Goal: Task Accomplishment & Management: Use online tool/utility

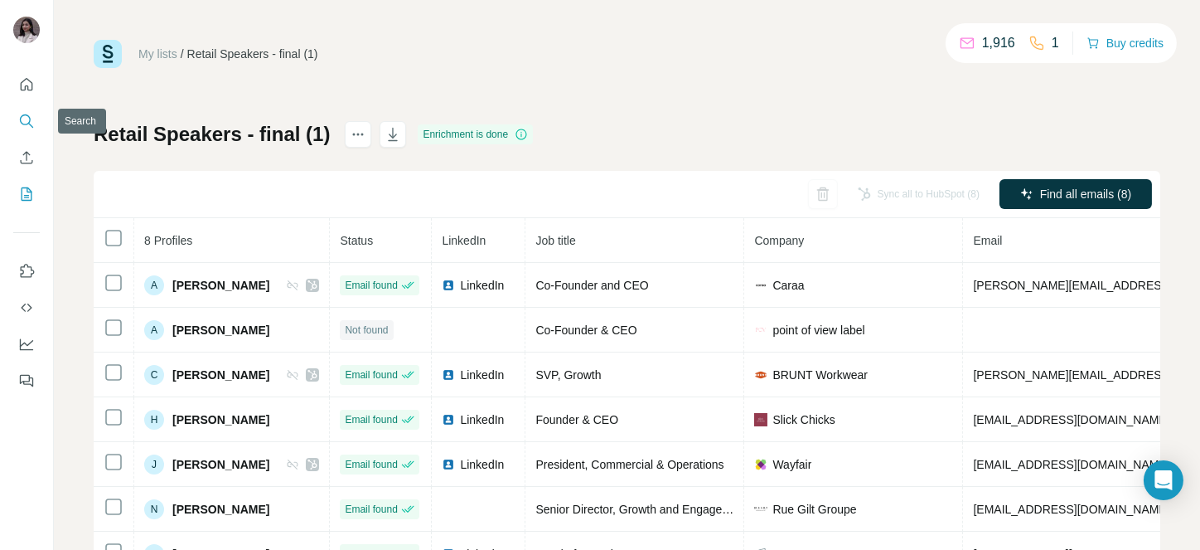
click at [17, 122] on button "Search" at bounding box center [26, 121] width 27 height 30
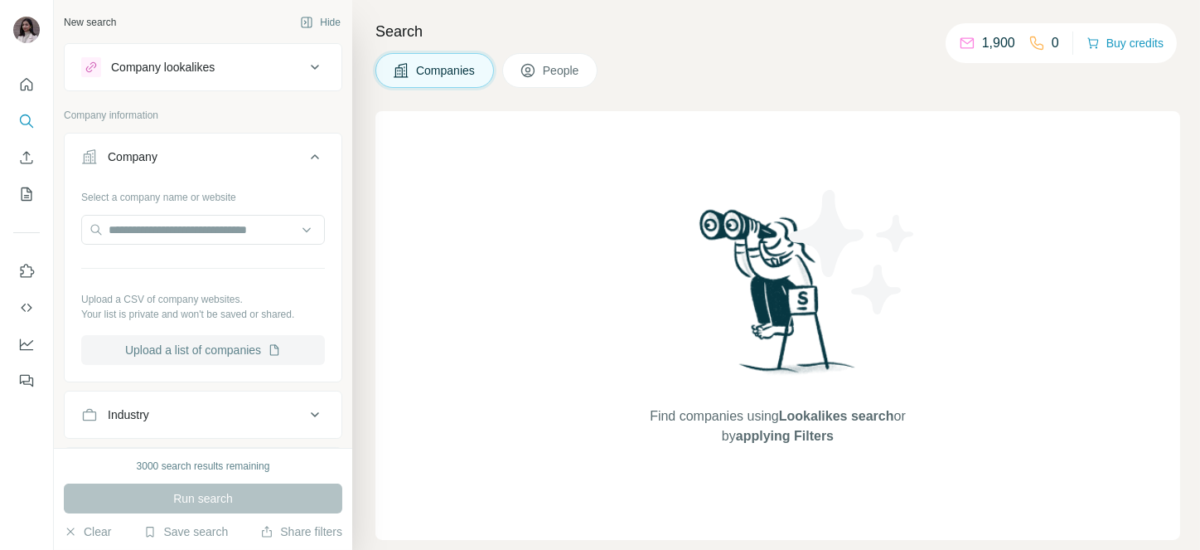
click at [232, 349] on button "Upload a list of companies" at bounding box center [203, 350] width 244 height 30
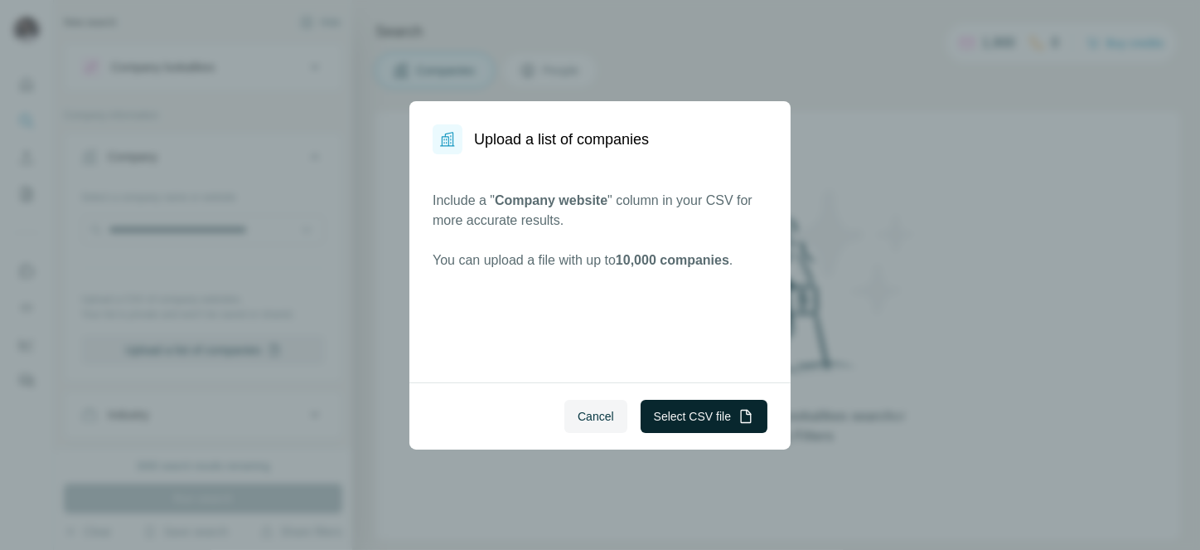
click at [705, 421] on button "Select CSV file" at bounding box center [704, 416] width 127 height 33
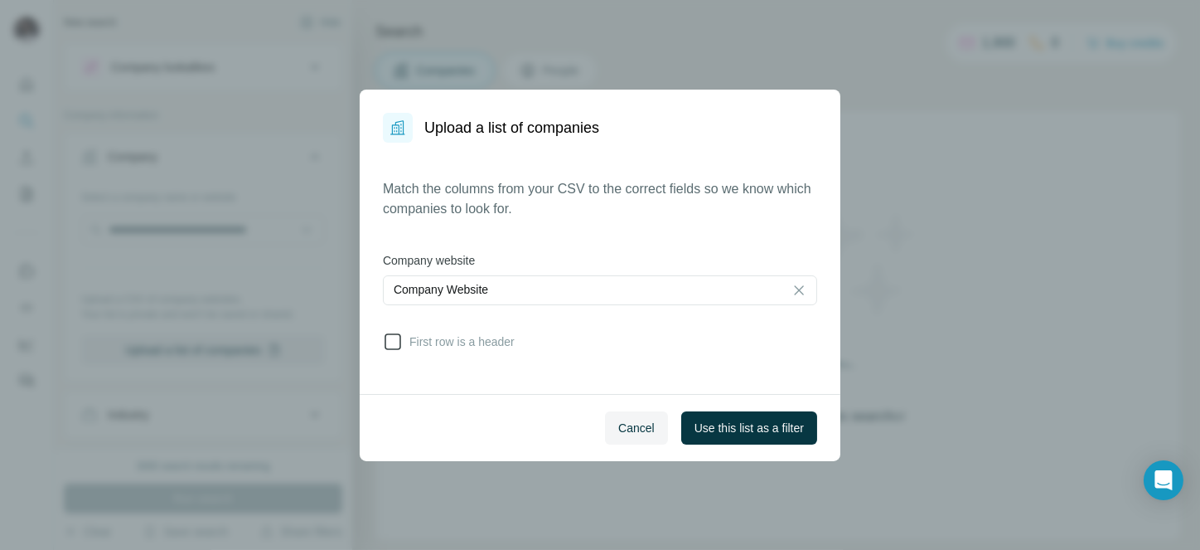
click at [424, 339] on span "First row is a header" at bounding box center [459, 341] width 112 height 17
click at [722, 424] on span "Use this list as a filter" at bounding box center [749, 427] width 109 height 17
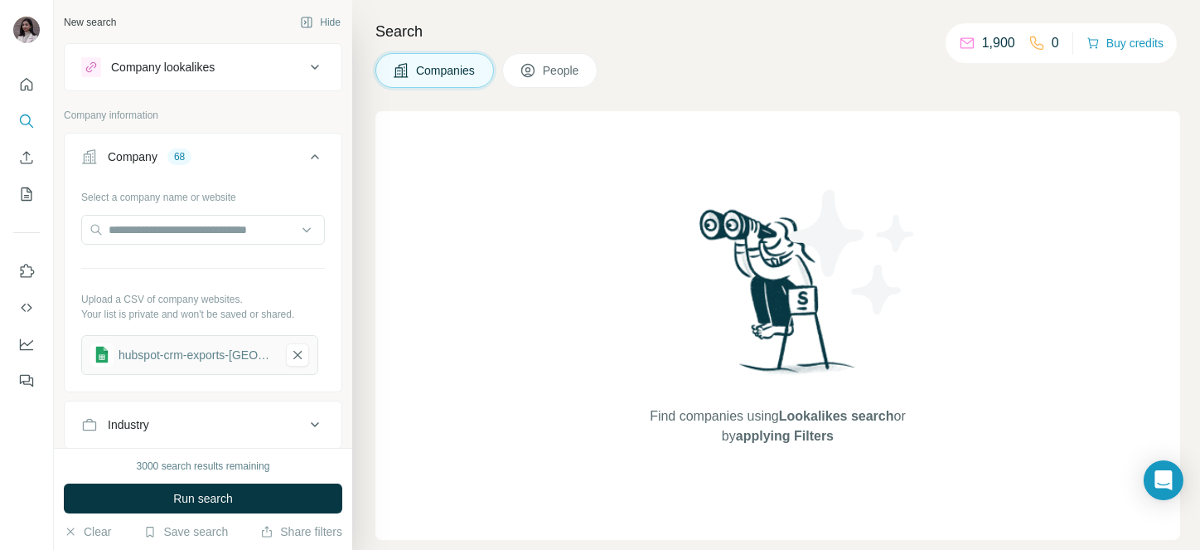
click at [560, 73] on span "People" at bounding box center [562, 70] width 38 height 17
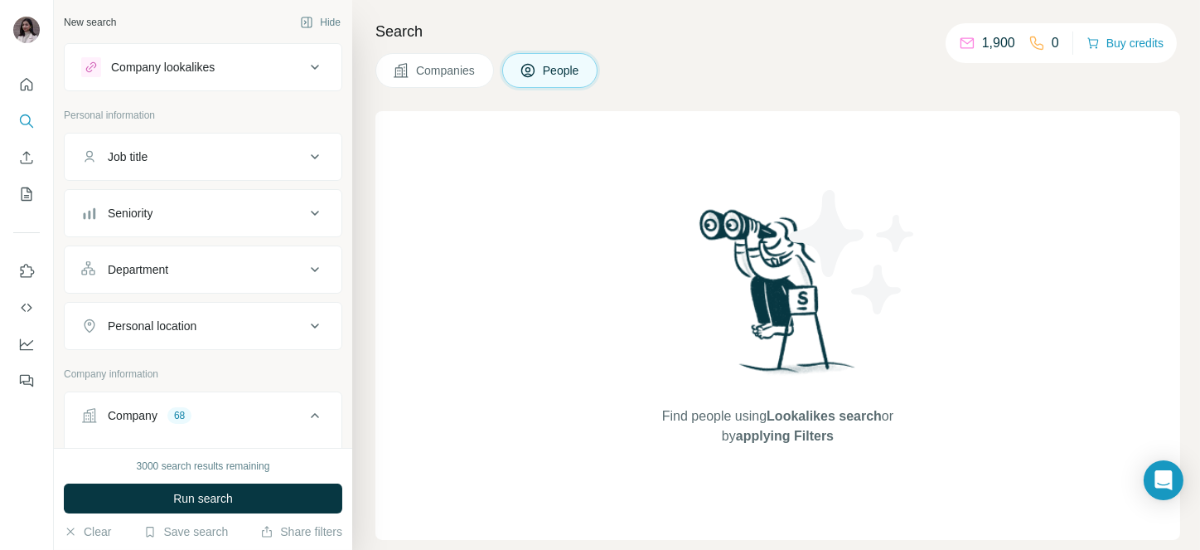
click at [164, 143] on button "Job title" at bounding box center [203, 157] width 277 height 40
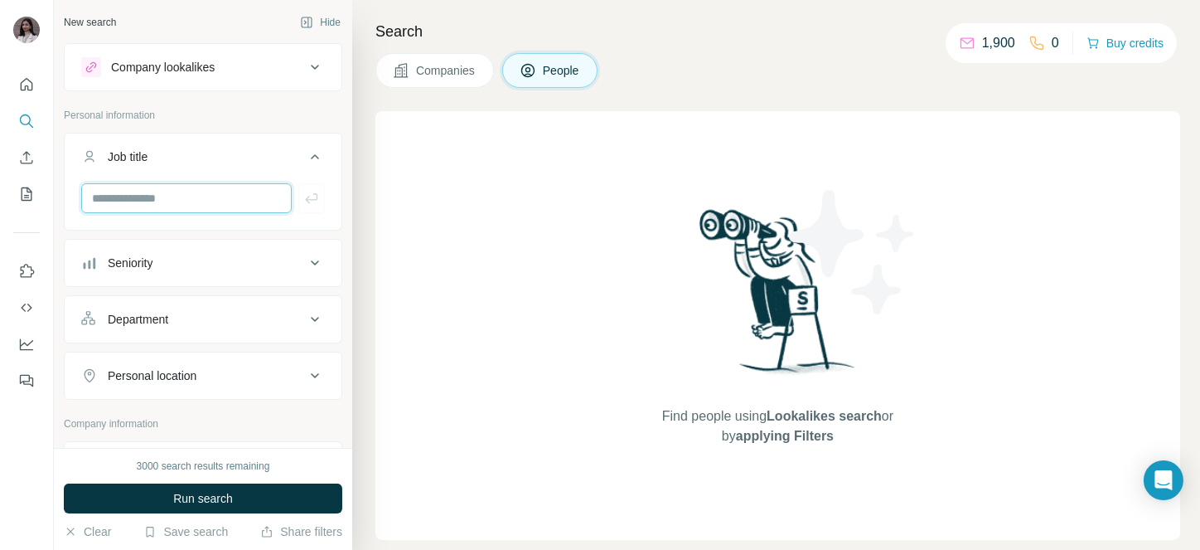
click at [138, 194] on input "text" at bounding box center [186, 198] width 211 height 30
type input "***"
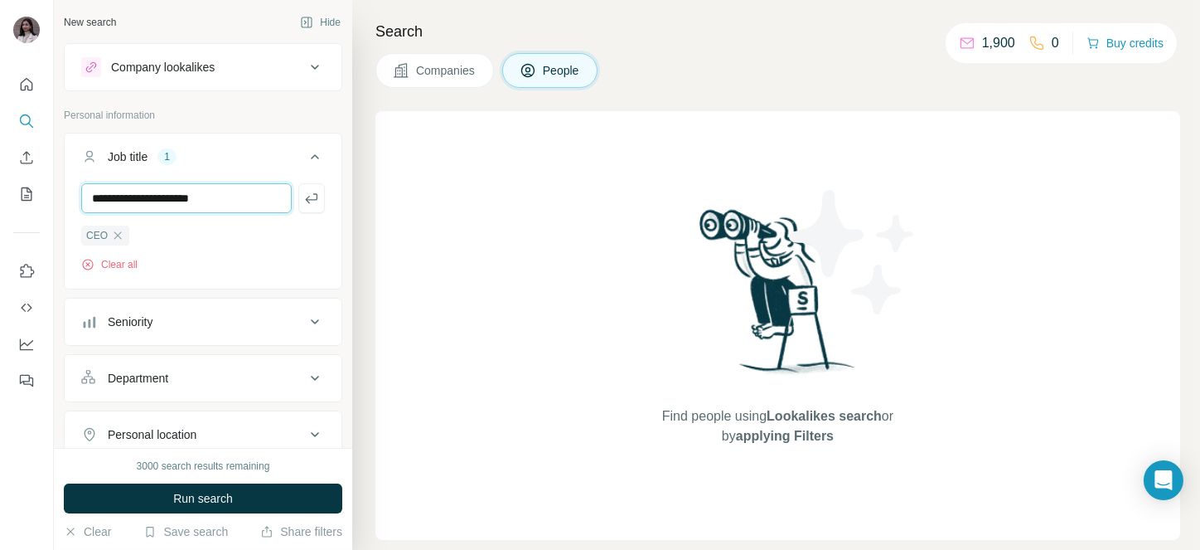
type input "**********"
paste input "**********"
type input "**********"
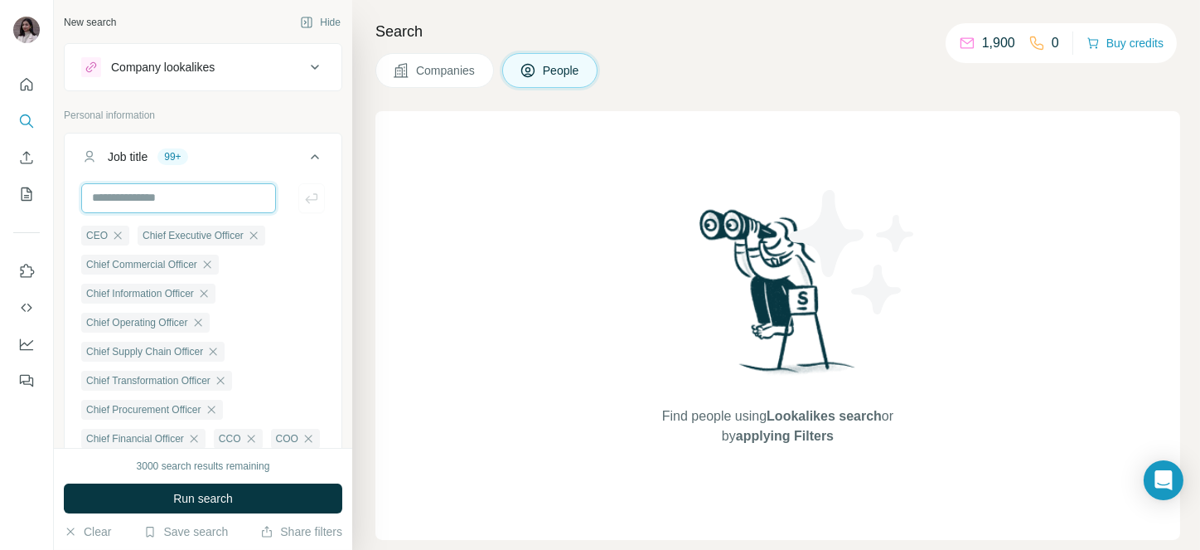
scroll to position [0, 0]
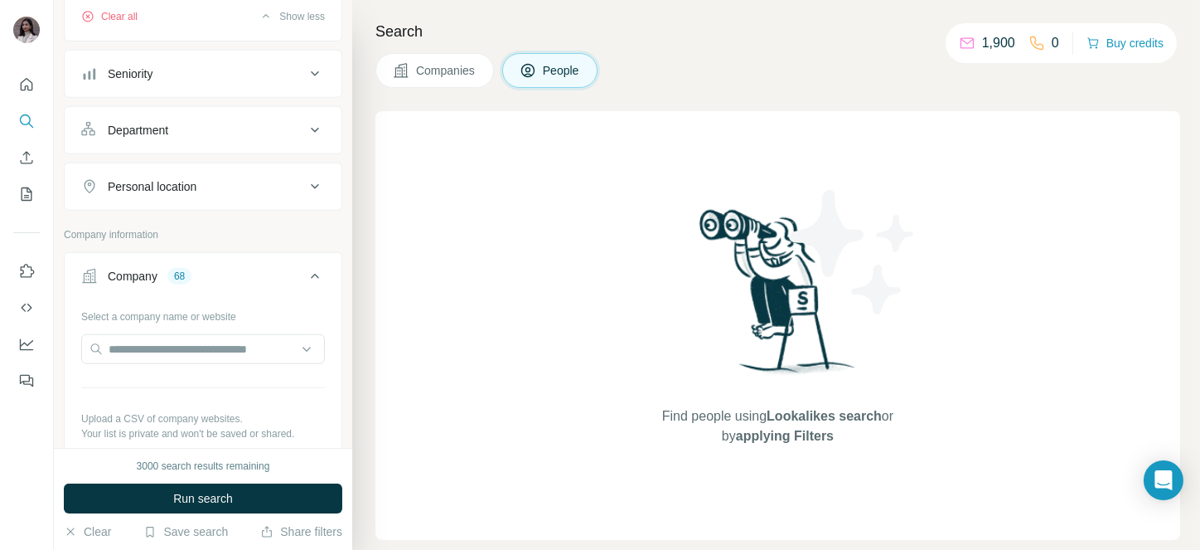
scroll to position [3006, 0]
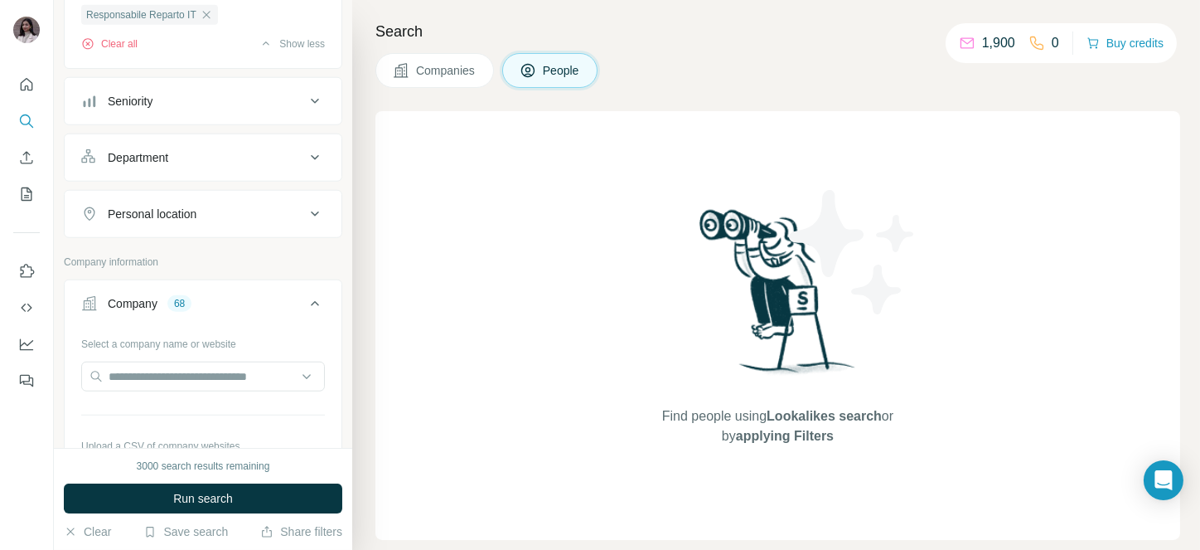
click at [129, 109] on div "Seniority" at bounding box center [130, 101] width 45 height 17
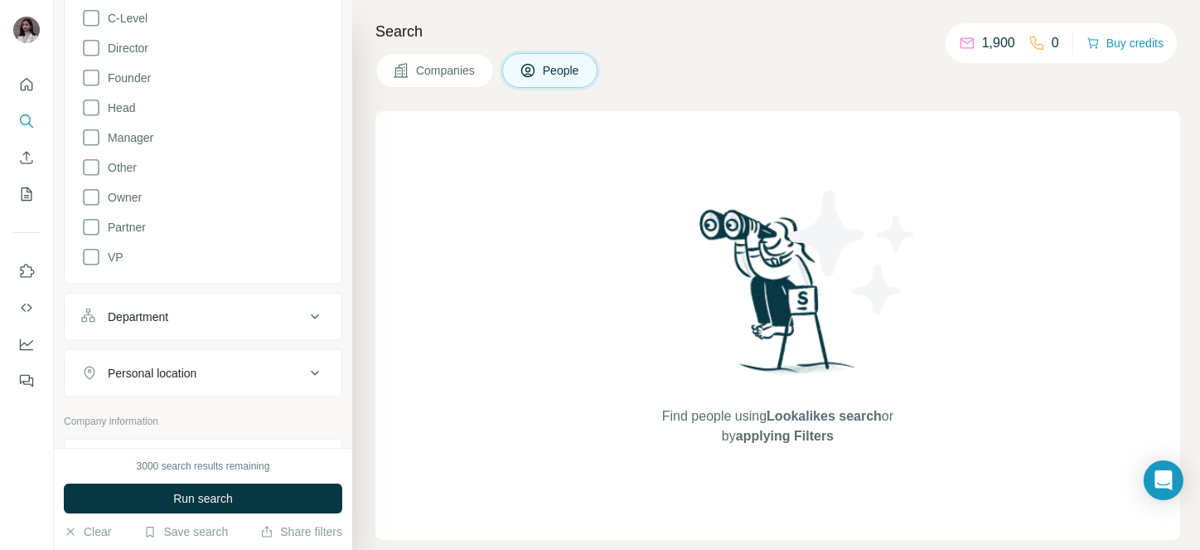
scroll to position [3166, 0]
click at [119, 24] on label "C-Level" at bounding box center [114, 14] width 66 height 20
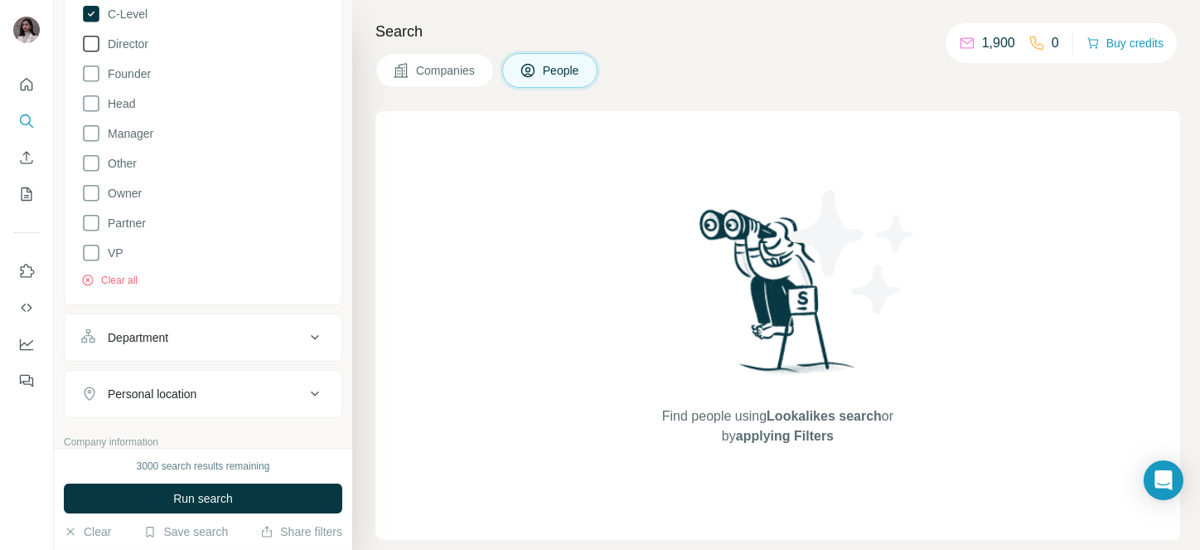
click at [116, 54] on label "Director" at bounding box center [114, 44] width 67 height 20
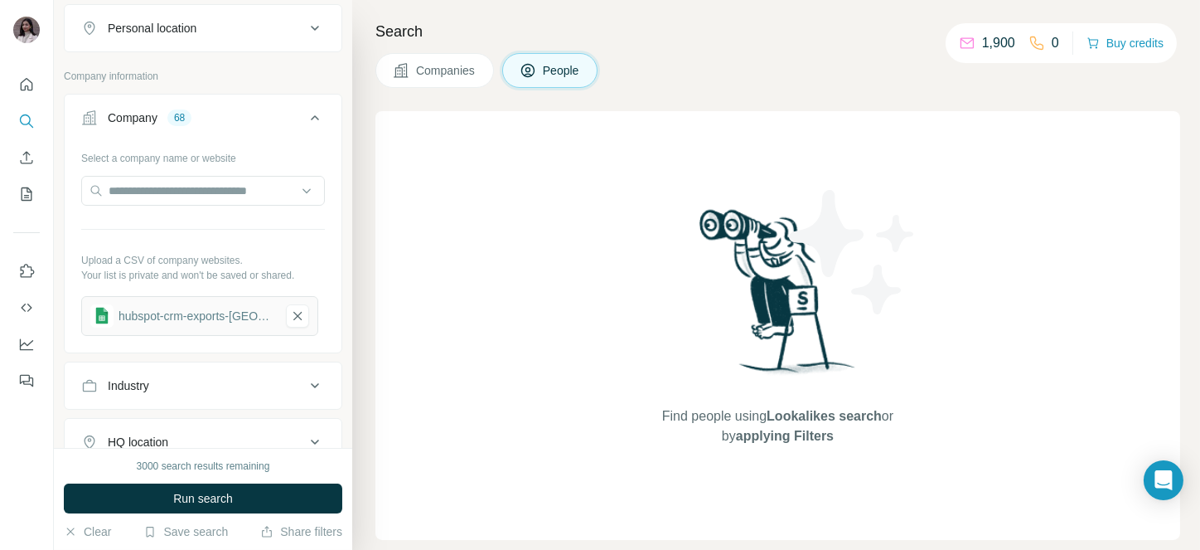
scroll to position [3554, 0]
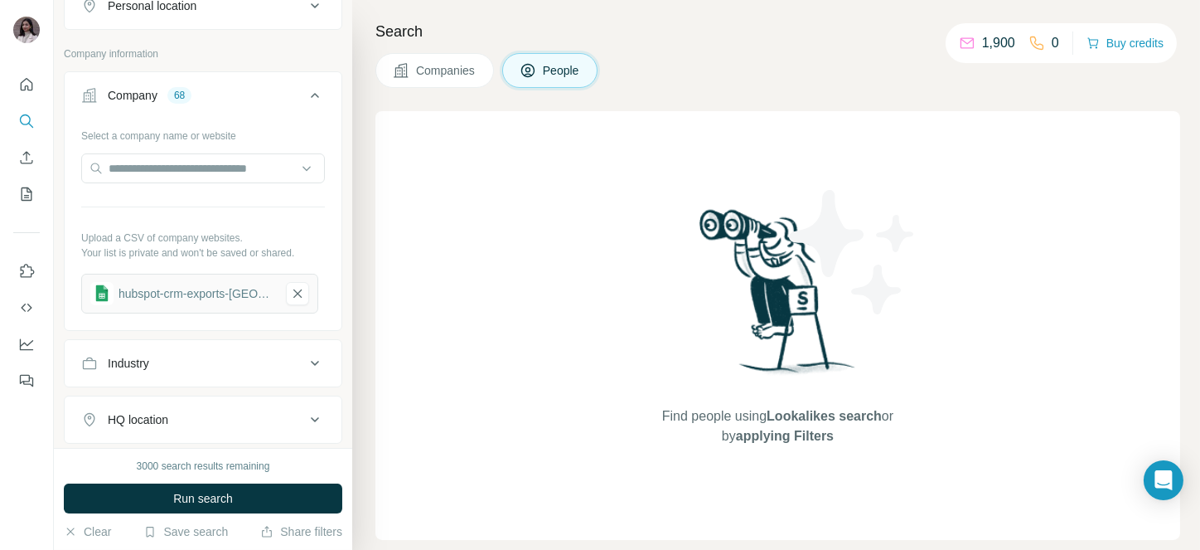
click at [206, 491] on span "Run search" at bounding box center [203, 498] width 60 height 17
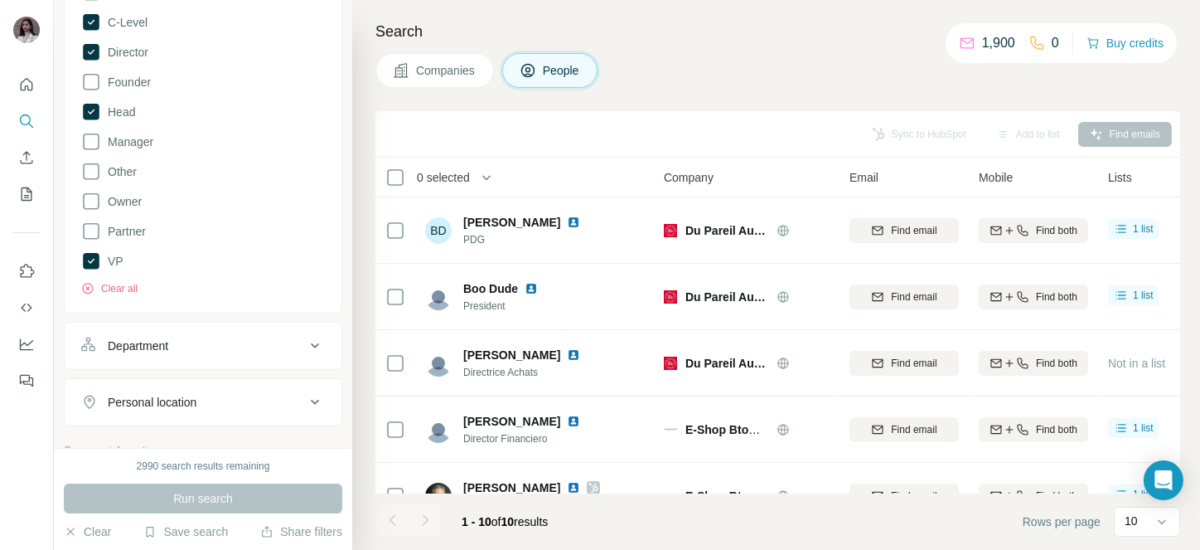
scroll to position [3150, 0]
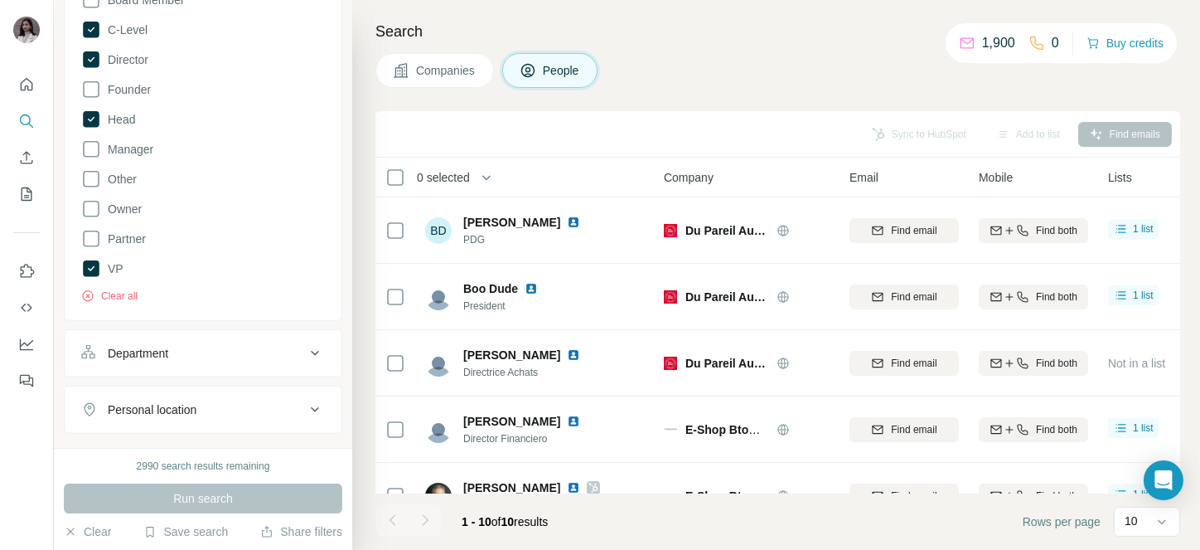
drag, startPoint x: 177, startPoint y: 195, endPoint x: 119, endPoint y: 125, distance: 90.1
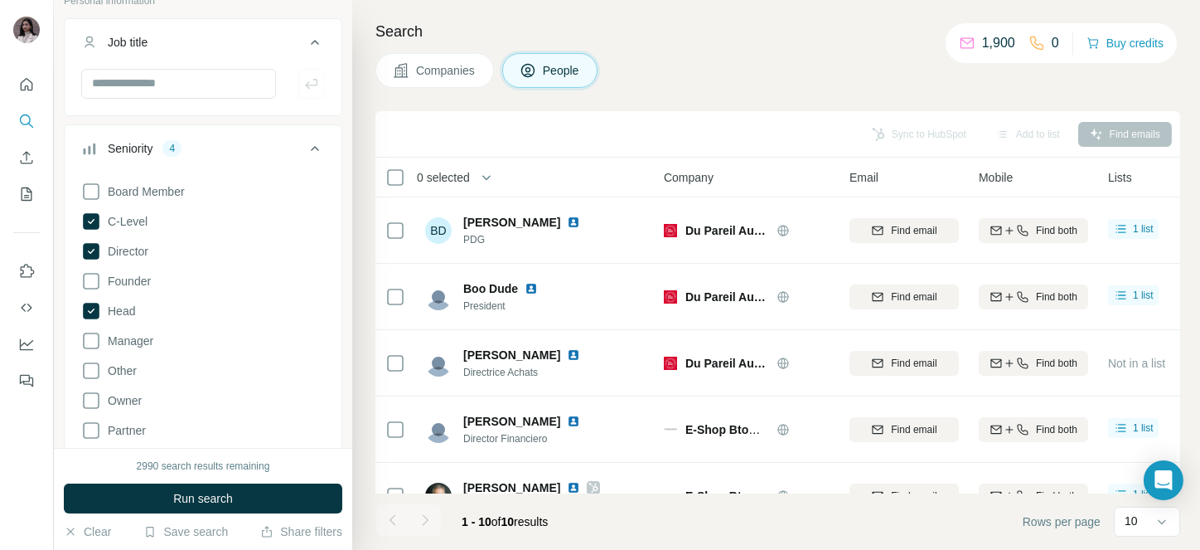
scroll to position [111, 0]
click at [137, 96] on input "text" at bounding box center [178, 87] width 195 height 30
type input "********"
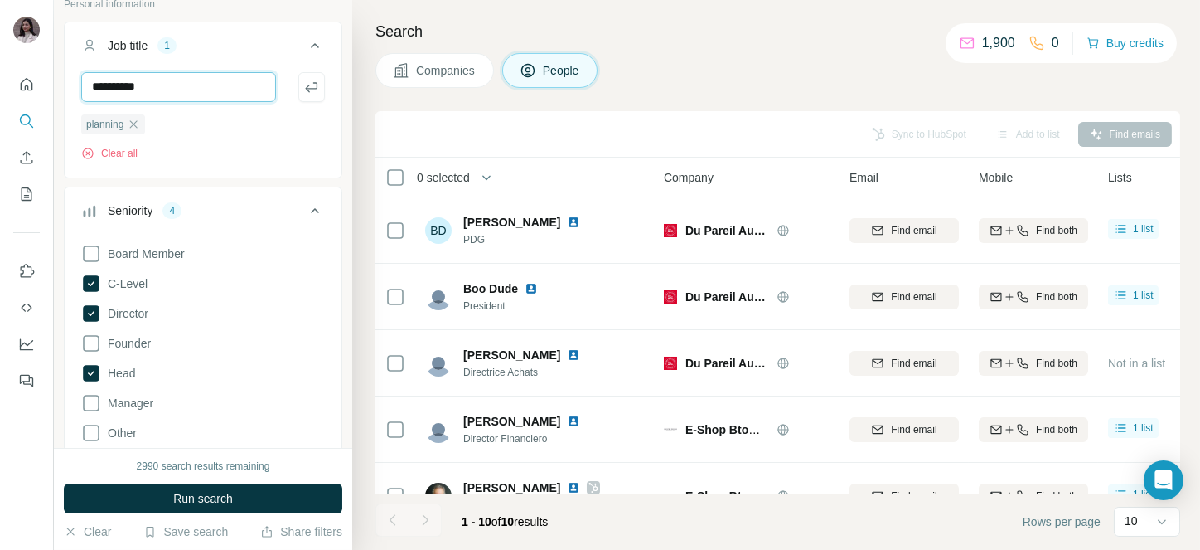
type input "**********"
type input "*********"
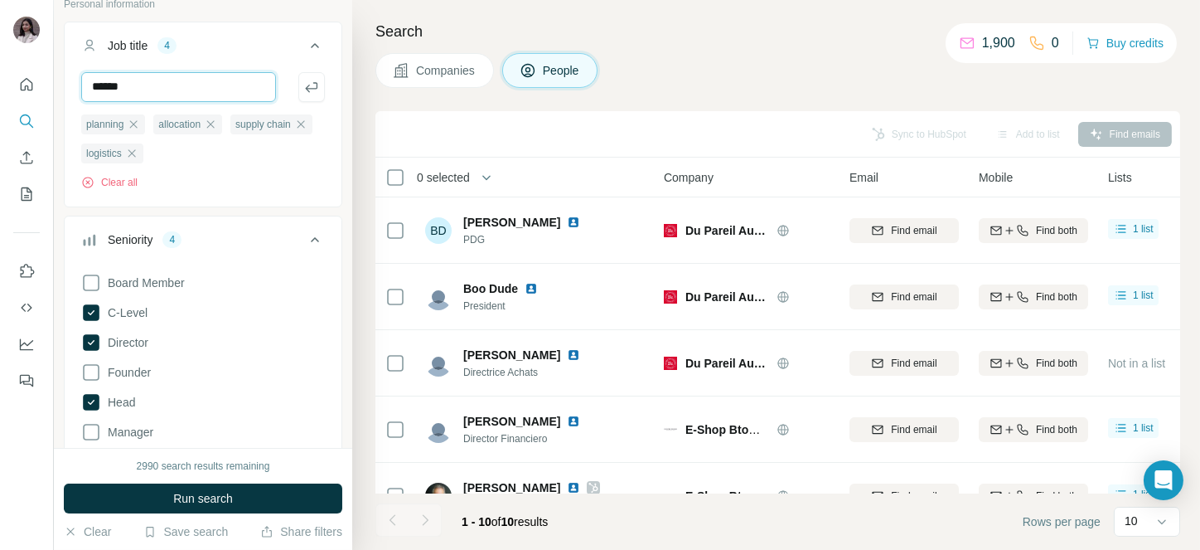
type input "******"
paste input "**********"
type input "**********"
paste input "**********"
type input "**********"
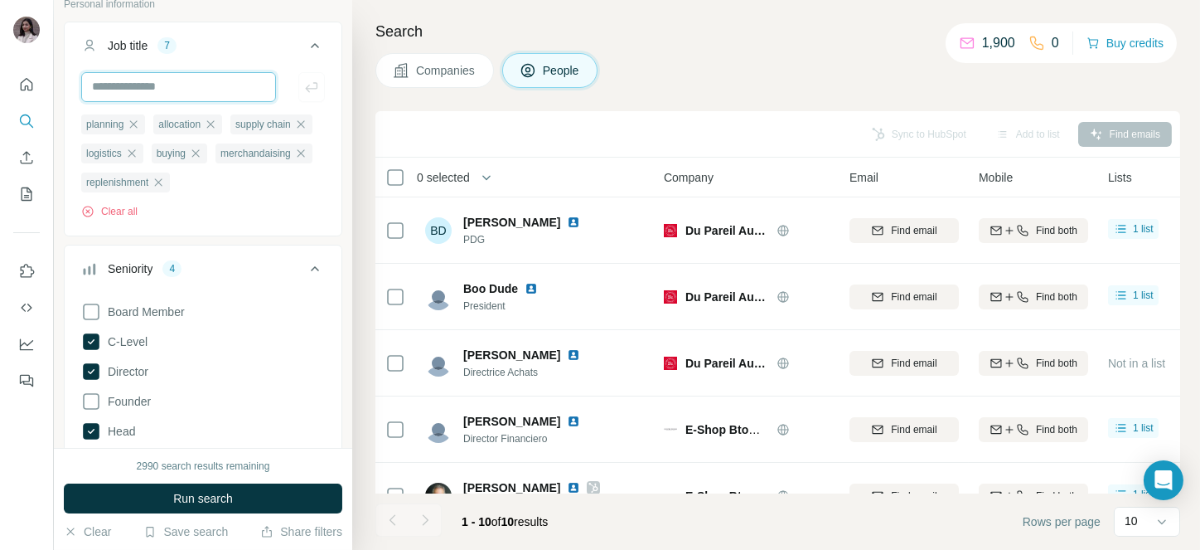
type input "*"
type input "***"
type input "**********"
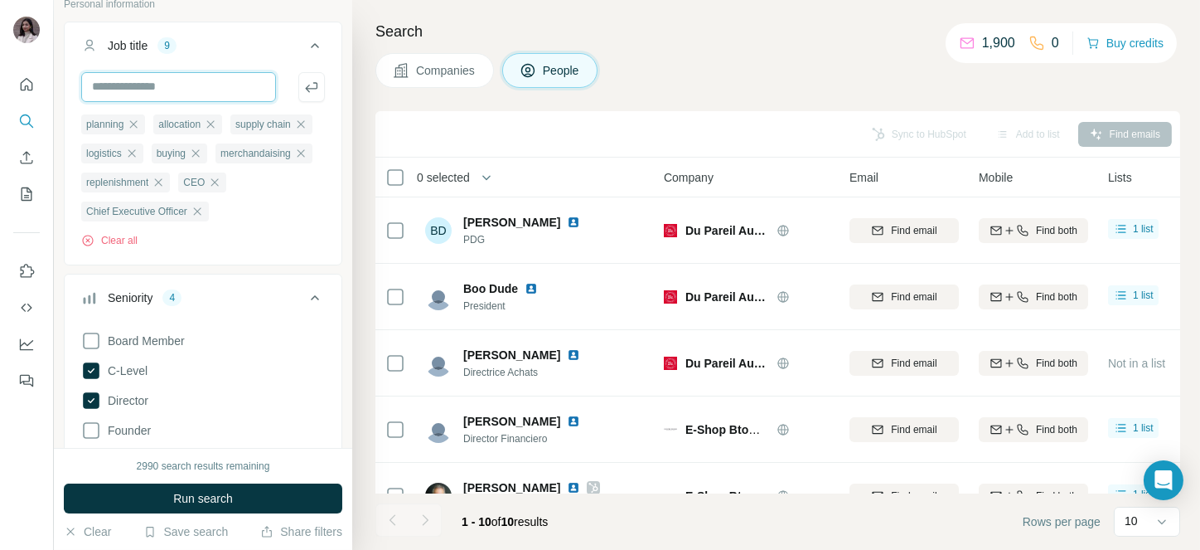
type input "*"
type input "**********"
type input "*********"
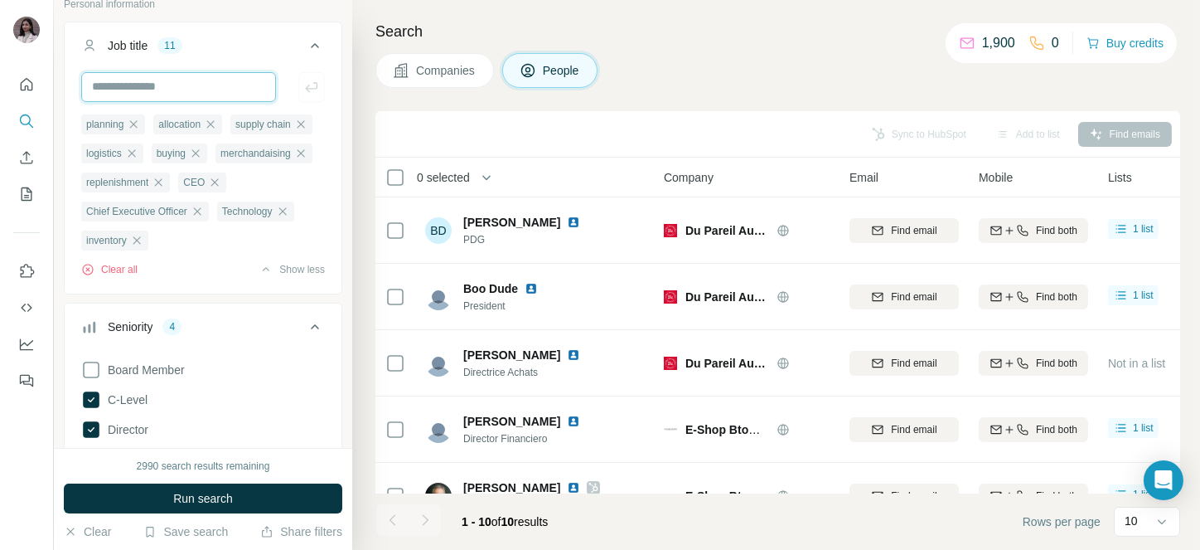
paste input "**********"
type input "**********"
type input "******"
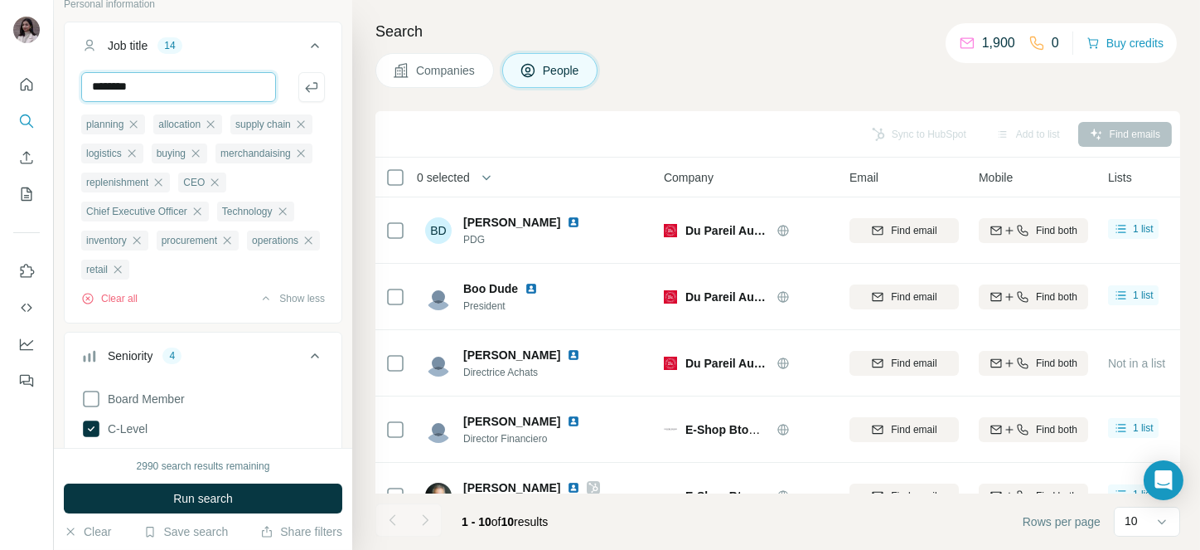
type input "********"
type input "******"
type input "**********"
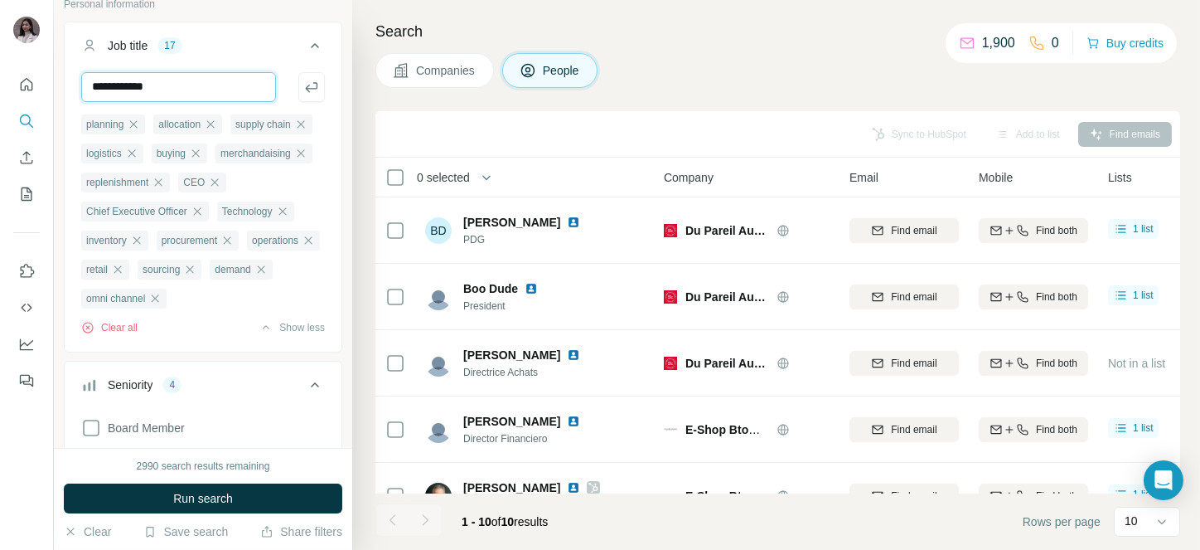
type input "**********"
click at [173, 82] on input "text" at bounding box center [178, 87] width 195 height 30
type input "**********"
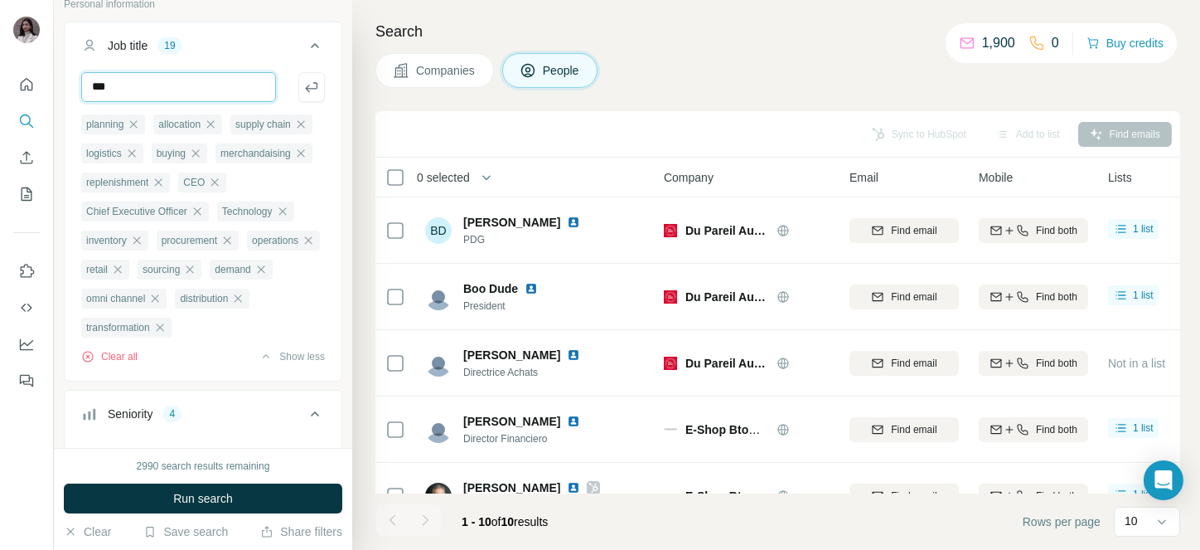
type input "***"
type input "**********"
type input "***"
type input "**********"
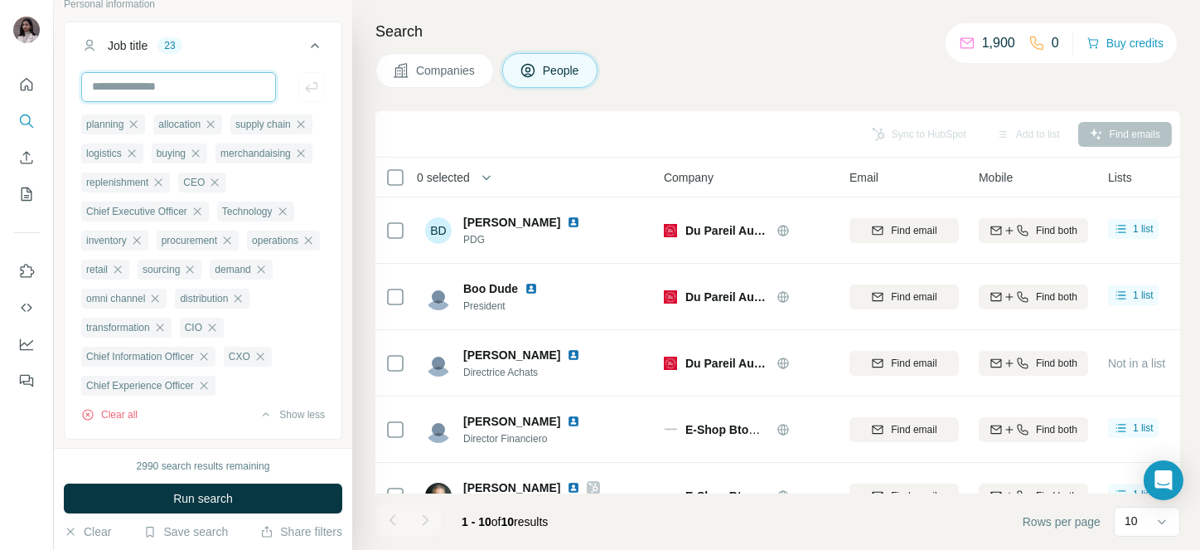
paste input "**********"
type input "**********"
type input "***"
type input "**********"
paste input "**********"
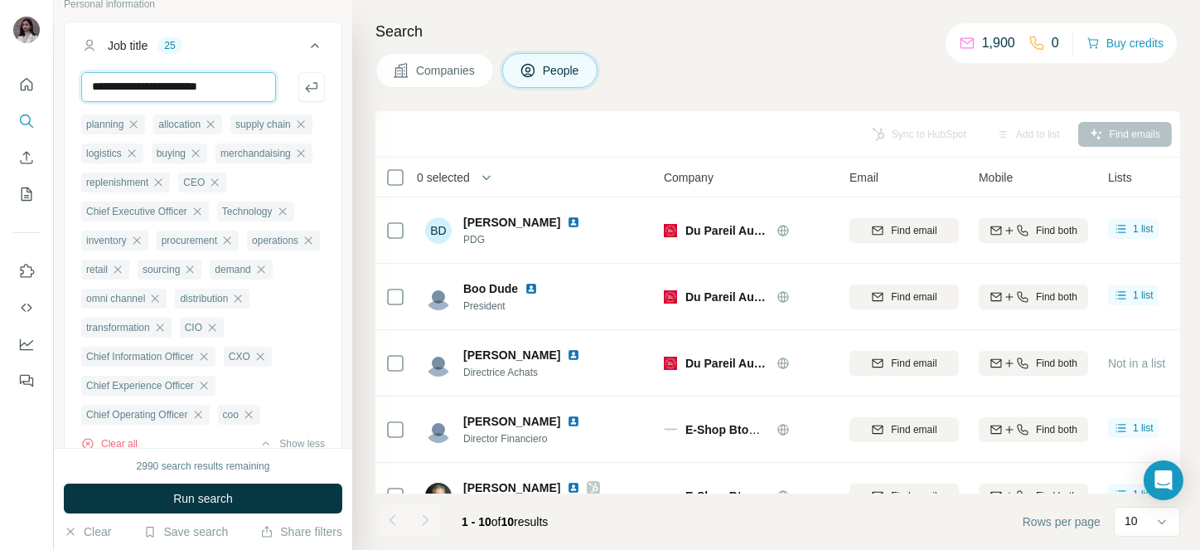
type input "**********"
type input "***"
paste input "**********"
type input "**********"
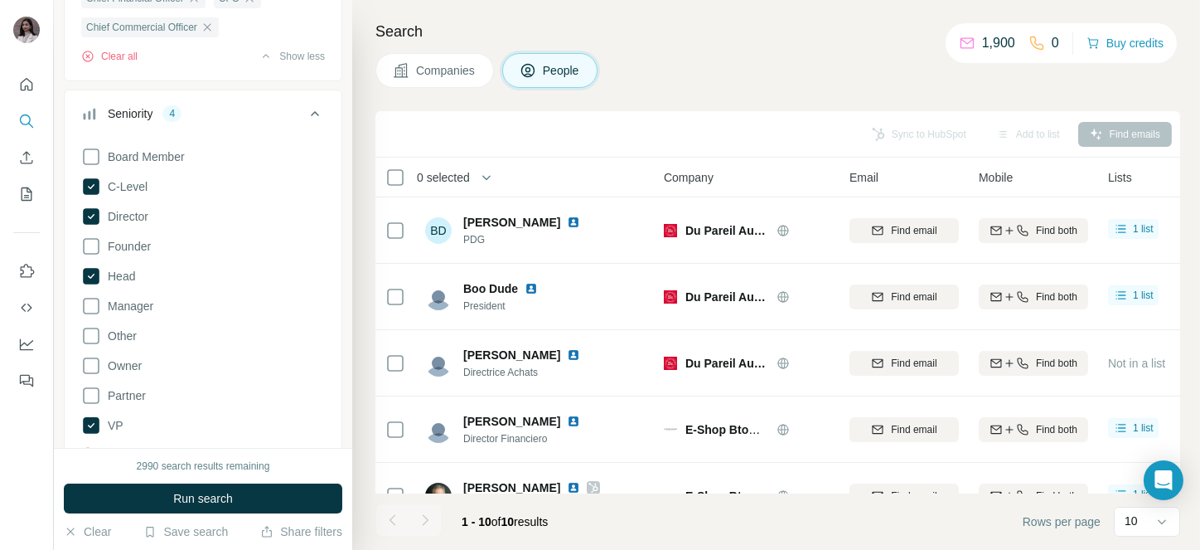
scroll to position [560, 0]
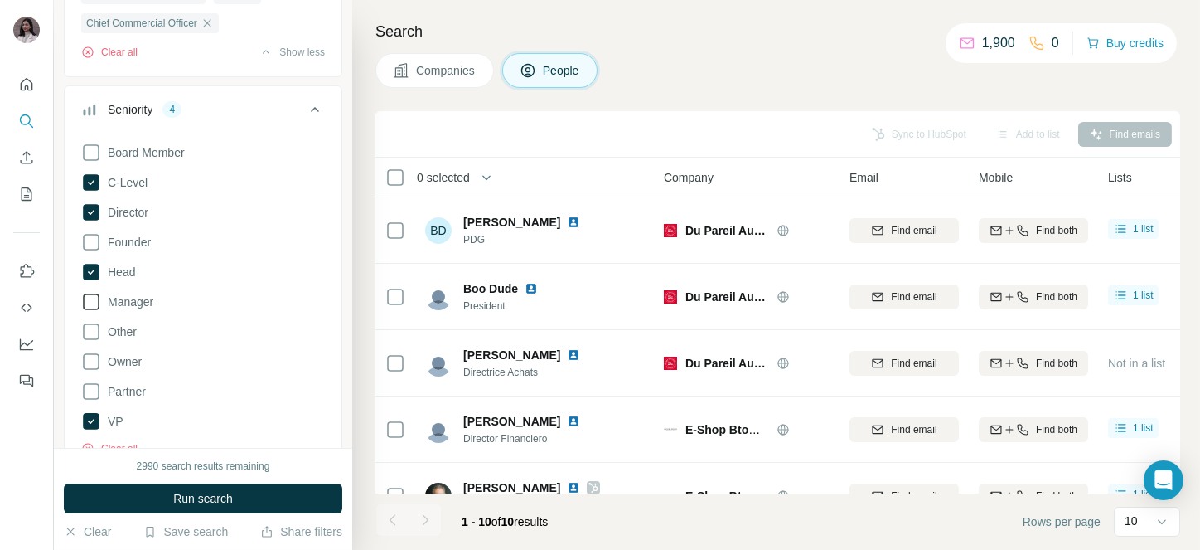
click at [91, 310] on icon at bounding box center [91, 301] width 17 height 17
click at [198, 497] on span "Run search" at bounding box center [203, 498] width 60 height 17
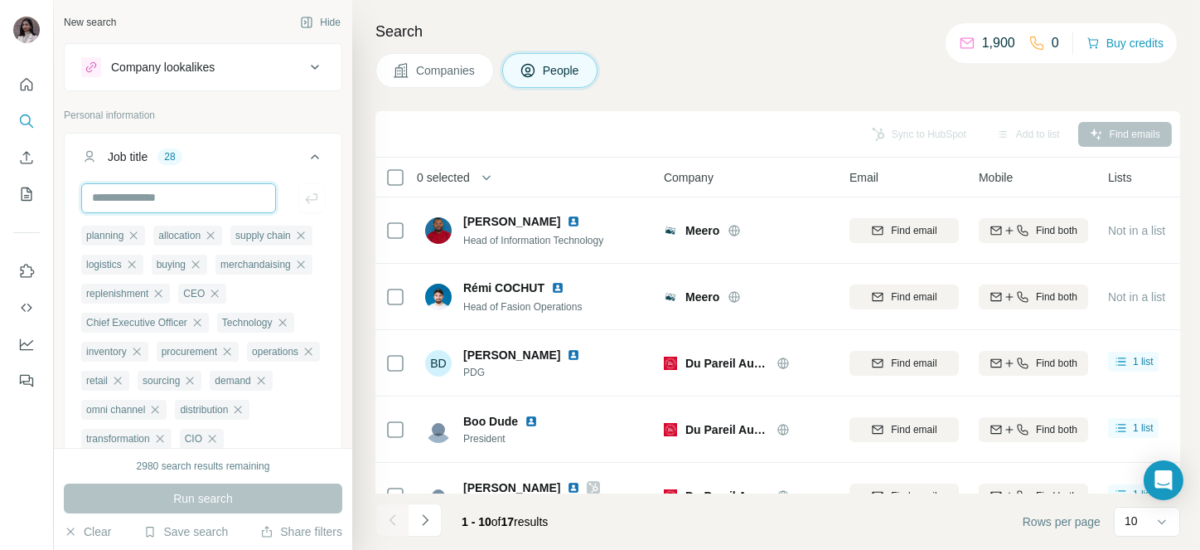
click at [145, 187] on input "text" at bounding box center [178, 198] width 195 height 30
type input "******"
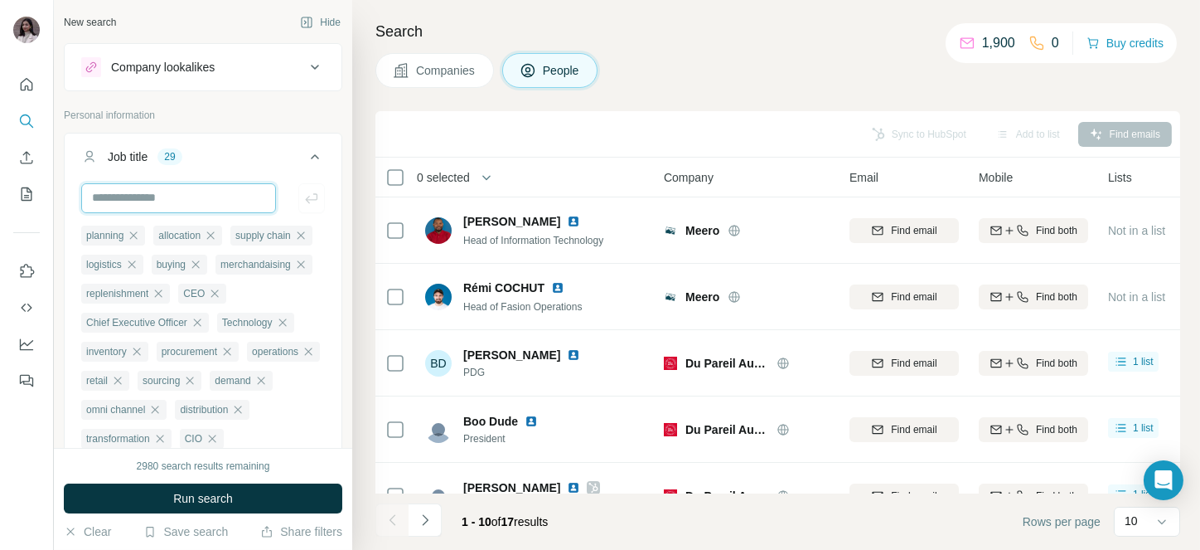
paste input "**********"
type input "**********"
paste input "**********"
type input "**********"
click at [171, 489] on button "Run search" at bounding box center [203, 498] width 279 height 30
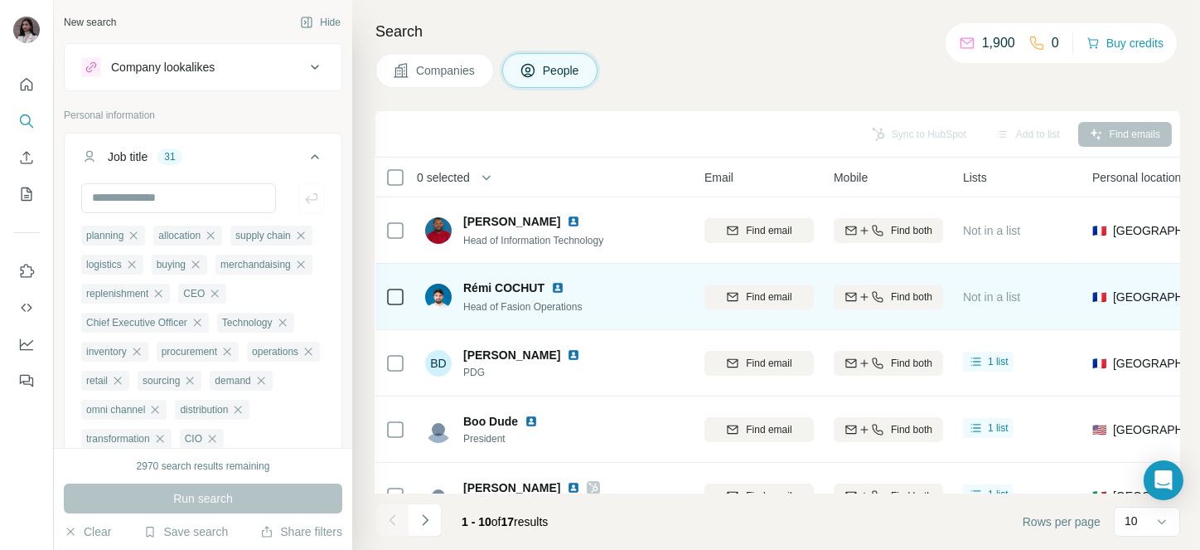
scroll to position [0, 209]
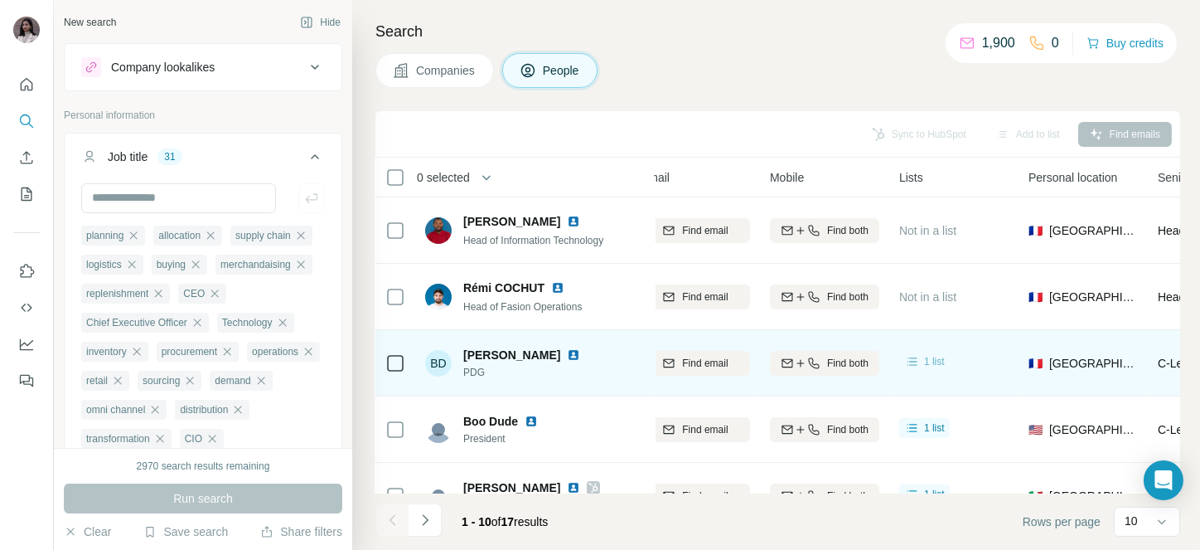
click at [929, 361] on span "1 list" at bounding box center [934, 361] width 21 height 15
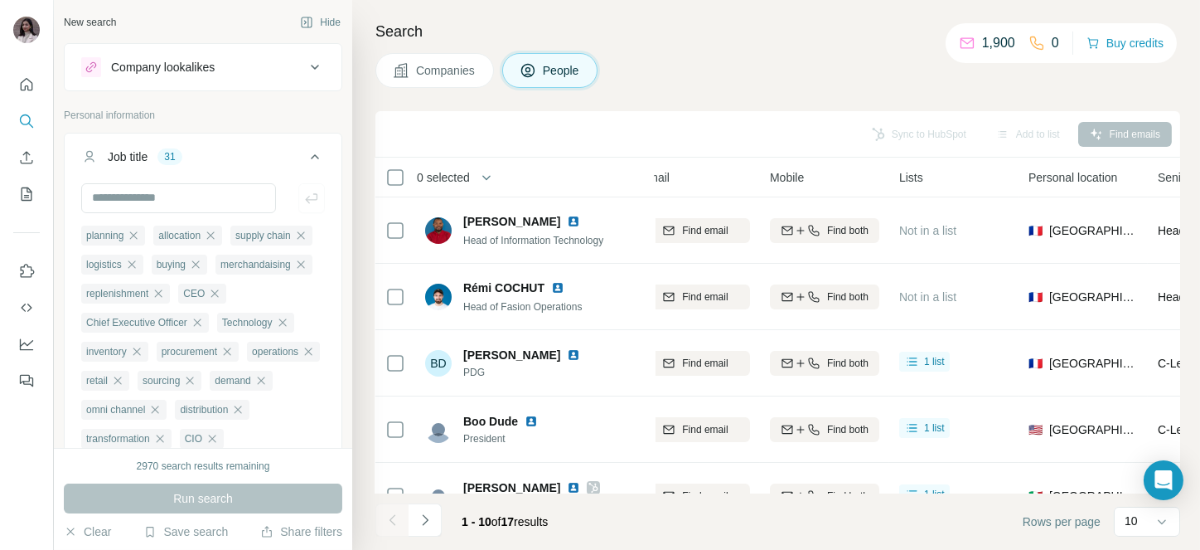
click at [849, 75] on div "Companies People" at bounding box center [778, 70] width 805 height 35
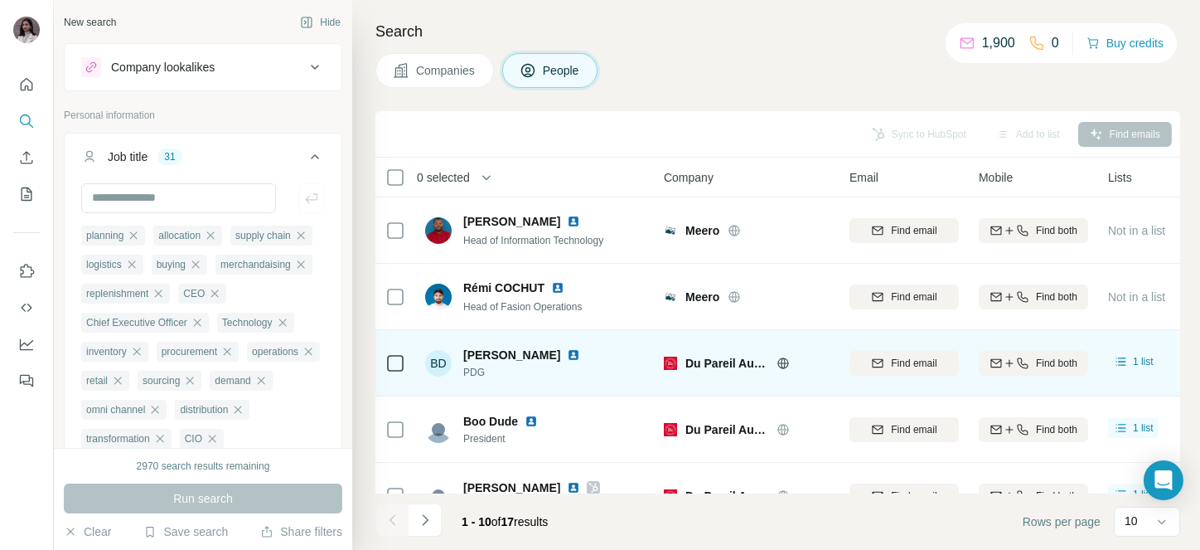
scroll to position [377, 0]
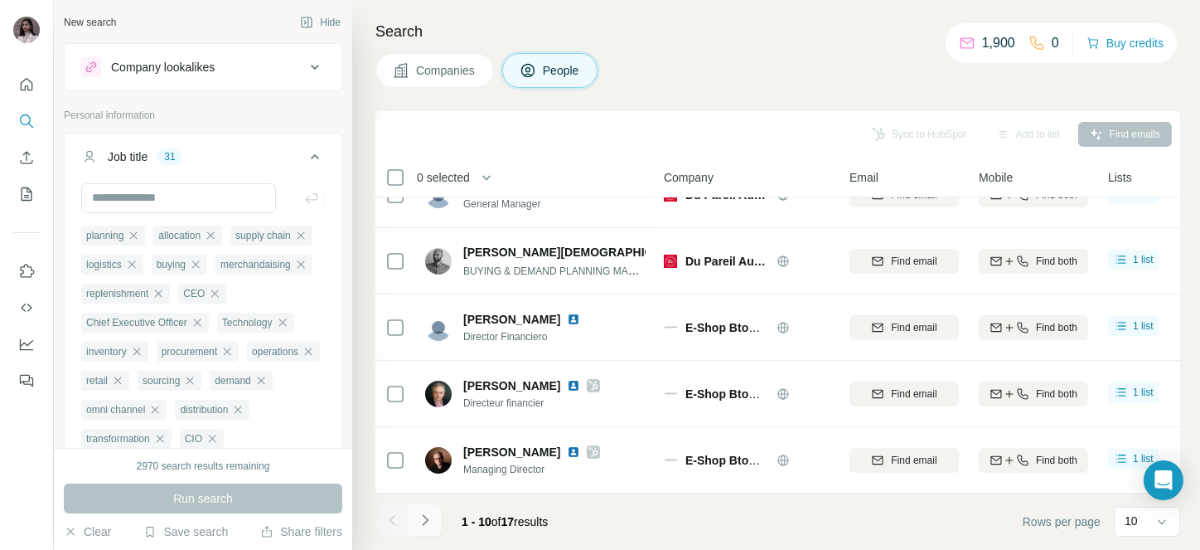
click at [419, 506] on button "Navigate to next page" at bounding box center [425, 519] width 33 height 33
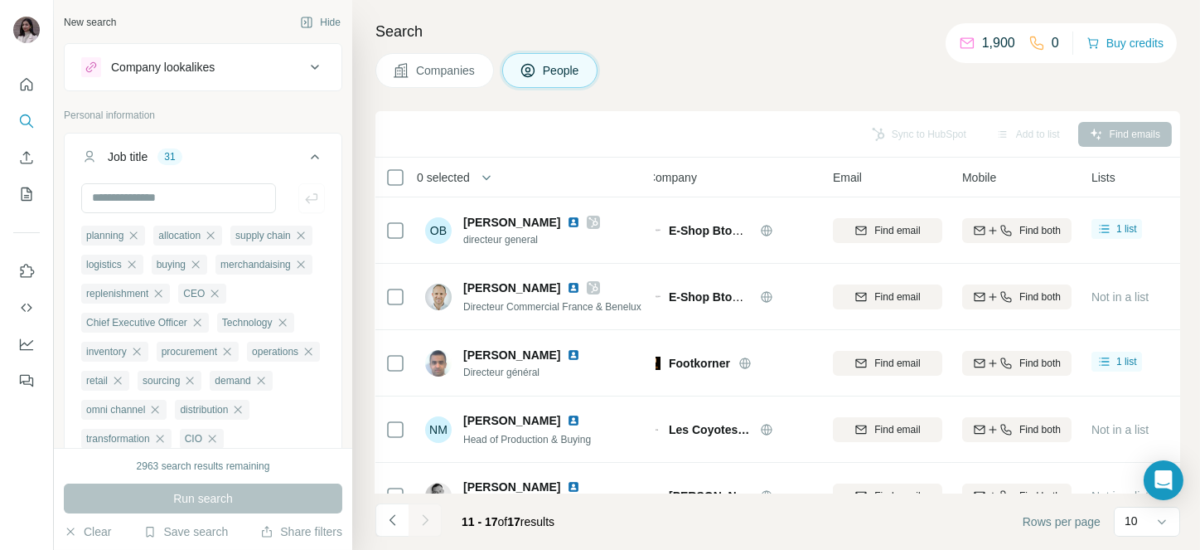
scroll to position [0, 0]
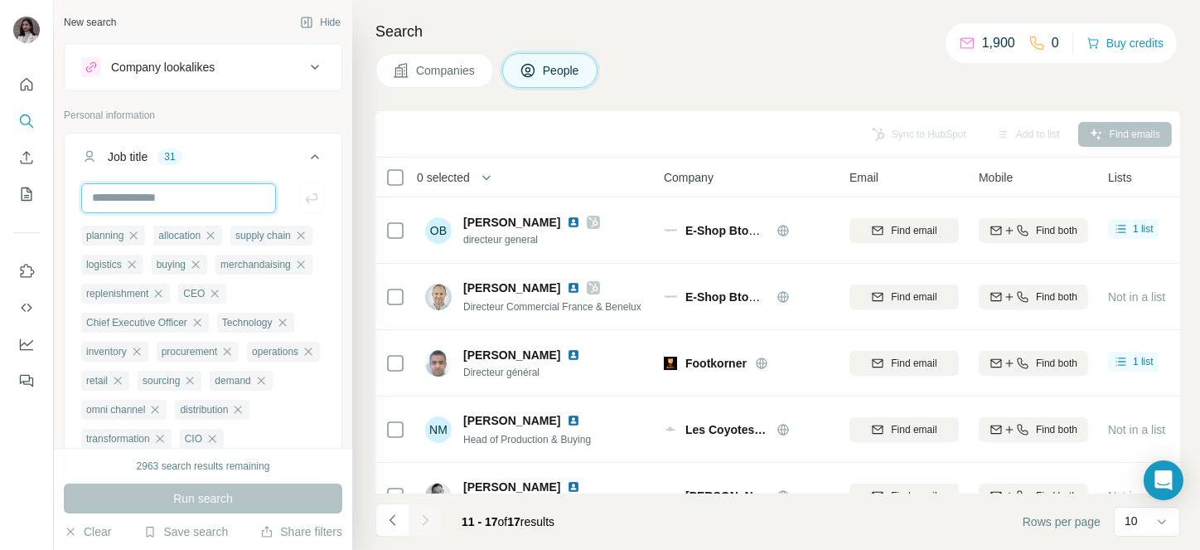
click at [181, 205] on input "text" at bounding box center [178, 198] width 195 height 30
type input "*******"
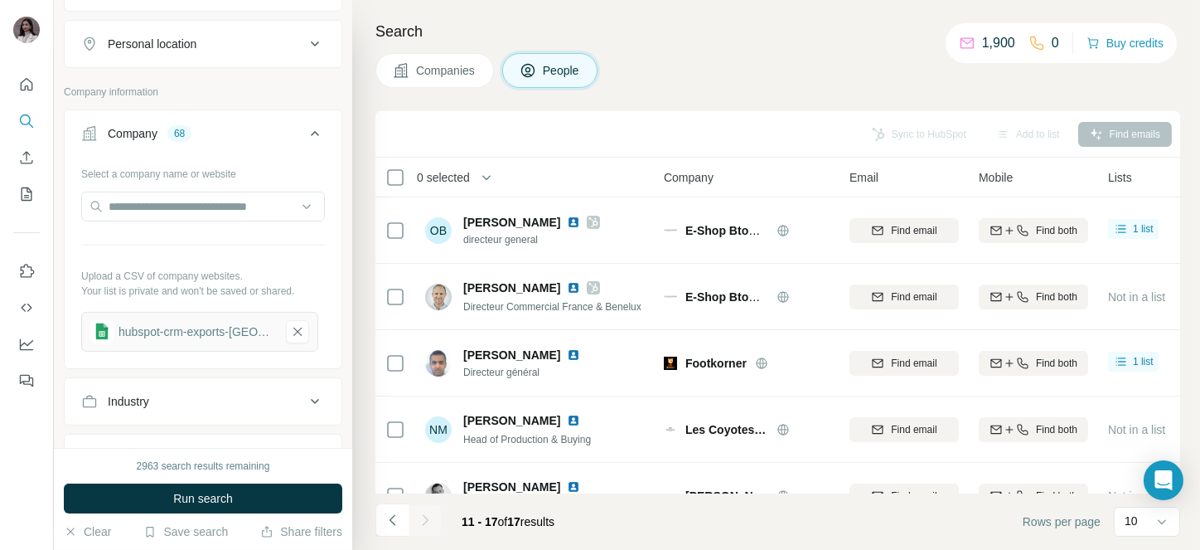
scroll to position [1137, 0]
click at [299, 339] on icon "button" at bounding box center [297, 330] width 15 height 17
click at [222, 341] on button "Upload a list of companies" at bounding box center [203, 326] width 244 height 30
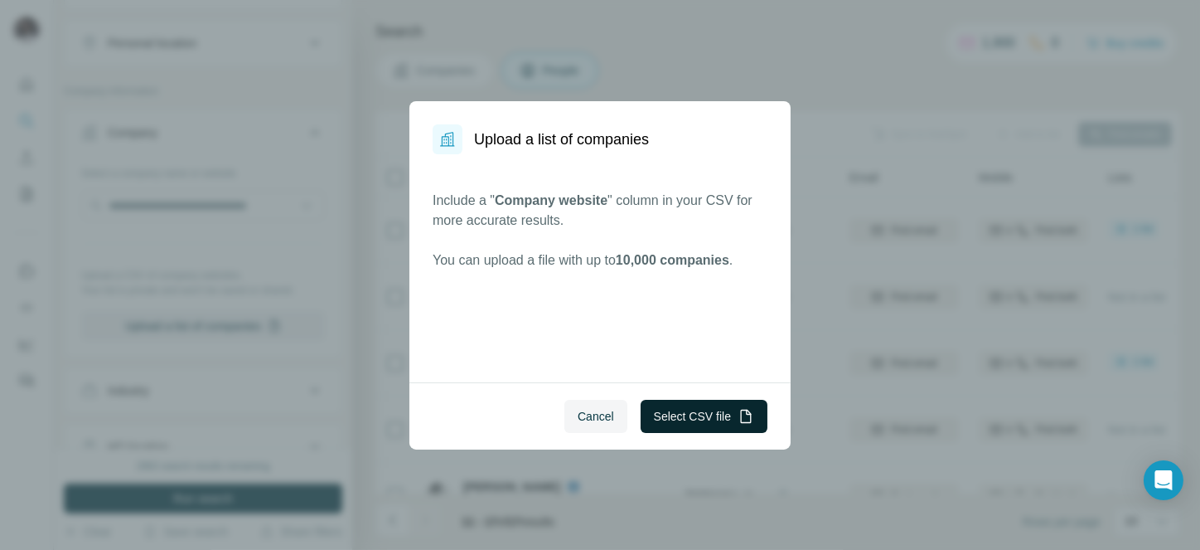
click at [713, 405] on button "Select CSV file" at bounding box center [704, 416] width 127 height 33
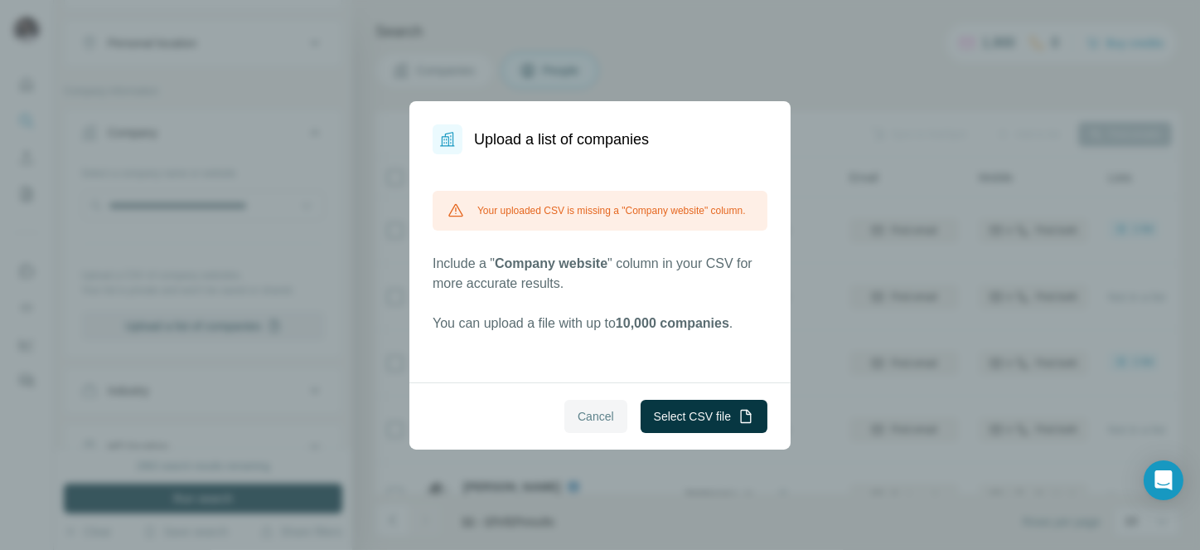
click at [603, 422] on span "Cancel" at bounding box center [596, 416] width 36 height 17
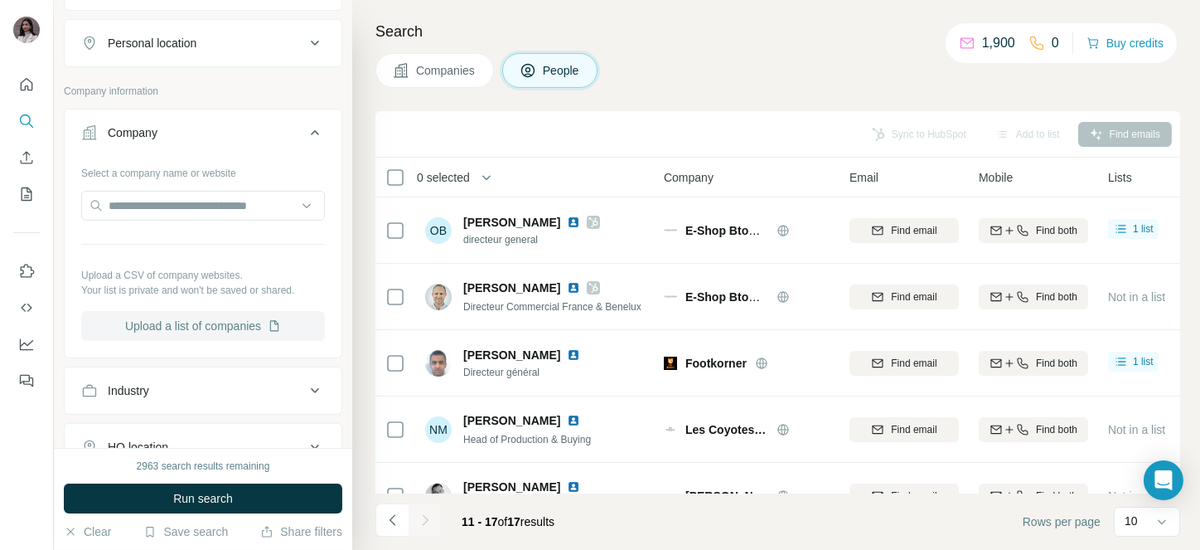
click at [204, 341] on button "Upload a list of companies" at bounding box center [203, 326] width 244 height 30
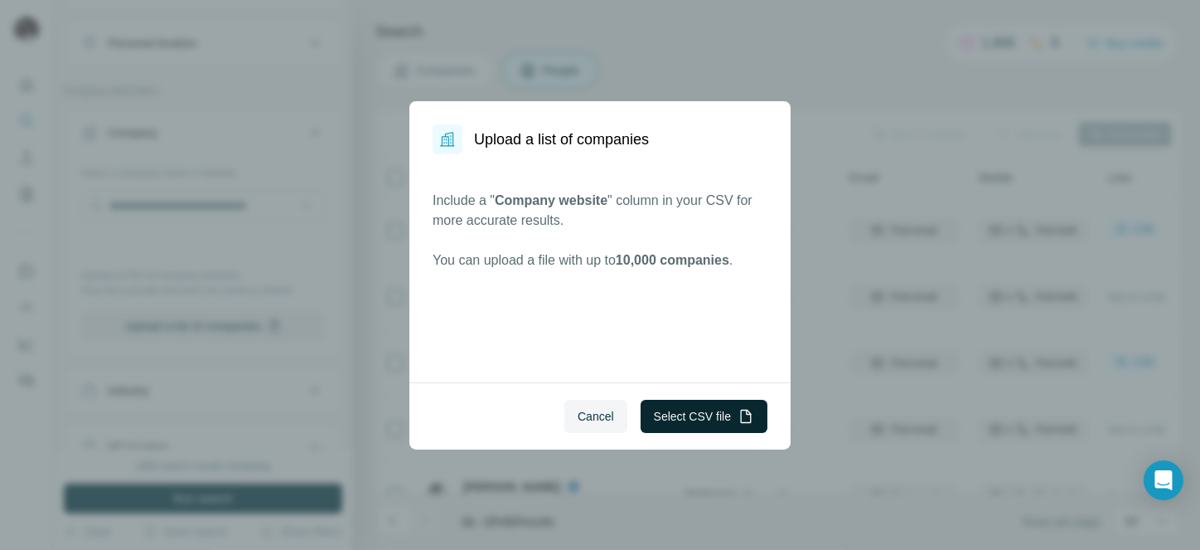
click at [688, 407] on button "Select CSV file" at bounding box center [704, 416] width 127 height 33
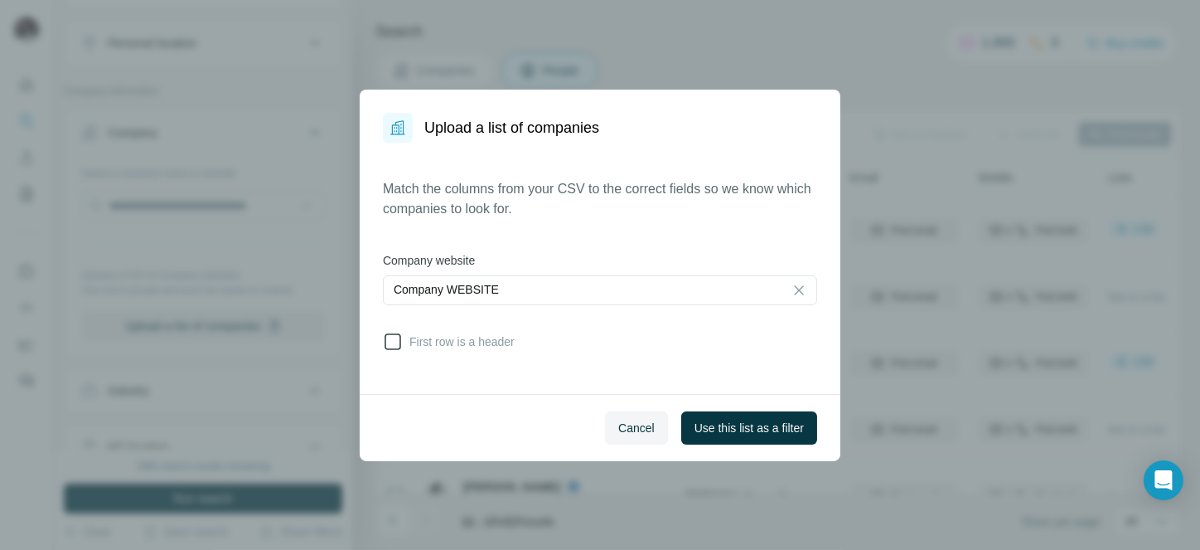
click at [437, 342] on span "First row is a header" at bounding box center [459, 341] width 112 height 17
click at [760, 419] on span "Use this list as a filter" at bounding box center [749, 427] width 109 height 17
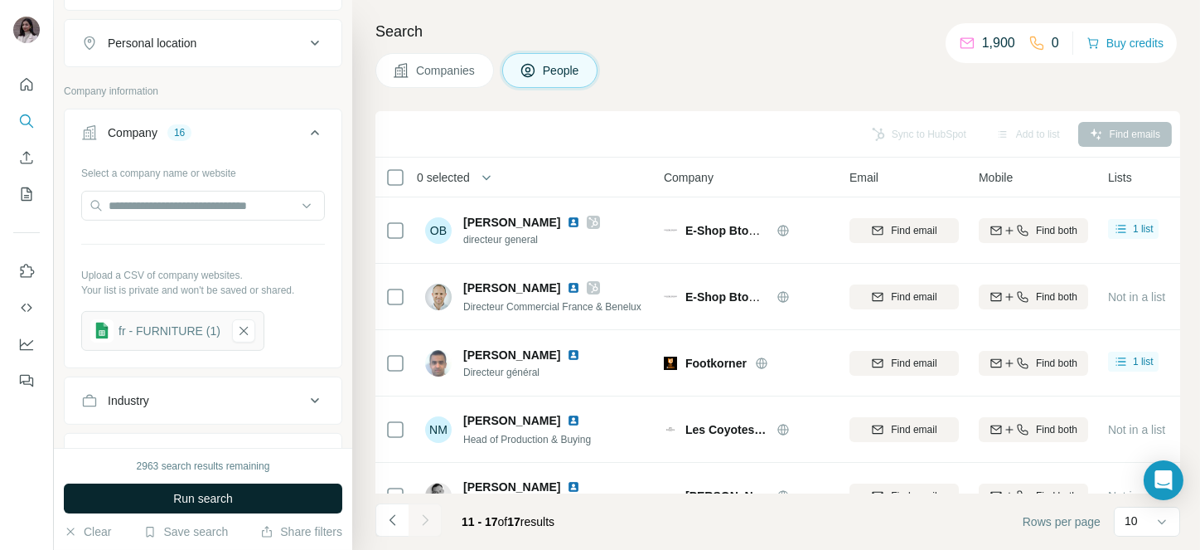
click at [195, 492] on span "Run search" at bounding box center [203, 498] width 60 height 17
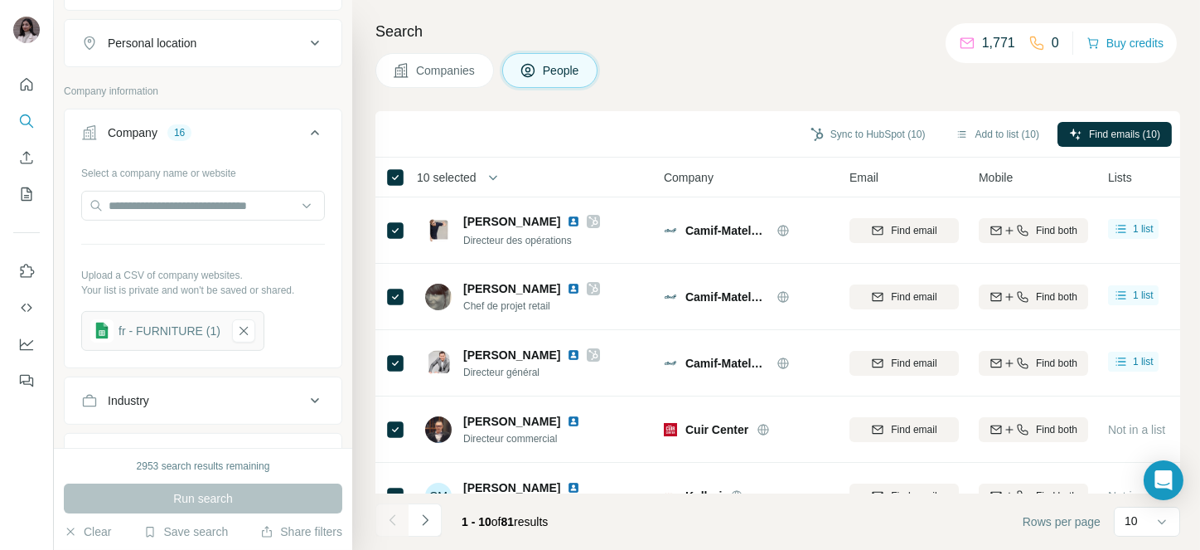
click at [456, 177] on span "10 selected" at bounding box center [447, 177] width 60 height 17
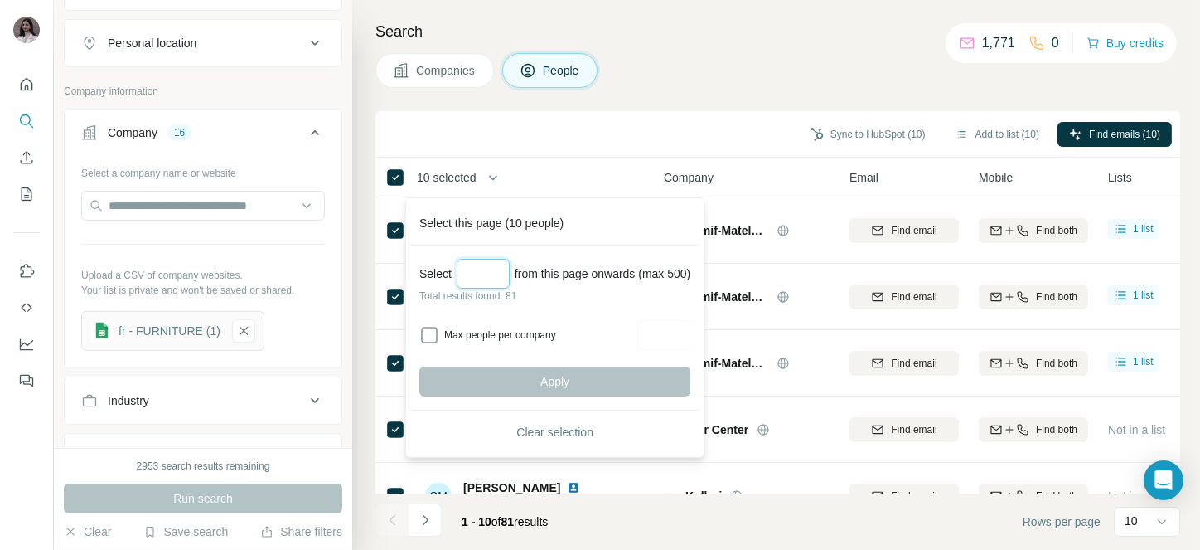
click at [497, 279] on input "Select a number (up to 500)" at bounding box center [483, 274] width 53 height 30
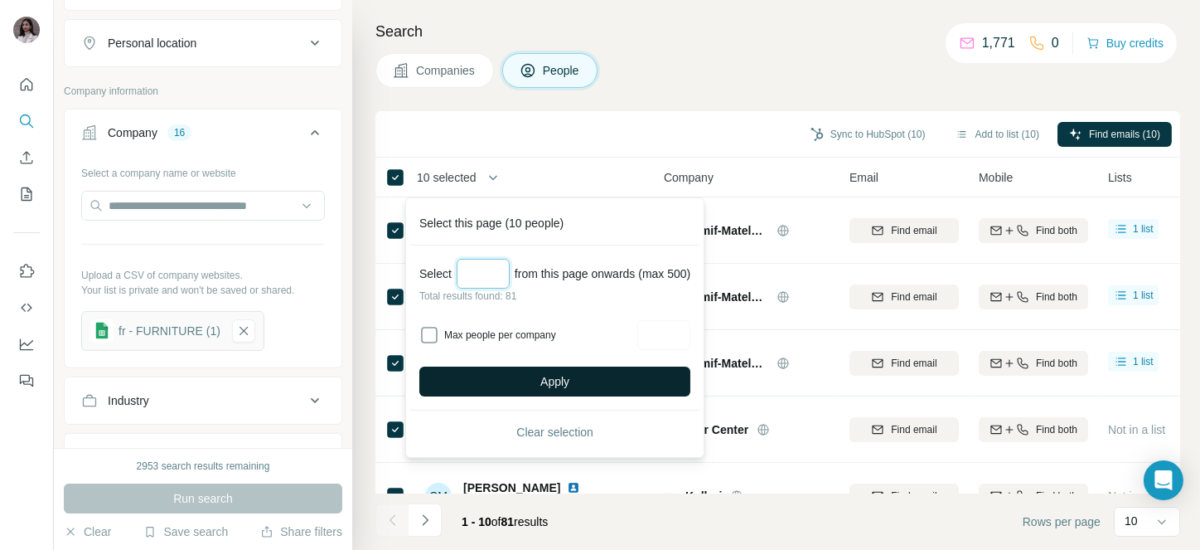
type input "**"
click at [540, 367] on button "Apply" at bounding box center [554, 381] width 271 height 30
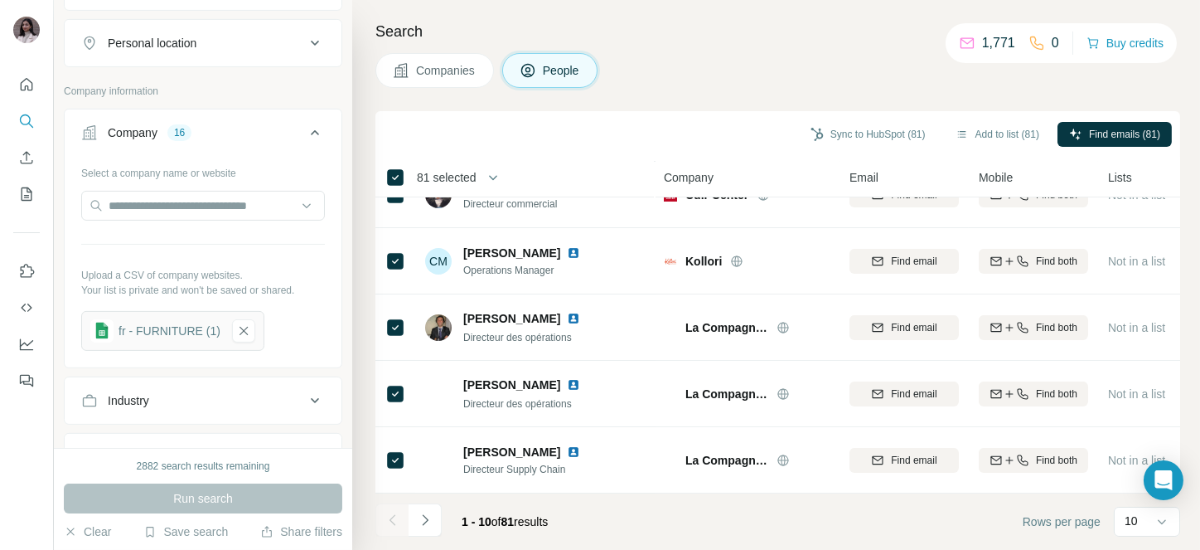
scroll to position [0, 0]
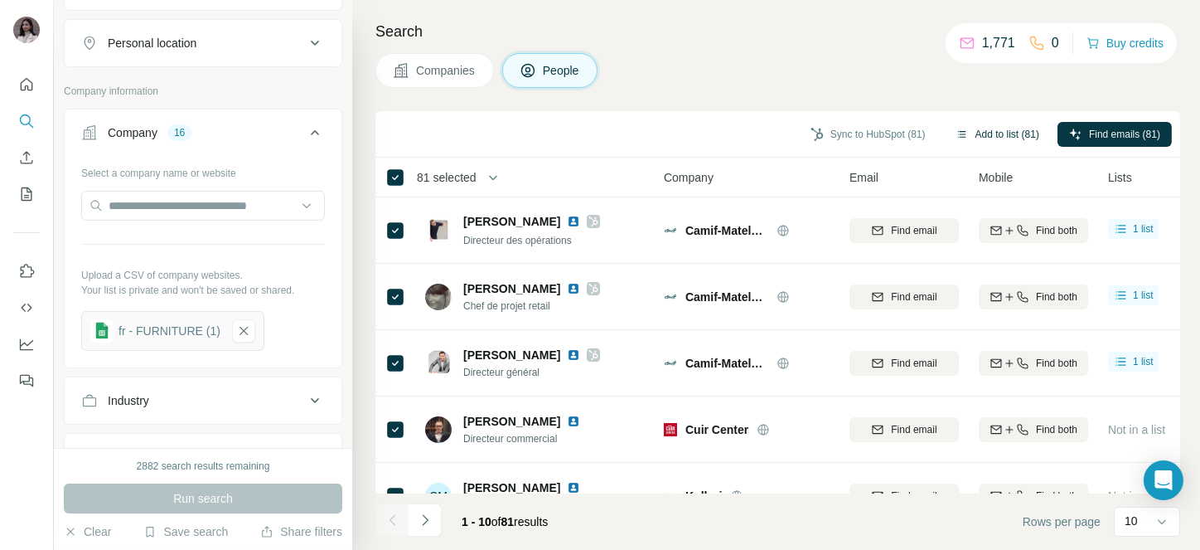
click at [1008, 132] on button "Add to list (81)" at bounding box center [997, 134] width 107 height 25
click at [988, 124] on body "New search Hide Company lookalikes Personal information Job title 32 planning a…" at bounding box center [600, 275] width 1200 height 550
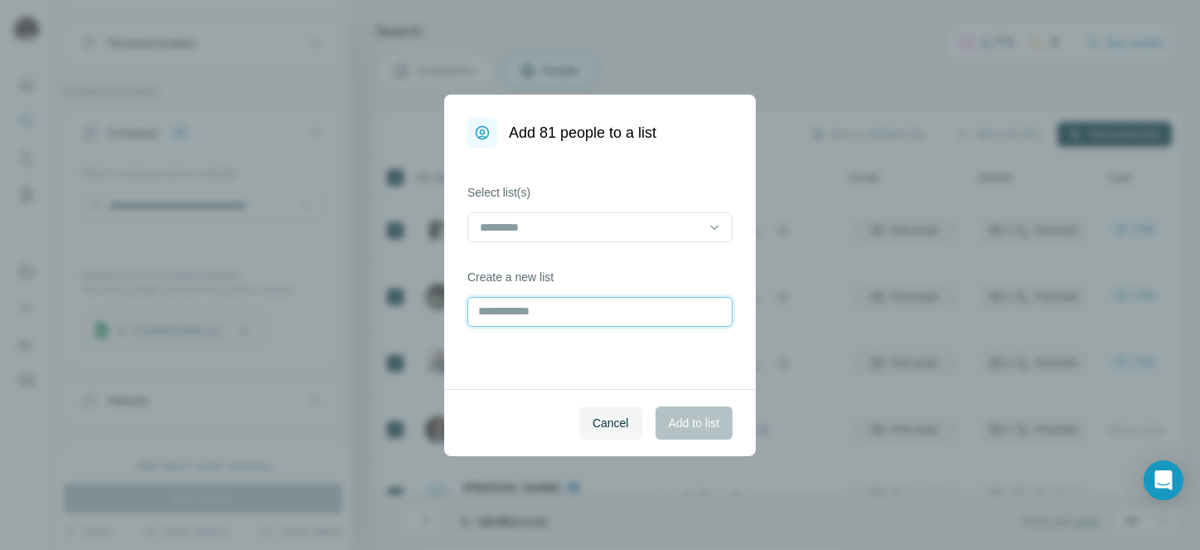
click at [537, 323] on input "text" at bounding box center [600, 312] width 265 height 30
type input "**********"
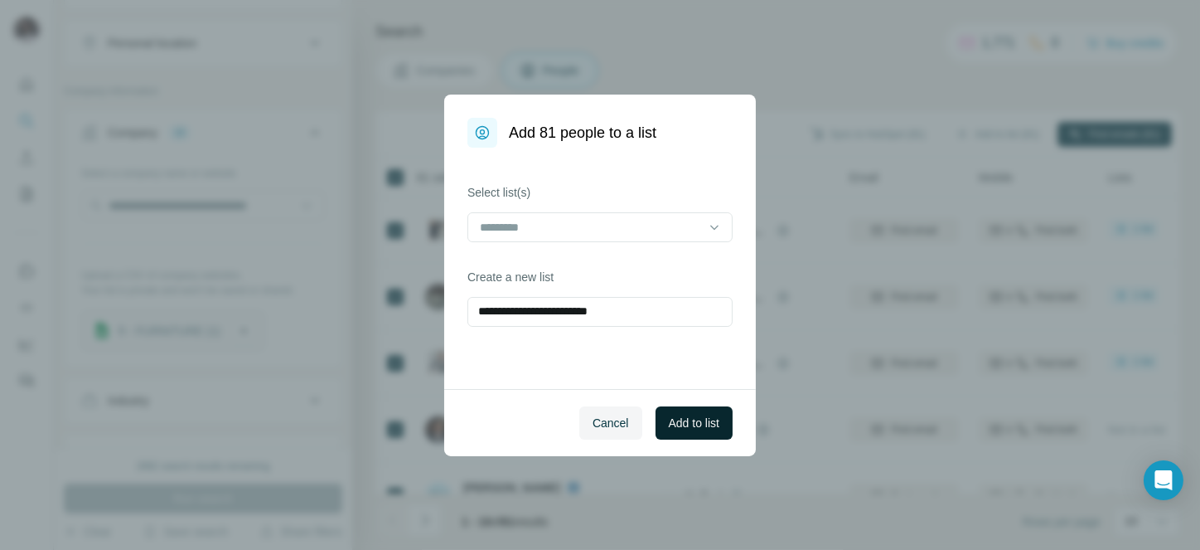
click at [684, 419] on span "Add to list" at bounding box center [694, 423] width 51 height 17
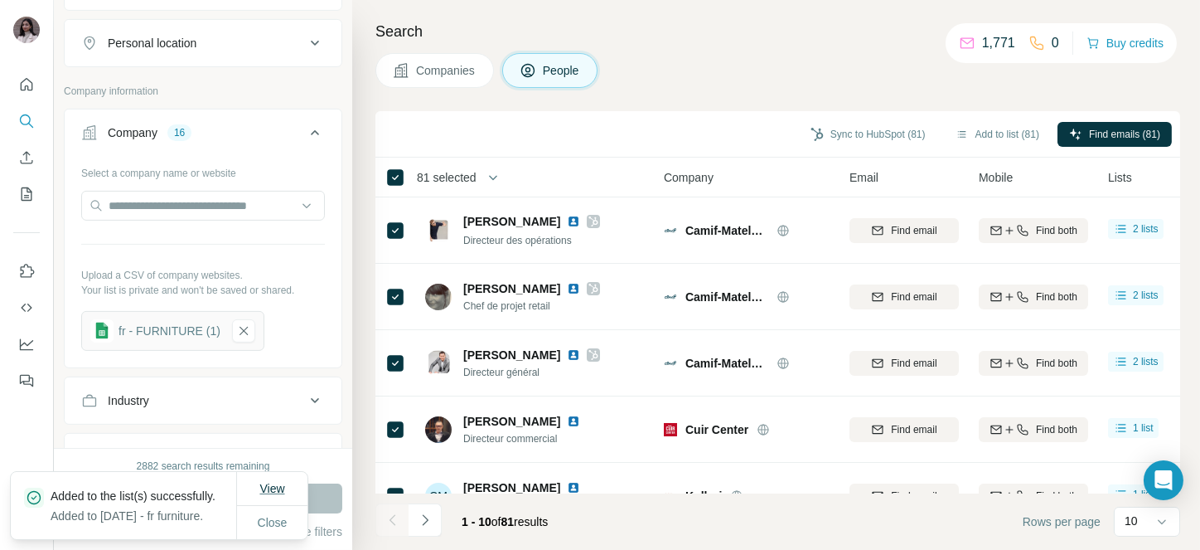
click at [279, 482] on span "View" at bounding box center [271, 488] width 25 height 13
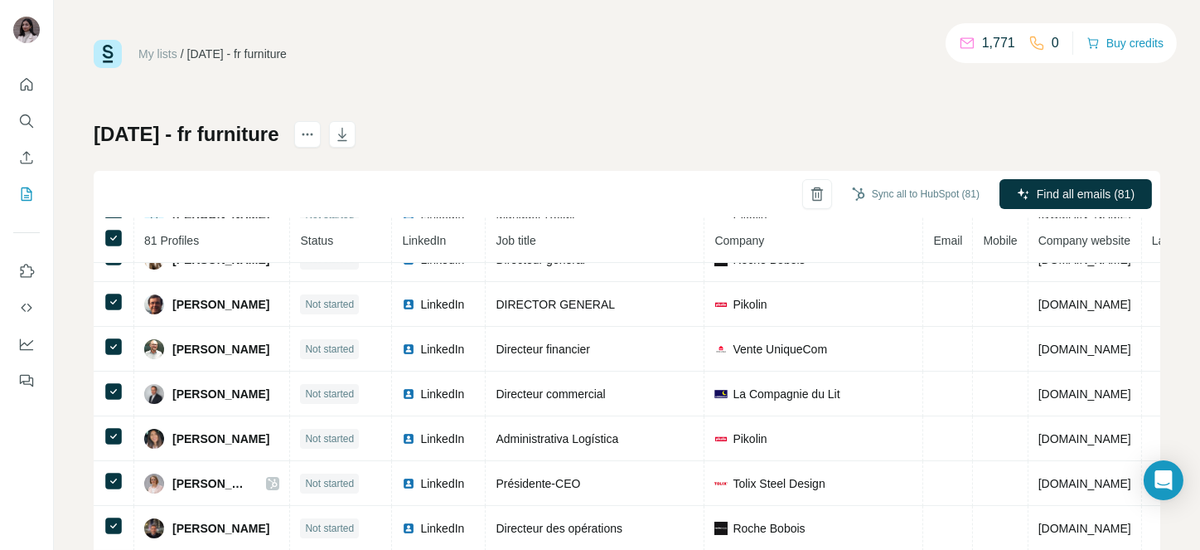
scroll to position [250, 0]
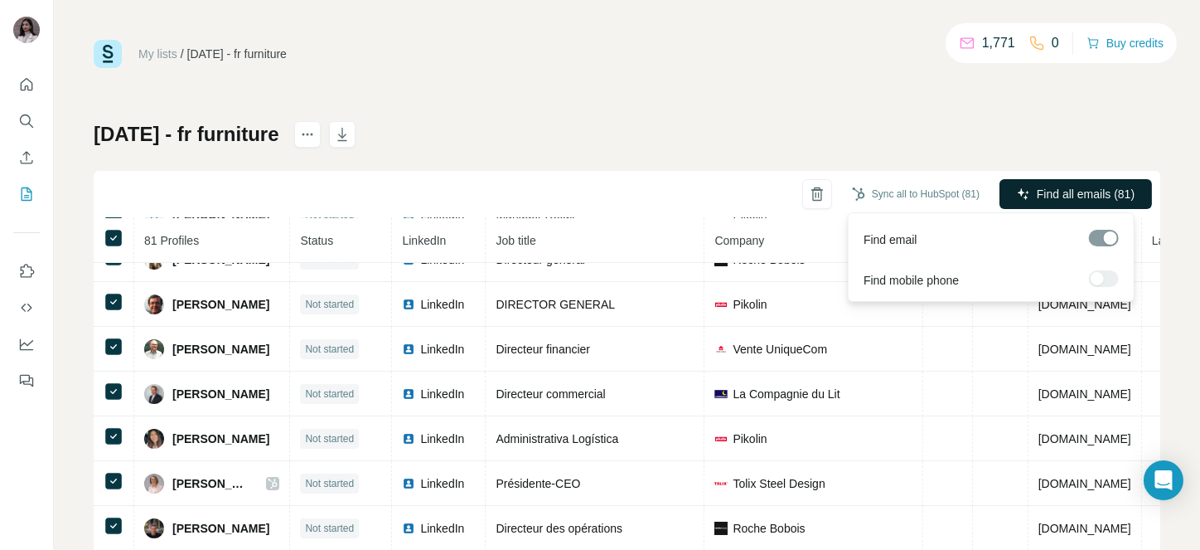
click at [1052, 191] on span "Find all emails (81)" at bounding box center [1086, 194] width 98 height 17
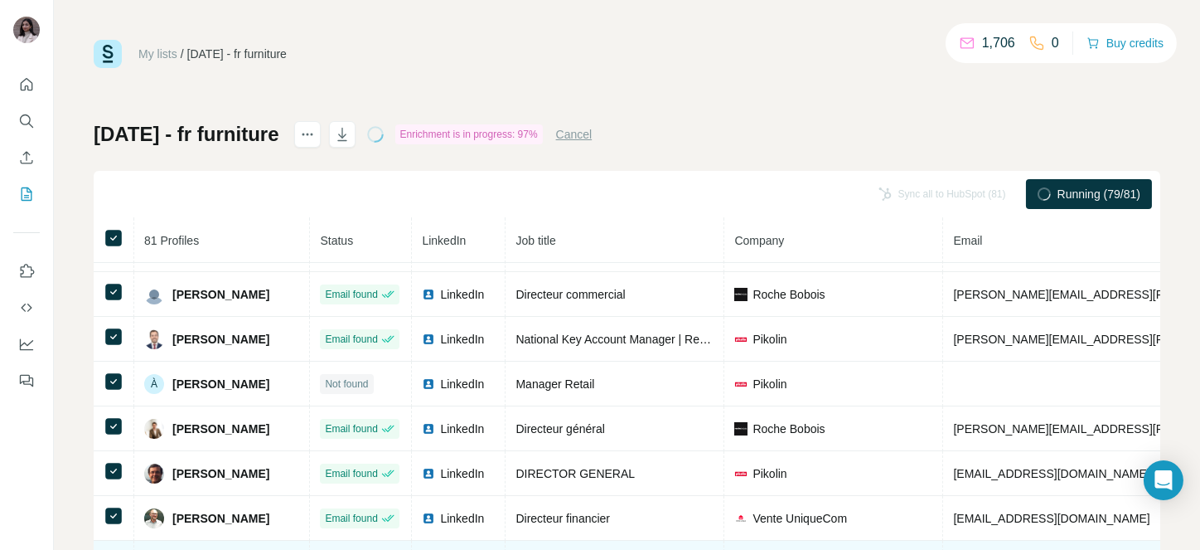
scroll to position [93, 0]
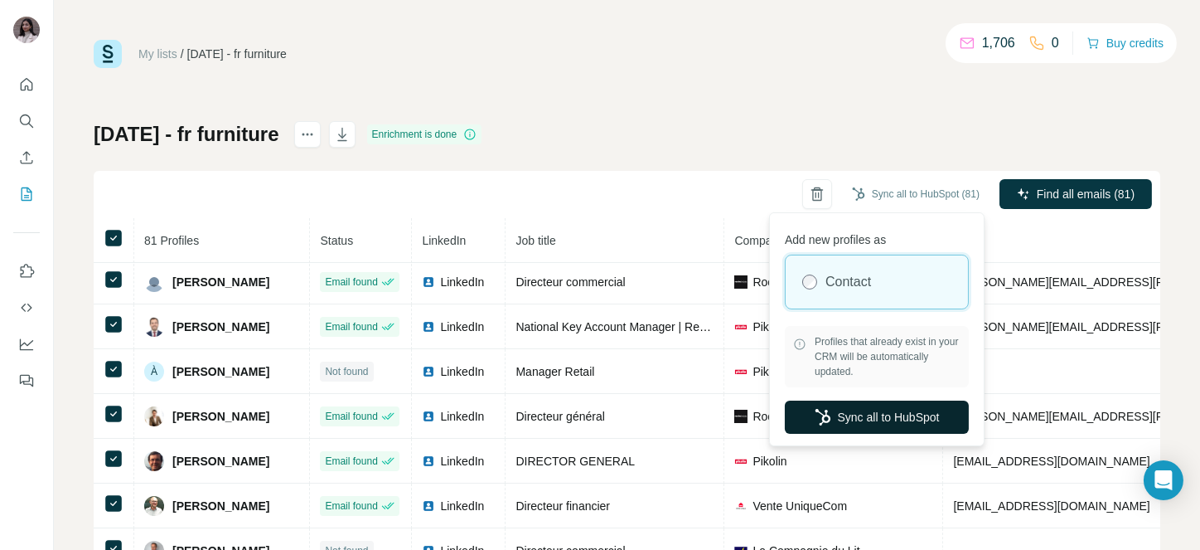
click at [861, 425] on button "Sync all to HubSpot" at bounding box center [877, 416] width 184 height 33
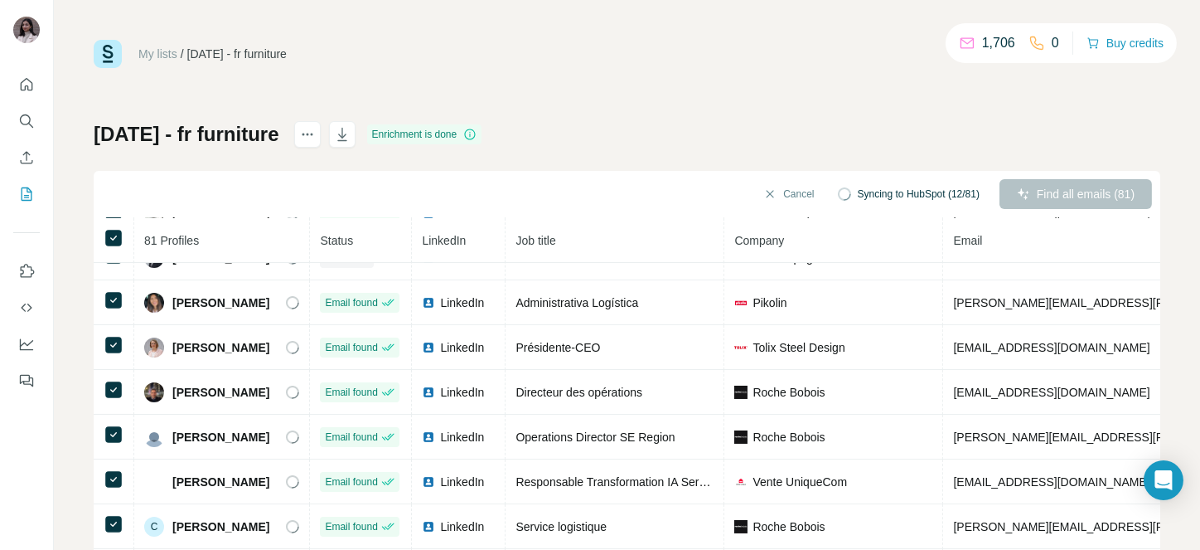
scroll to position [347, 0]
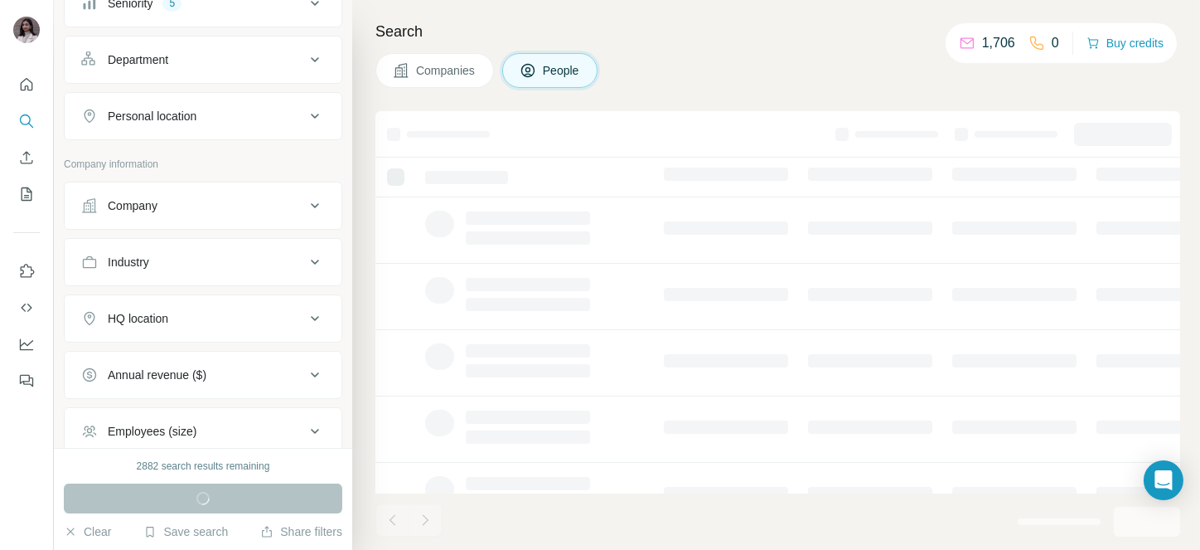
scroll to position [219, 0]
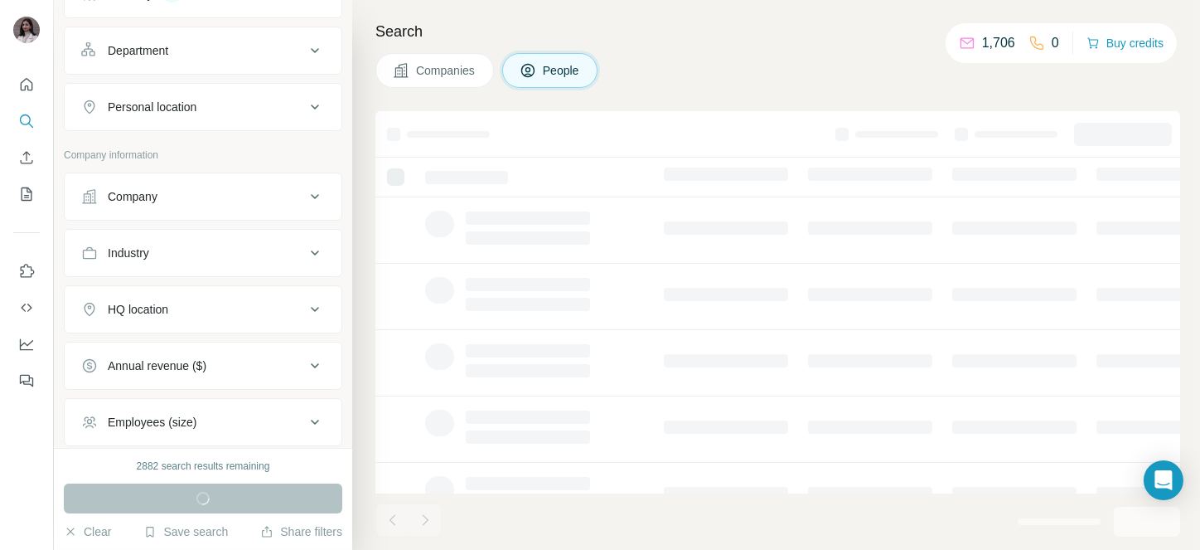
click at [196, 206] on button "Company" at bounding box center [203, 197] width 277 height 40
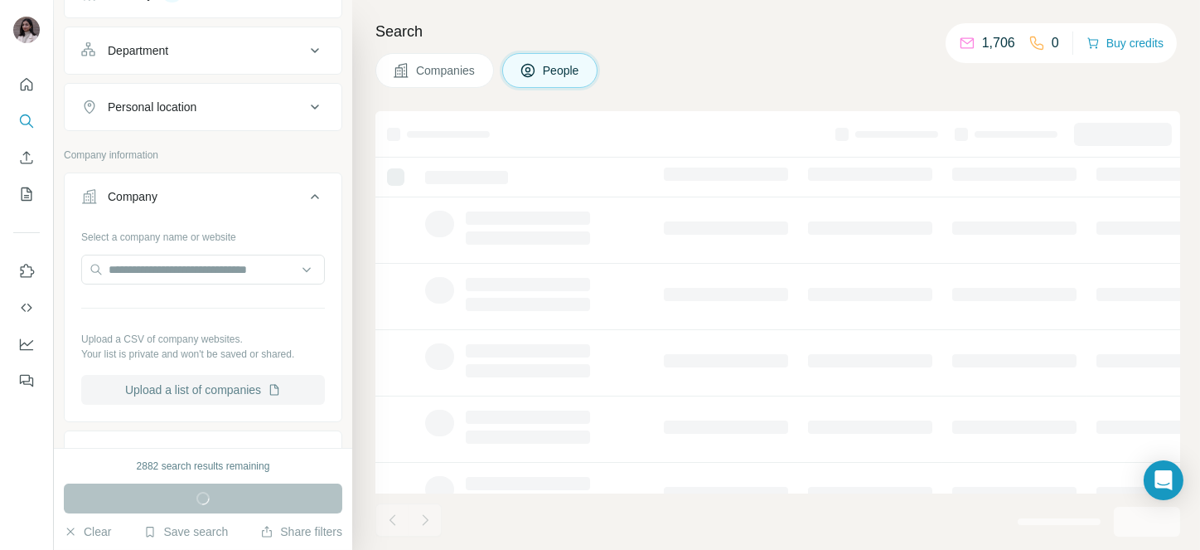
click at [204, 383] on button "Upload a list of companies" at bounding box center [203, 390] width 244 height 30
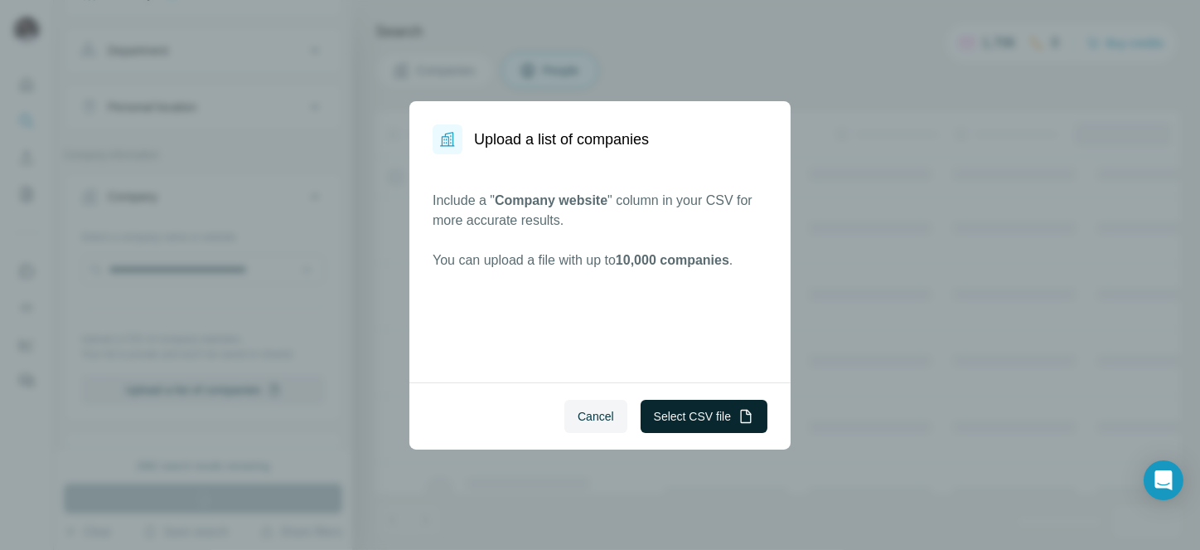
click at [752, 408] on icon "button" at bounding box center [746, 416] width 17 height 17
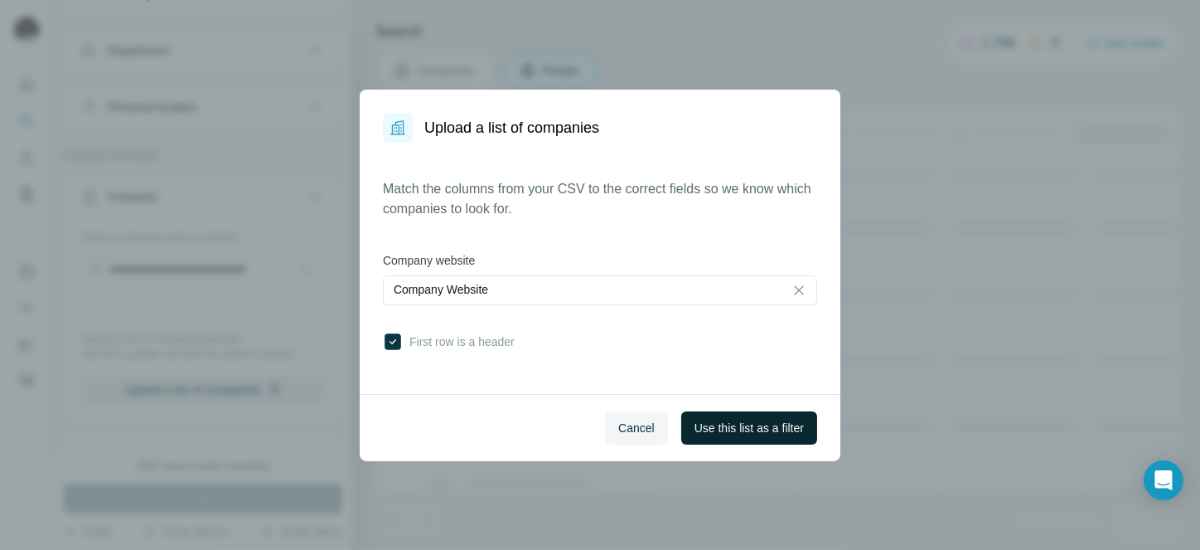
click at [706, 422] on span "Use this list as a filter" at bounding box center [749, 427] width 109 height 17
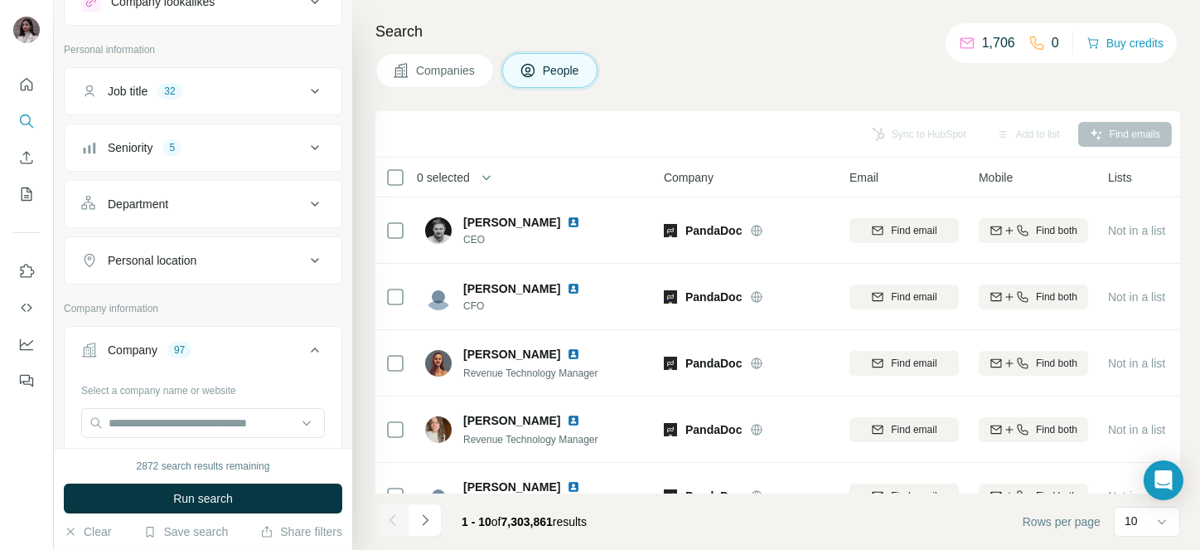
scroll to position [21, 0]
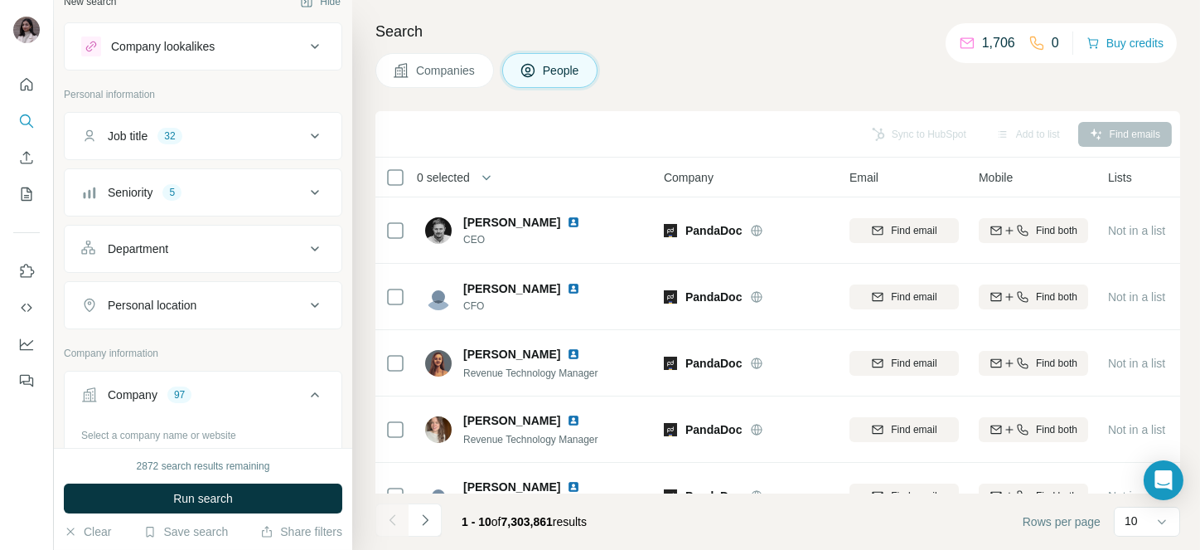
click at [211, 203] on button "Seniority 5" at bounding box center [203, 192] width 277 height 40
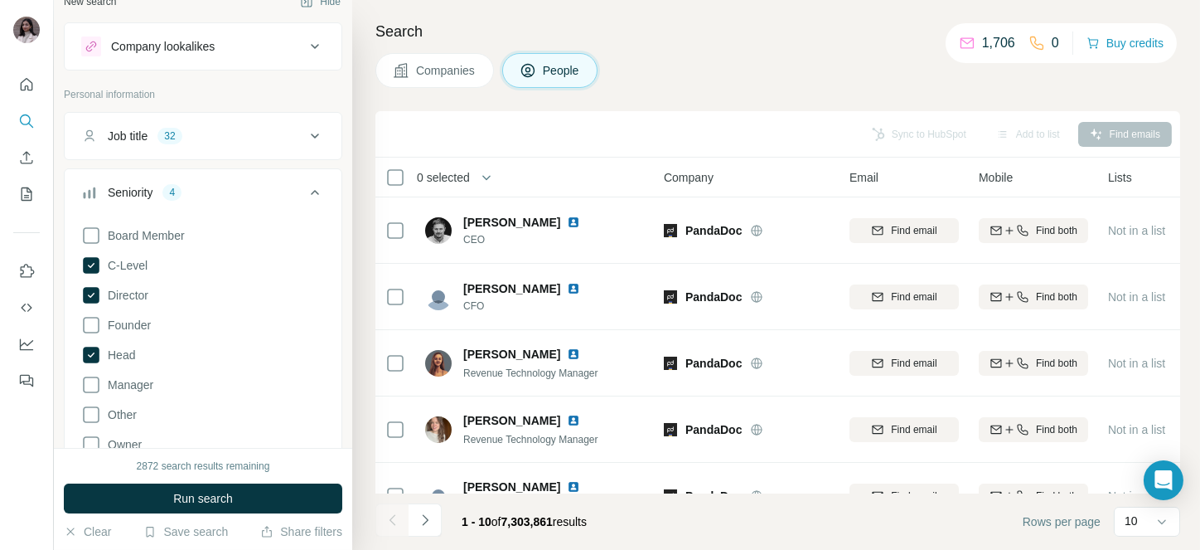
click at [305, 194] on icon at bounding box center [315, 192] width 20 height 20
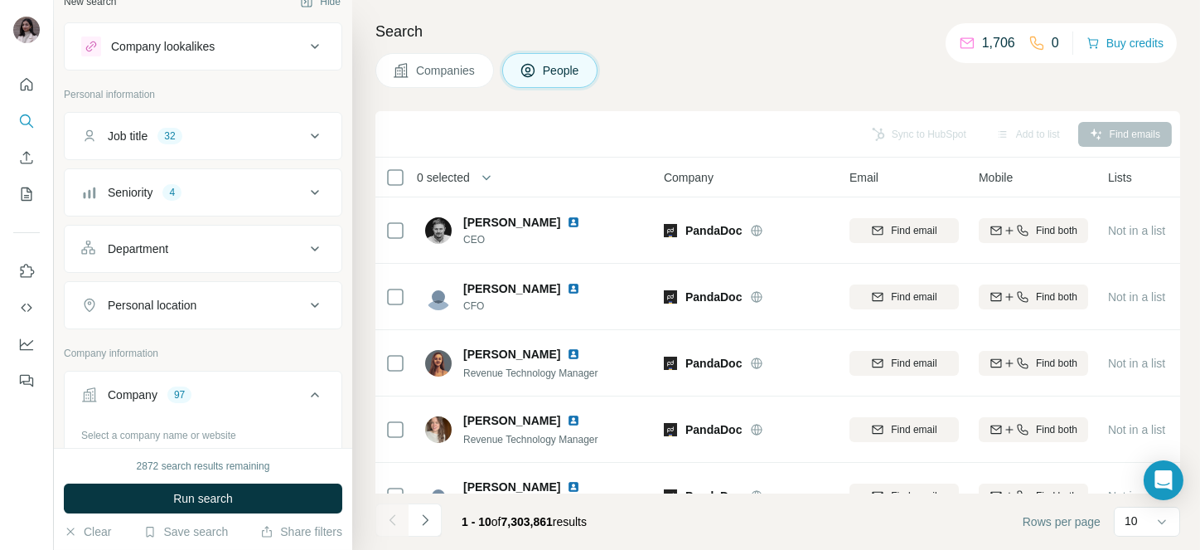
click at [275, 130] on div "Job title 32" at bounding box center [193, 136] width 224 height 17
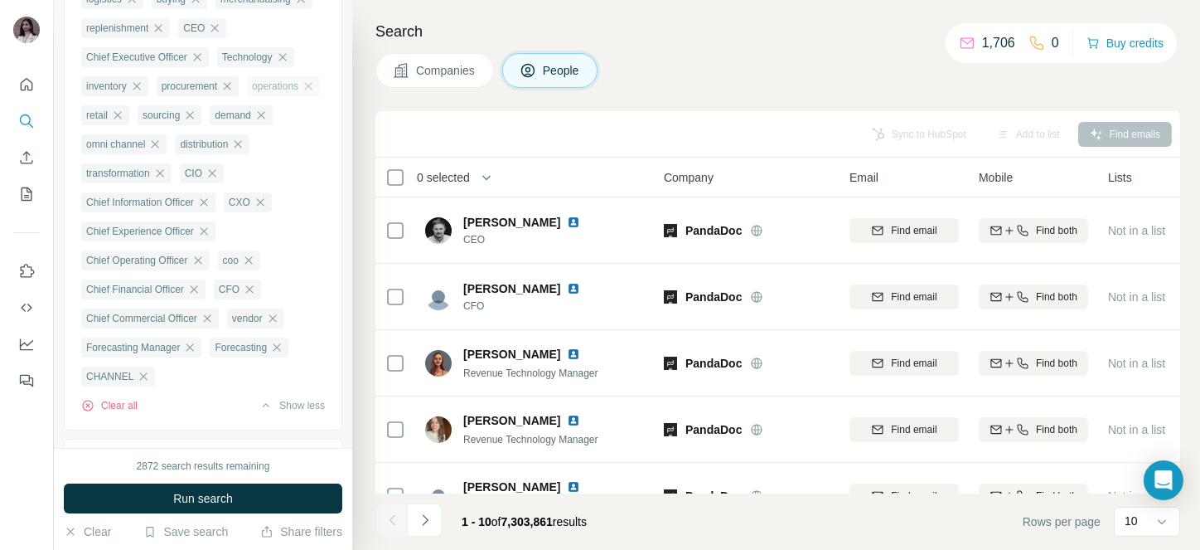
scroll to position [264, 0]
click at [276, 65] on icon "button" at bounding box center [282, 57] width 13 height 13
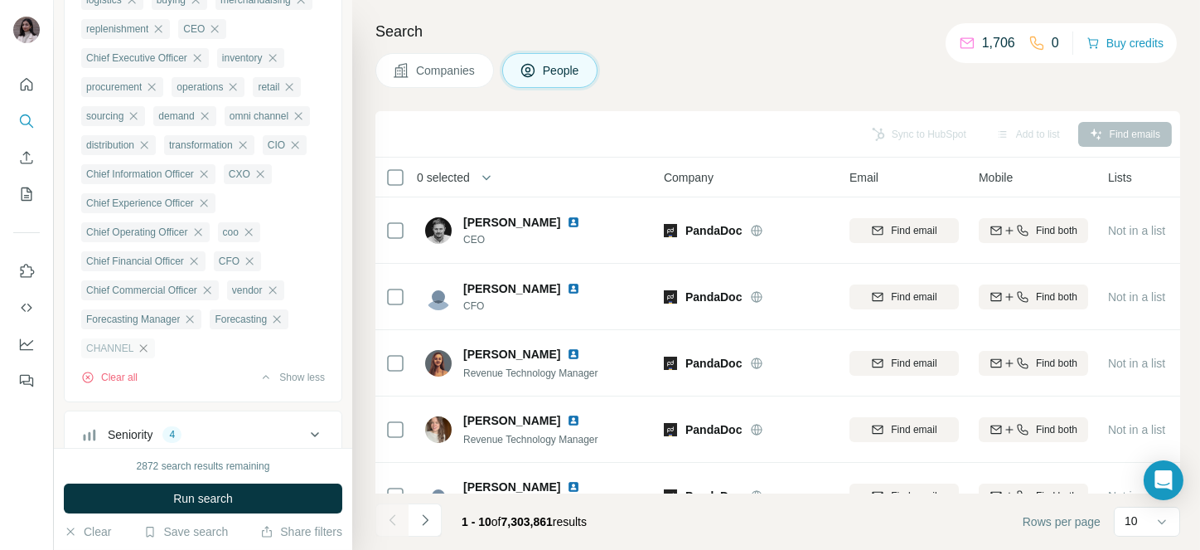
click at [139, 355] on icon "button" at bounding box center [143, 348] width 13 height 13
click at [196, 326] on icon "button" at bounding box center [189, 319] width 13 height 13
click at [153, 326] on icon "button" at bounding box center [148, 319] width 13 height 13
click at [275, 297] on icon "button" at bounding box center [272, 290] width 13 height 13
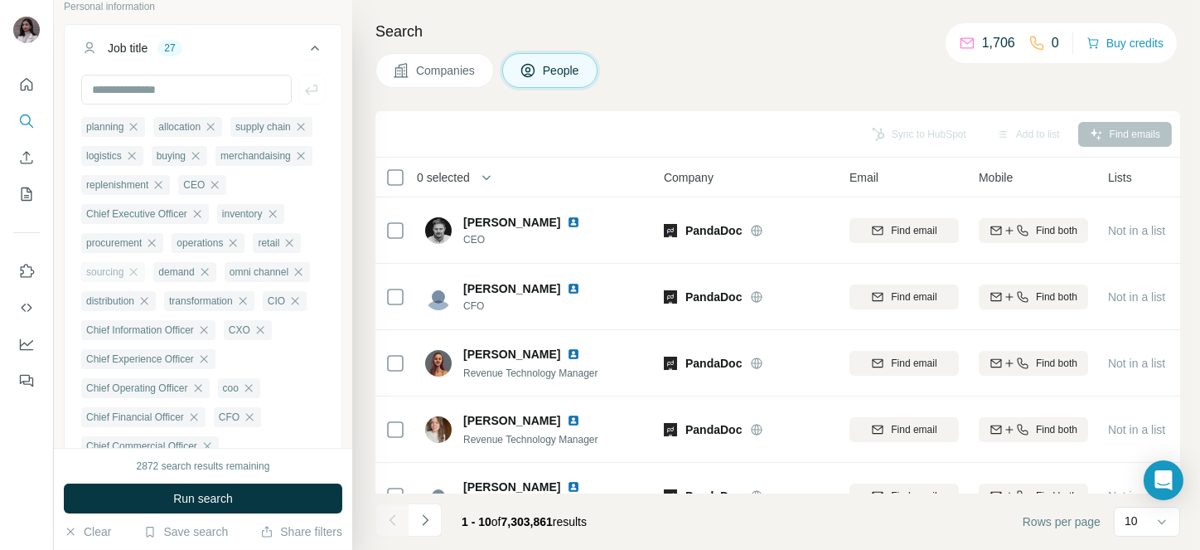
scroll to position [109, 0]
click at [167, 487] on button "Run search" at bounding box center [203, 498] width 279 height 30
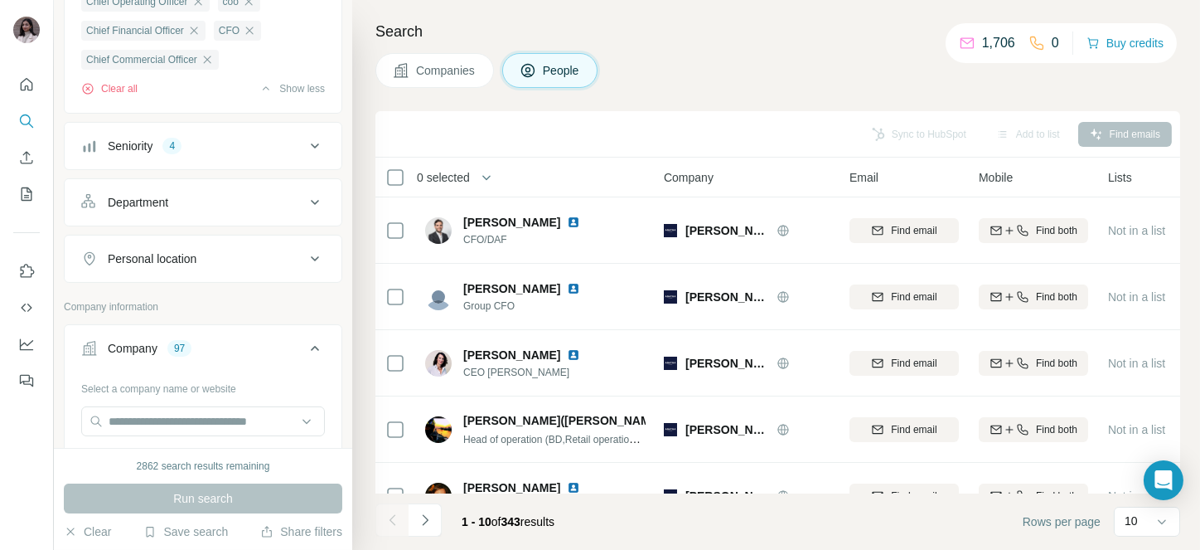
scroll to position [487, 0]
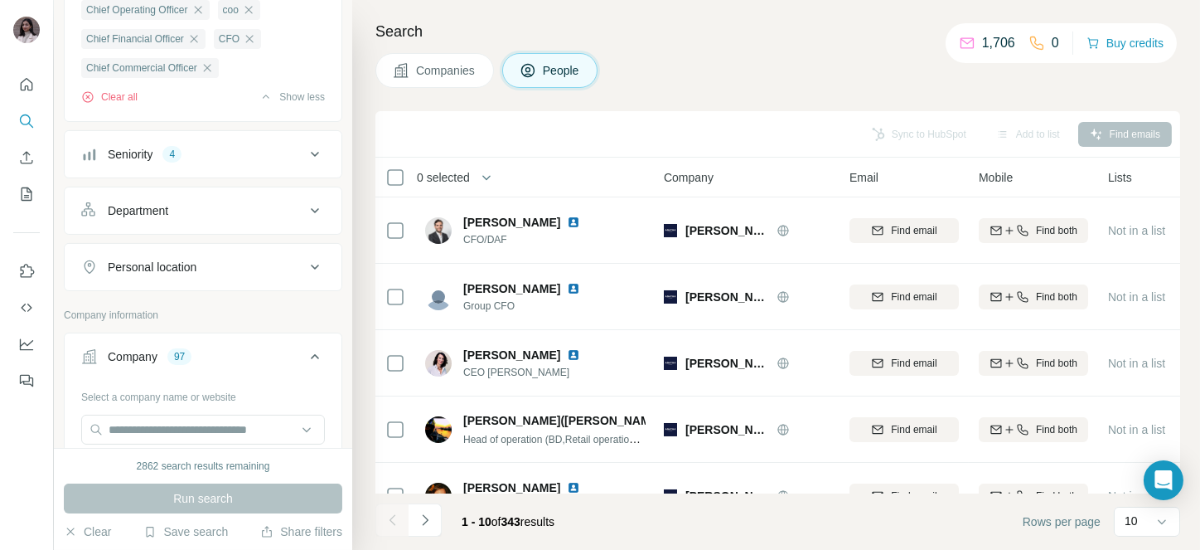
click at [229, 162] on div "Seniority 4" at bounding box center [193, 154] width 224 height 17
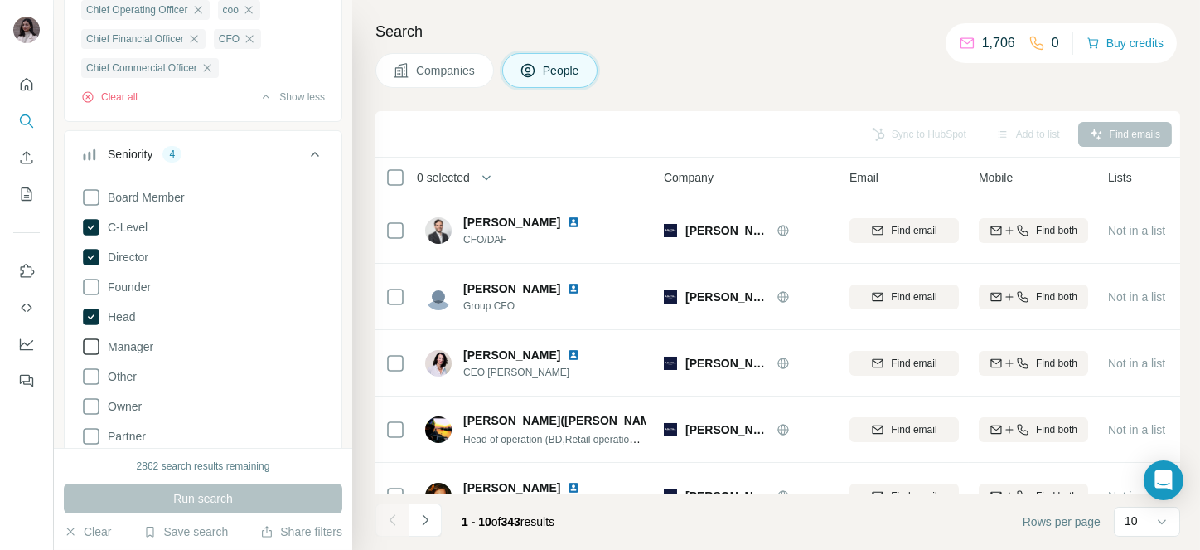
click at [129, 355] on span "Manager" at bounding box center [127, 346] width 52 height 17
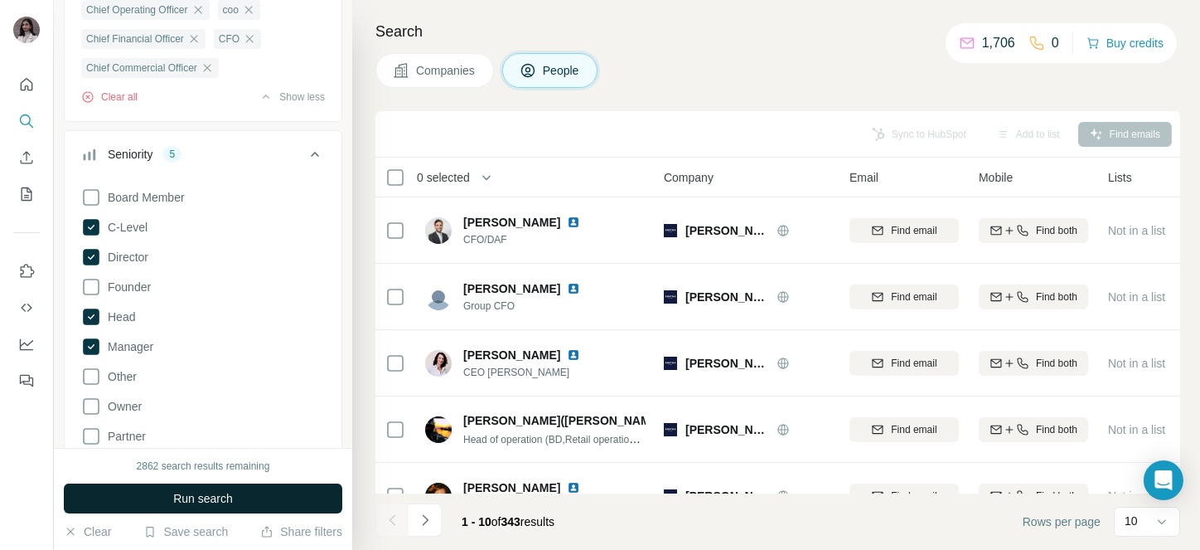
click at [150, 497] on button "Run search" at bounding box center [203, 498] width 279 height 30
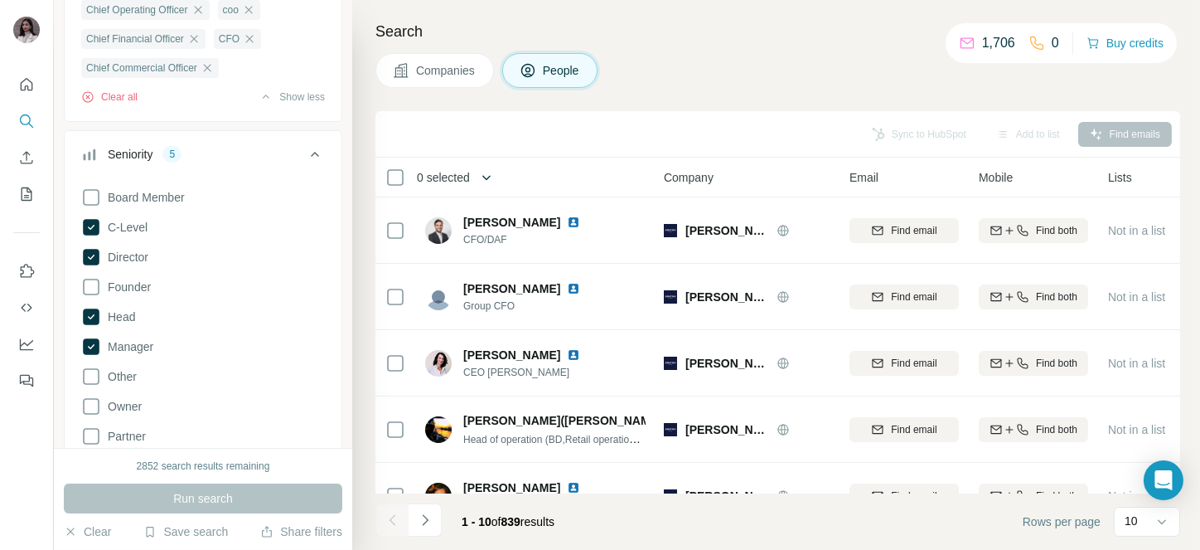
click at [478, 174] on button "button" at bounding box center [486, 177] width 33 height 33
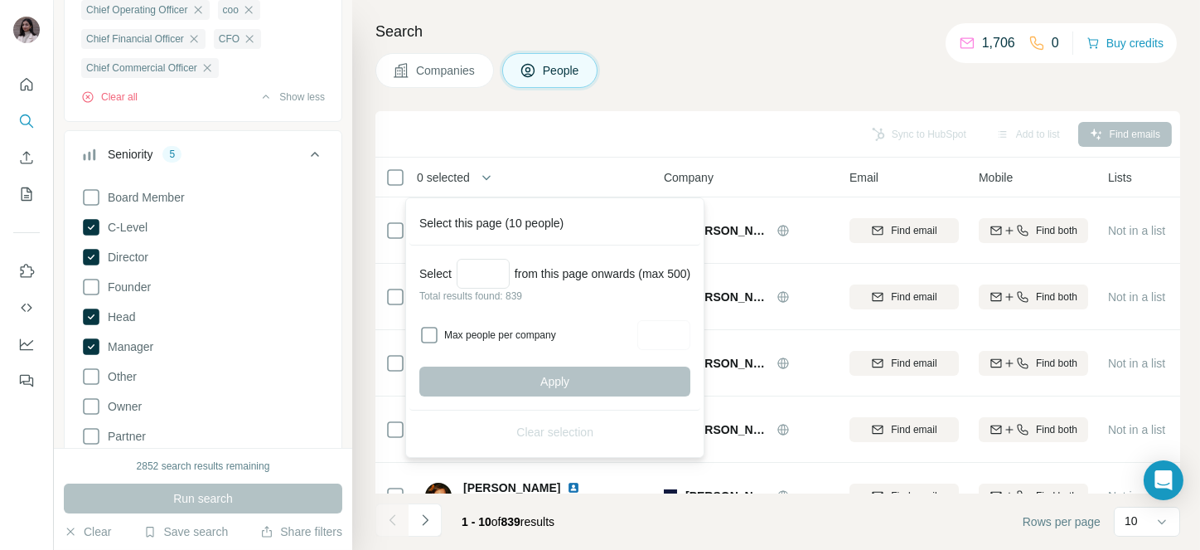
click at [591, 123] on div "Sync to HubSpot Add to list Find emails" at bounding box center [778, 133] width 788 height 29
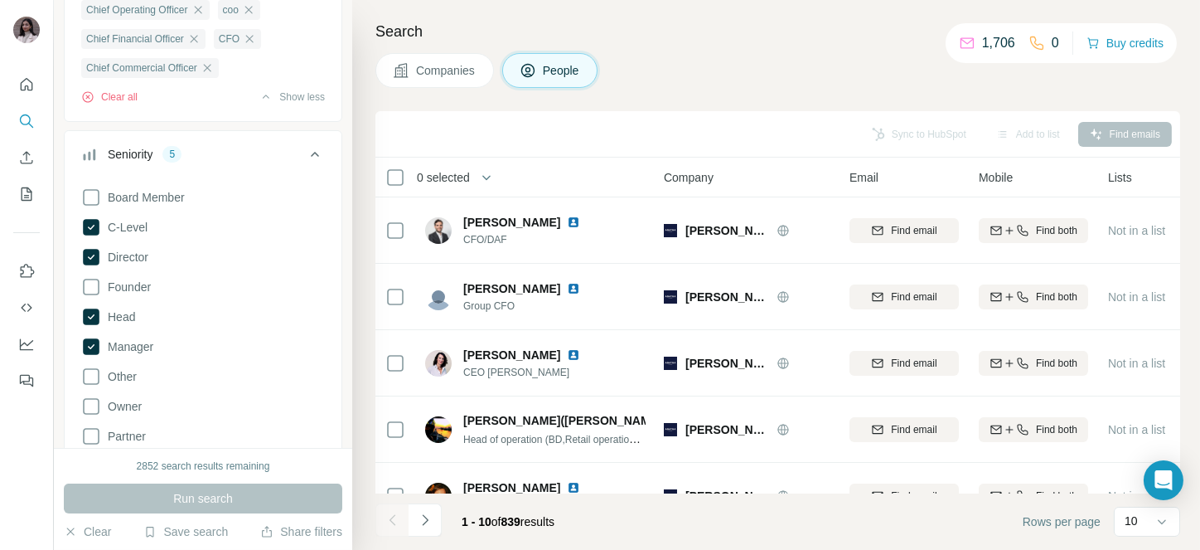
click at [458, 175] on span "0 selected" at bounding box center [443, 177] width 53 height 17
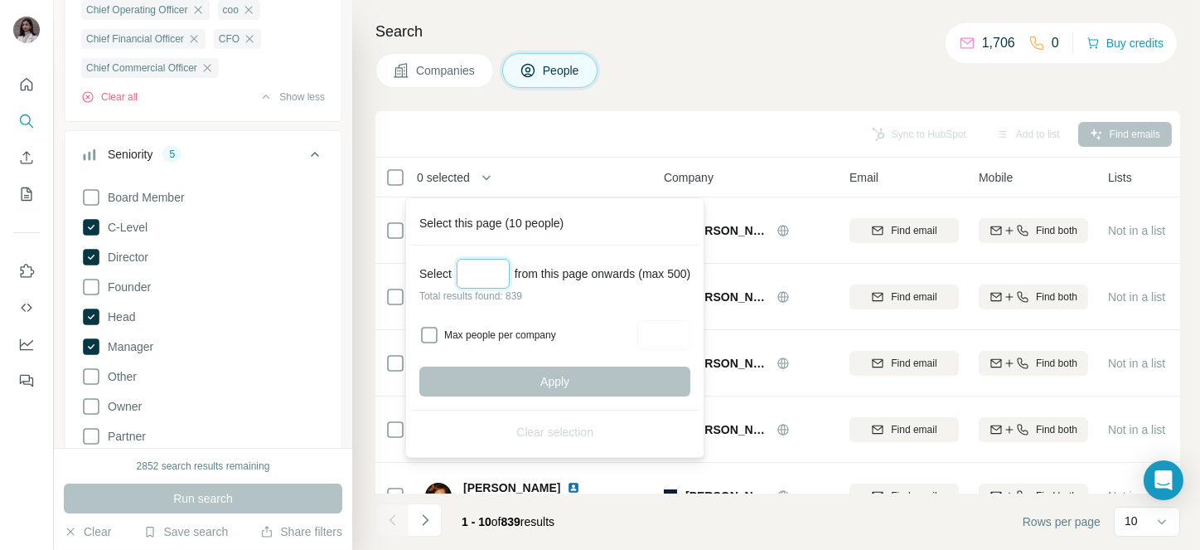
click at [472, 280] on input "Select a number (up to 500)" at bounding box center [483, 274] width 53 height 30
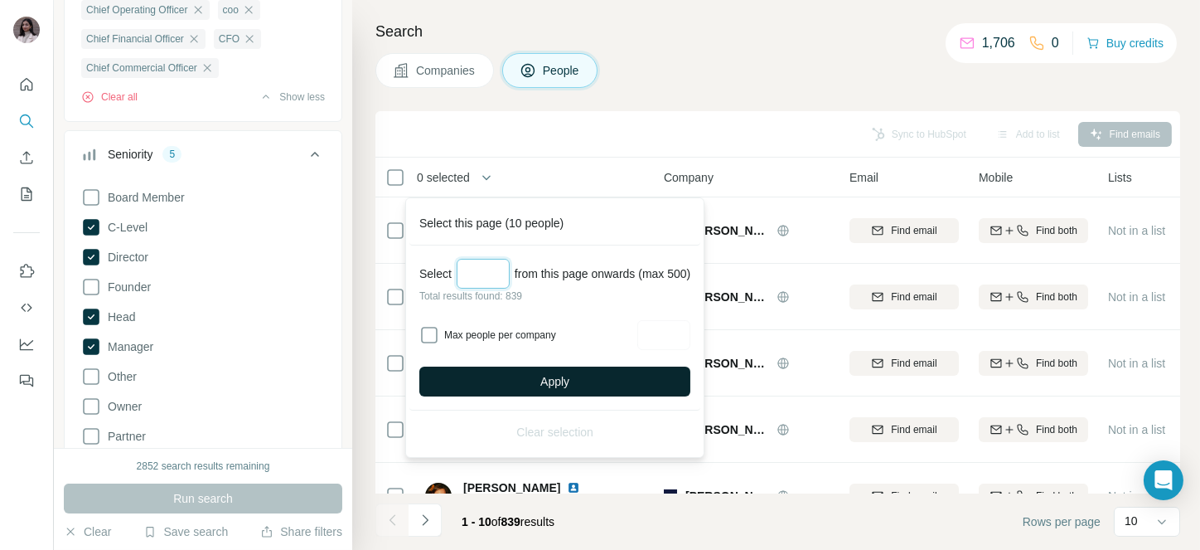
type input "***"
click at [557, 386] on span "Apply" at bounding box center [555, 381] width 29 height 17
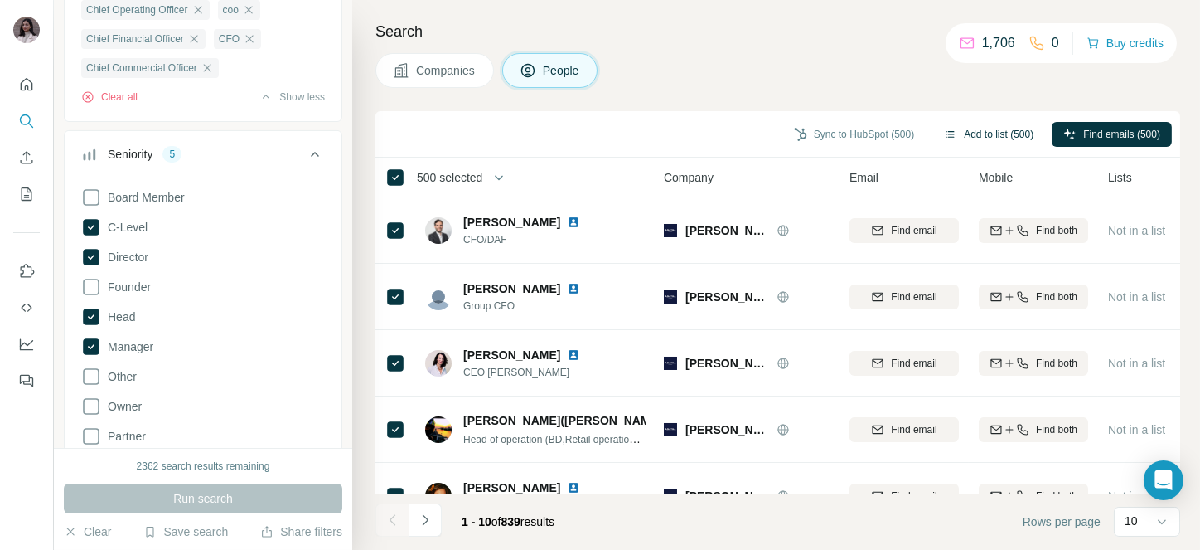
click at [989, 124] on button "Add to list (500)" at bounding box center [989, 134] width 113 height 25
click at [964, 129] on button "Add to list (500)" at bounding box center [989, 134] width 113 height 25
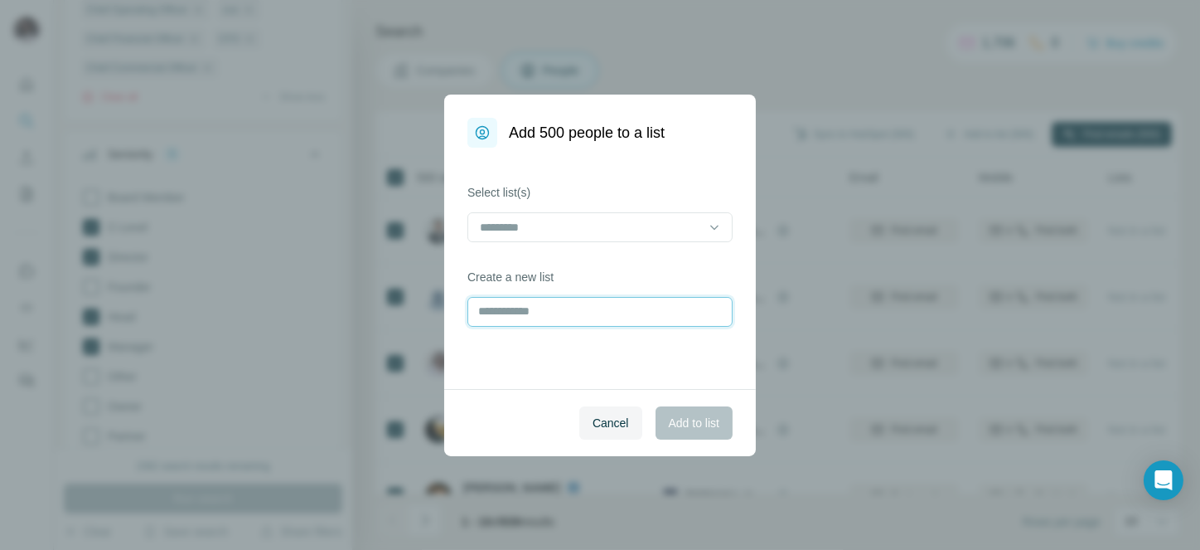
click at [606, 308] on input "text" at bounding box center [600, 312] width 265 height 30
type input "**********"
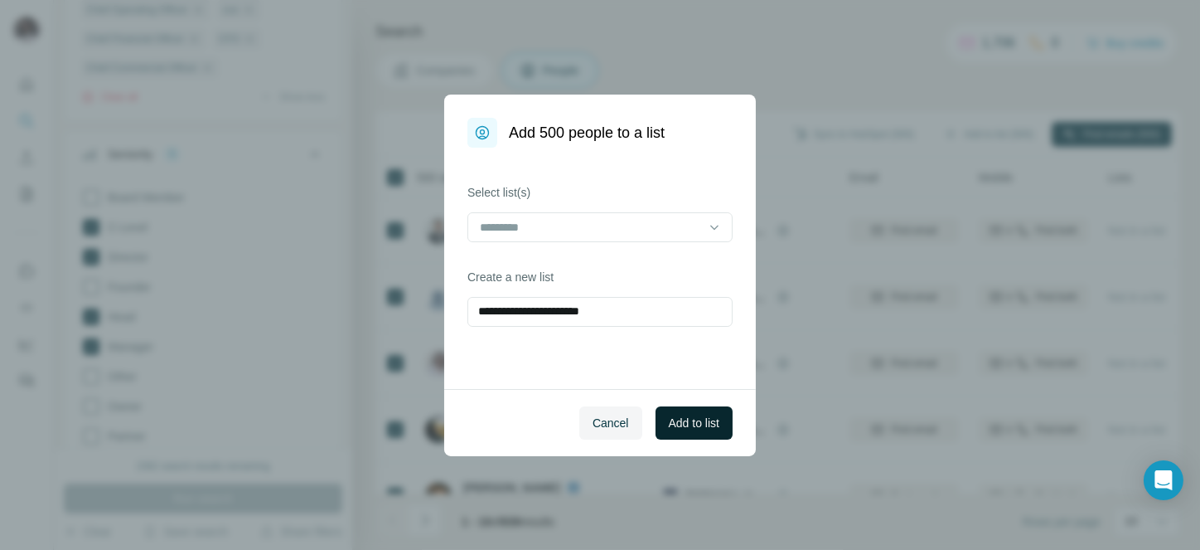
click at [680, 412] on button "Add to list" at bounding box center [694, 422] width 77 height 33
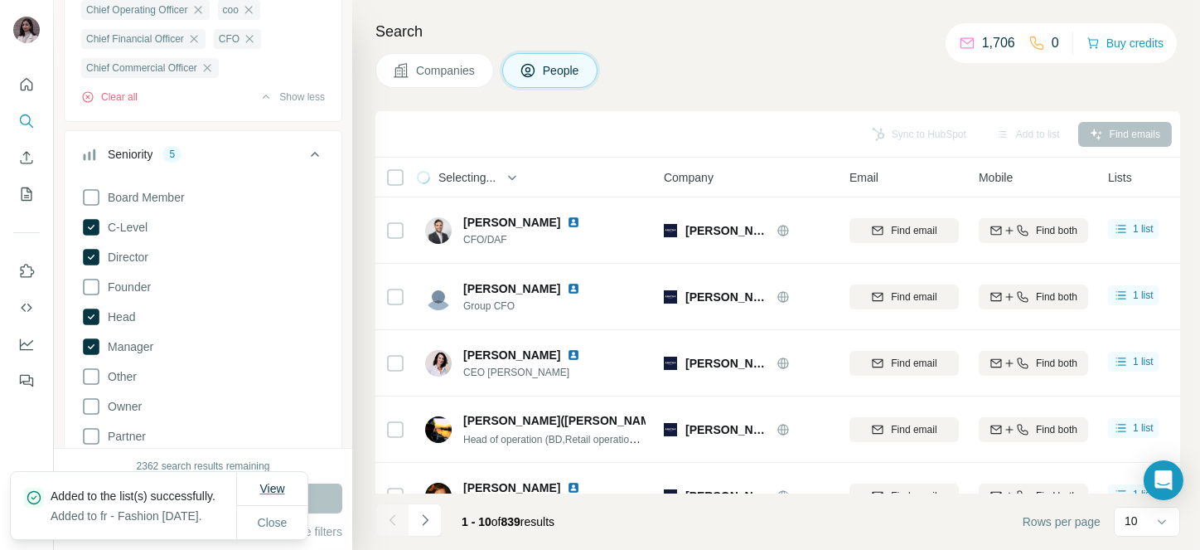
click at [271, 482] on span "View" at bounding box center [271, 488] width 25 height 13
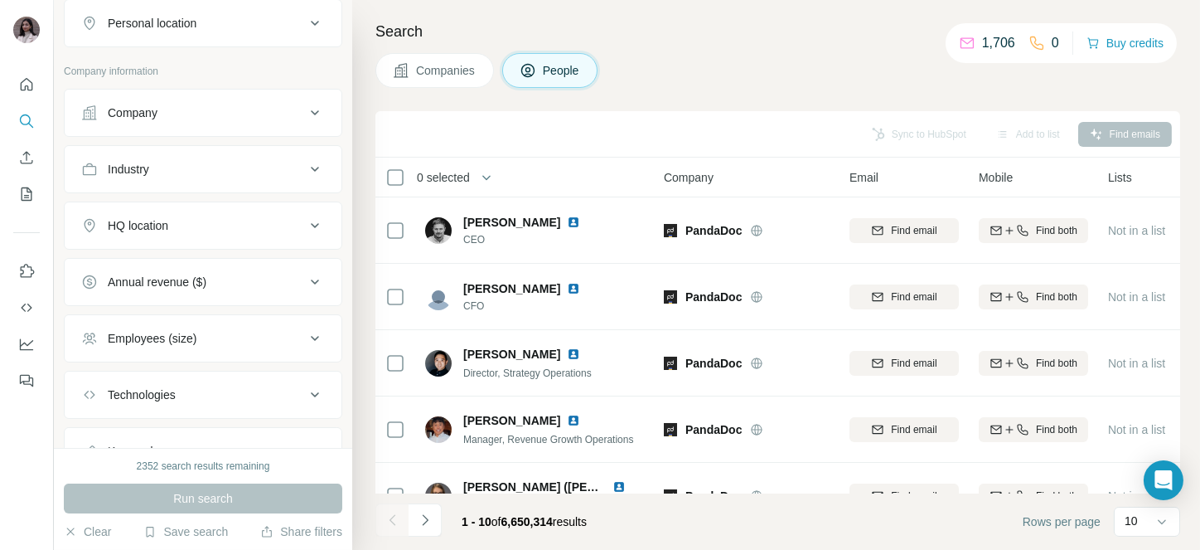
scroll to position [309, 0]
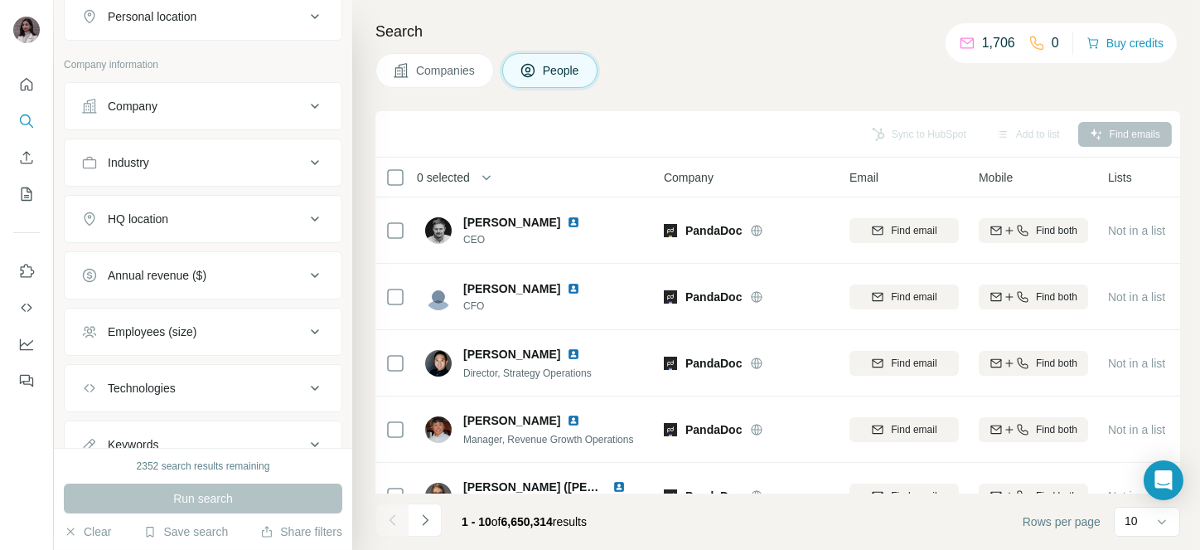
click at [206, 117] on button "Company" at bounding box center [203, 106] width 277 height 40
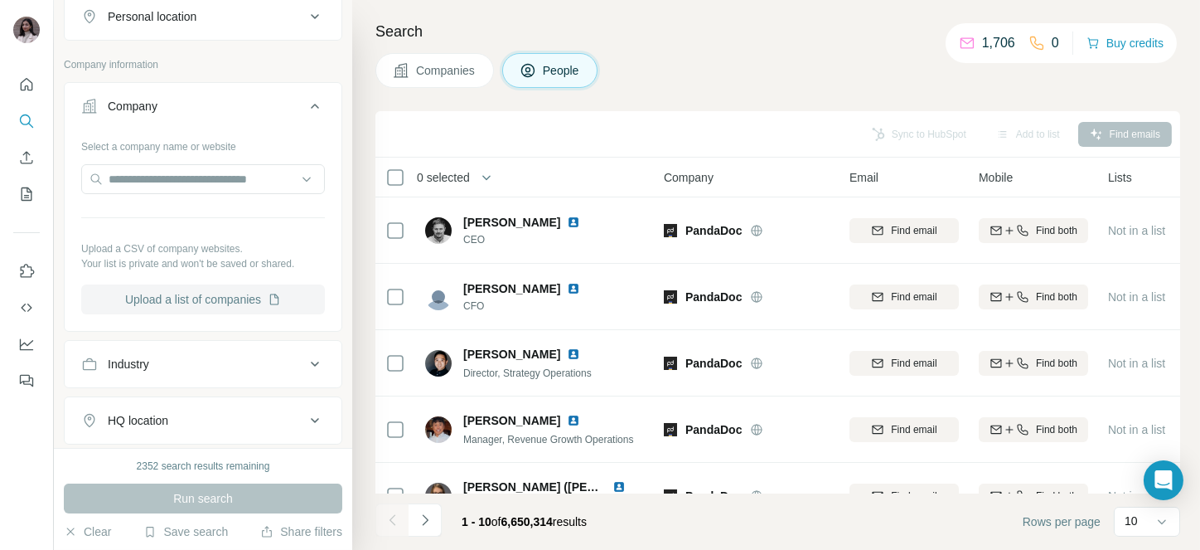
click at [197, 303] on button "Upload a list of companies" at bounding box center [203, 299] width 244 height 30
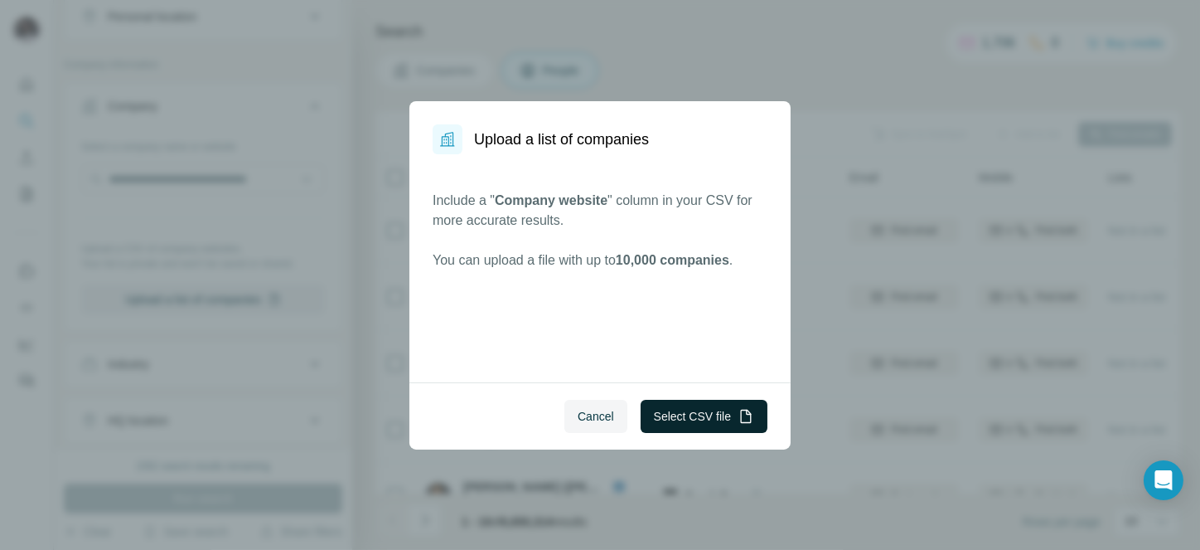
click at [711, 405] on button "Select CSV file" at bounding box center [704, 416] width 127 height 33
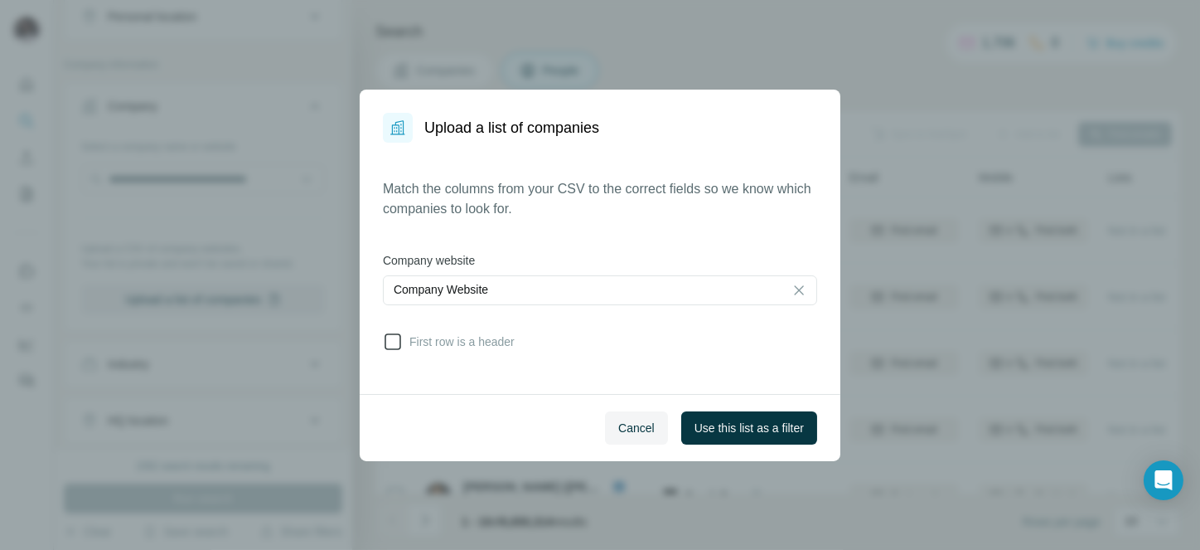
click at [464, 341] on span "First row is a header" at bounding box center [459, 341] width 112 height 17
click at [701, 415] on button "Use this list as a filter" at bounding box center [749, 427] width 136 height 33
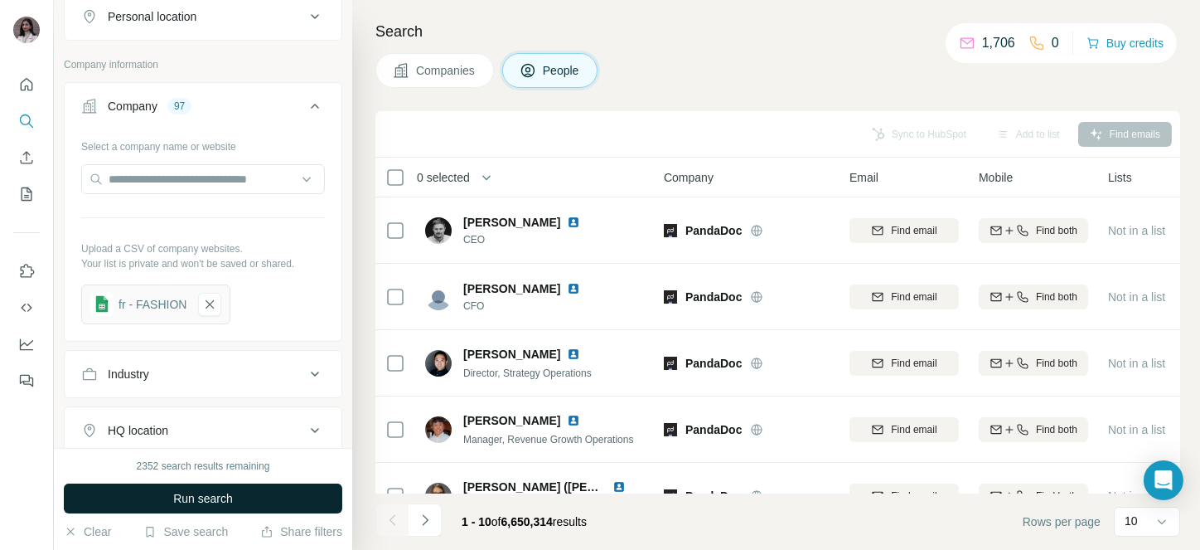
click at [167, 493] on button "Run search" at bounding box center [203, 498] width 279 height 30
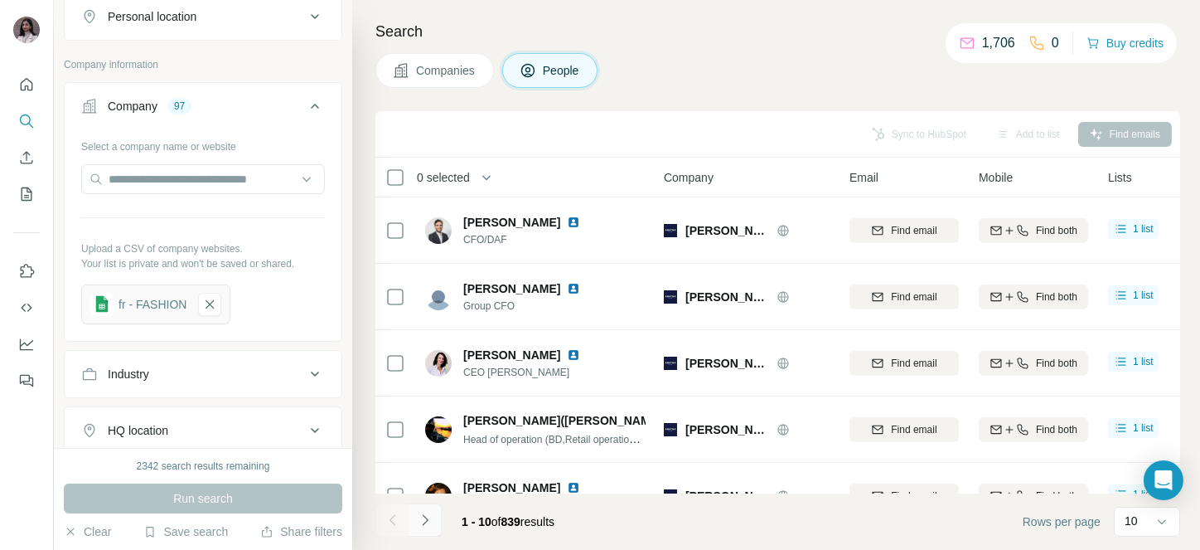
click at [433, 515] on icon "Navigate to next page" at bounding box center [425, 520] width 17 height 17
click at [433, 515] on div at bounding box center [425, 519] width 33 height 33
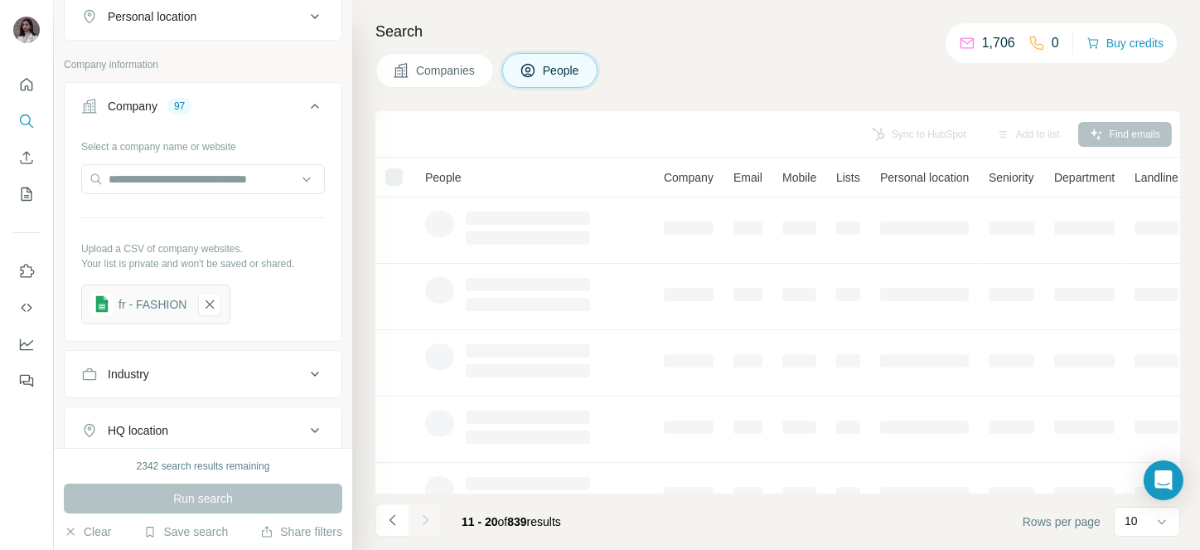
click at [433, 515] on div at bounding box center [425, 519] width 33 height 33
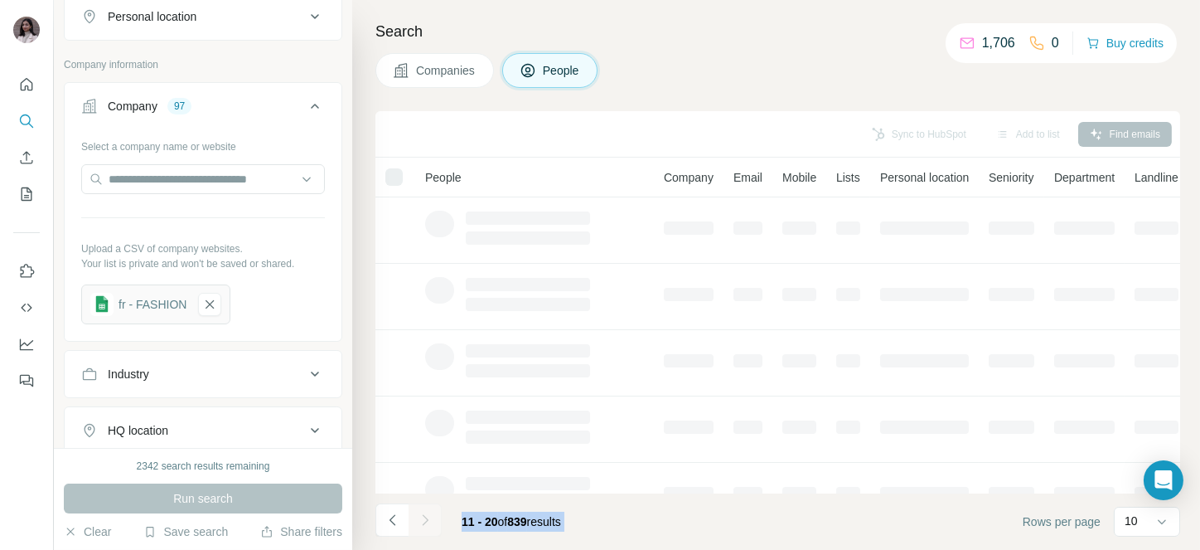
click at [433, 515] on icon "Navigate to next page" at bounding box center [425, 520] width 17 height 17
click at [433, 515] on div at bounding box center [425, 519] width 33 height 33
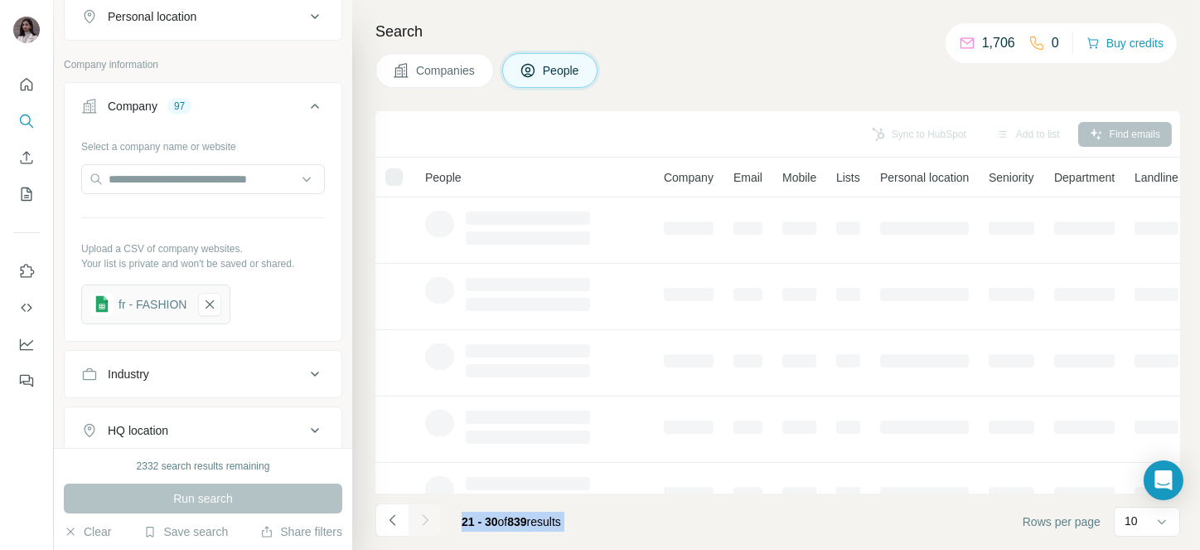
click at [433, 515] on div at bounding box center [425, 519] width 33 height 33
click at [433, 515] on icon "Navigate to next page" at bounding box center [425, 520] width 17 height 17
click at [433, 515] on div at bounding box center [425, 519] width 33 height 33
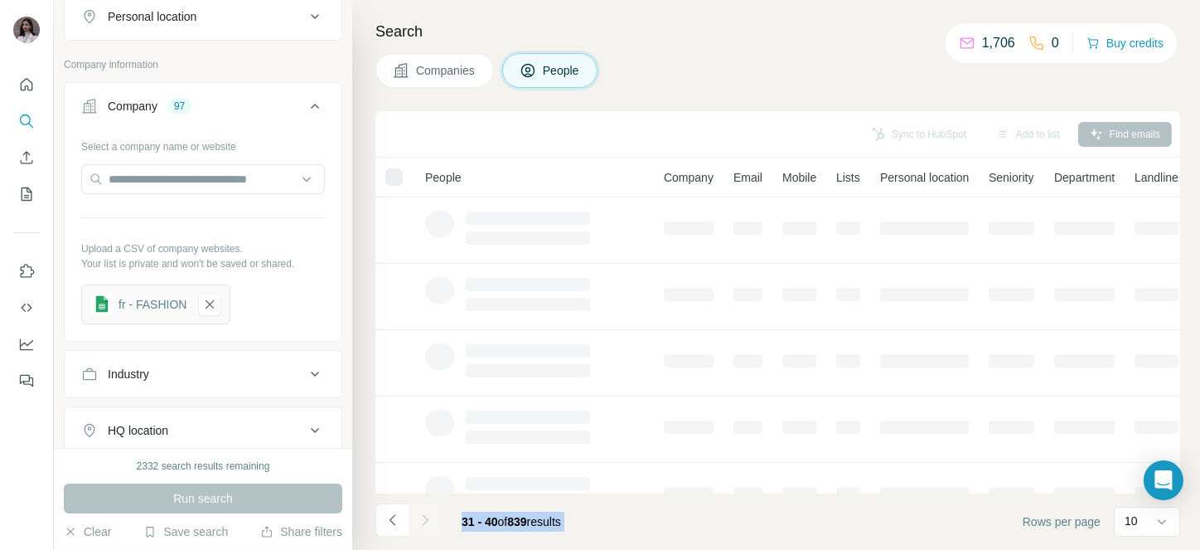
click at [433, 515] on div at bounding box center [425, 519] width 33 height 33
click at [433, 515] on icon "Navigate to next page" at bounding box center [425, 520] width 17 height 17
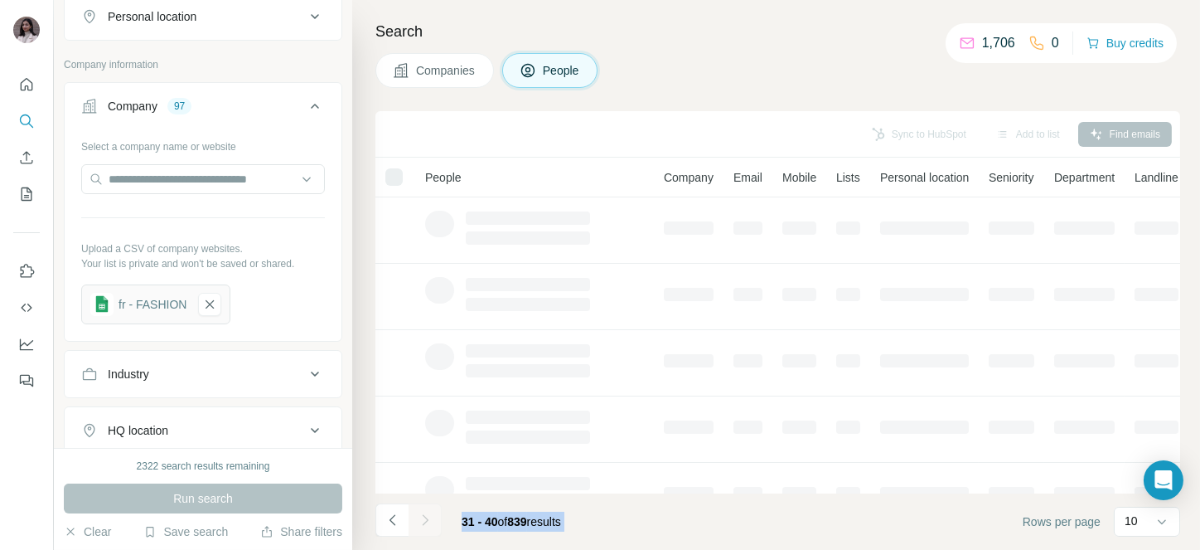
click at [433, 515] on div at bounding box center [425, 519] width 33 height 33
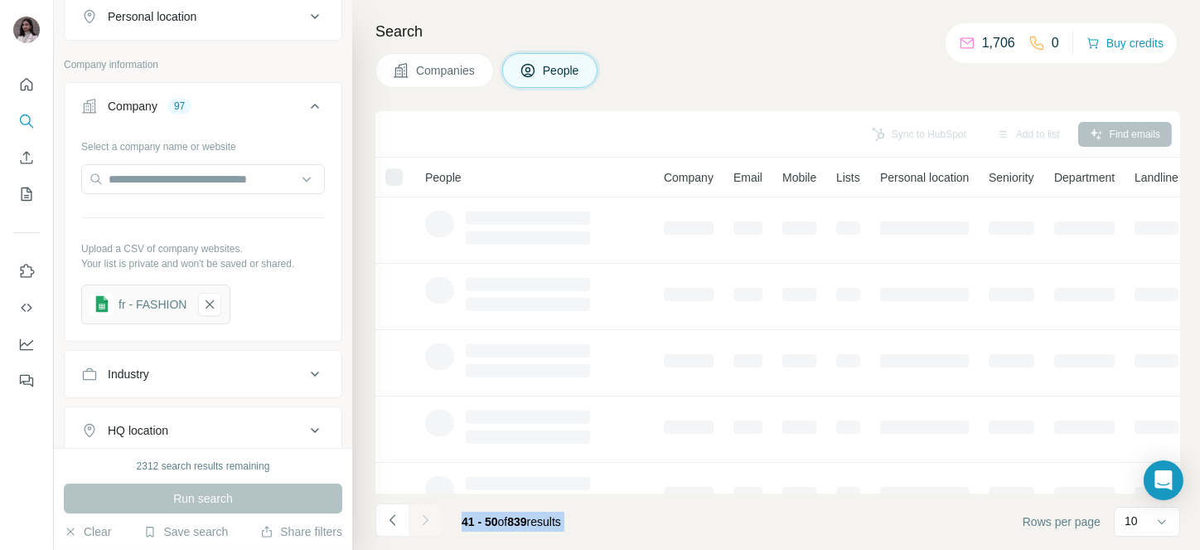
click at [433, 515] on div at bounding box center [425, 519] width 33 height 33
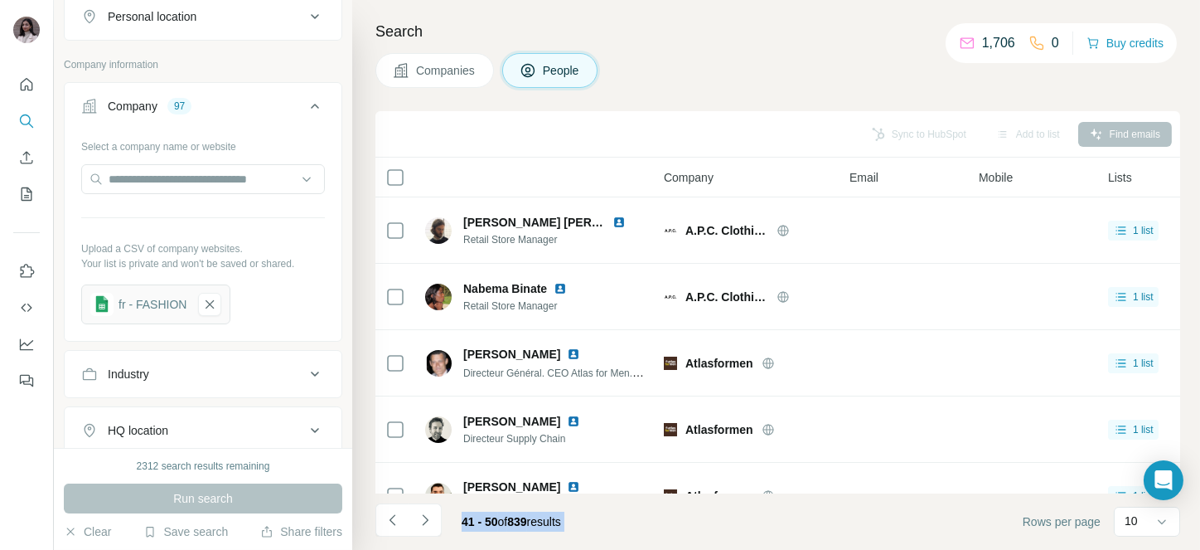
click at [433, 515] on icon "Navigate to next page" at bounding box center [425, 520] width 17 height 17
click at [433, 515] on div at bounding box center [425, 519] width 33 height 33
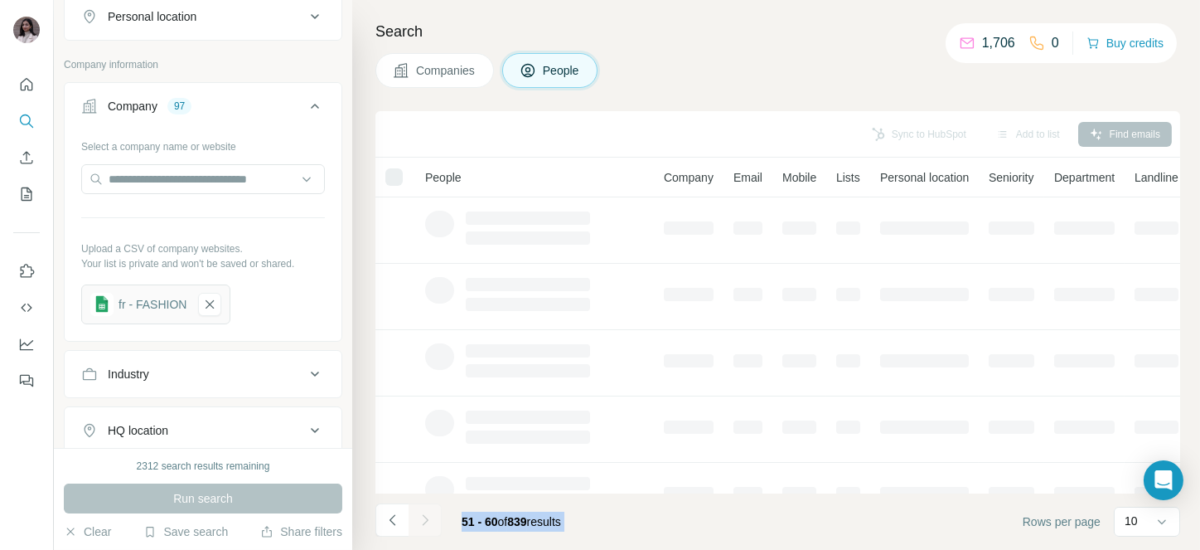
click at [433, 515] on div at bounding box center [425, 519] width 33 height 33
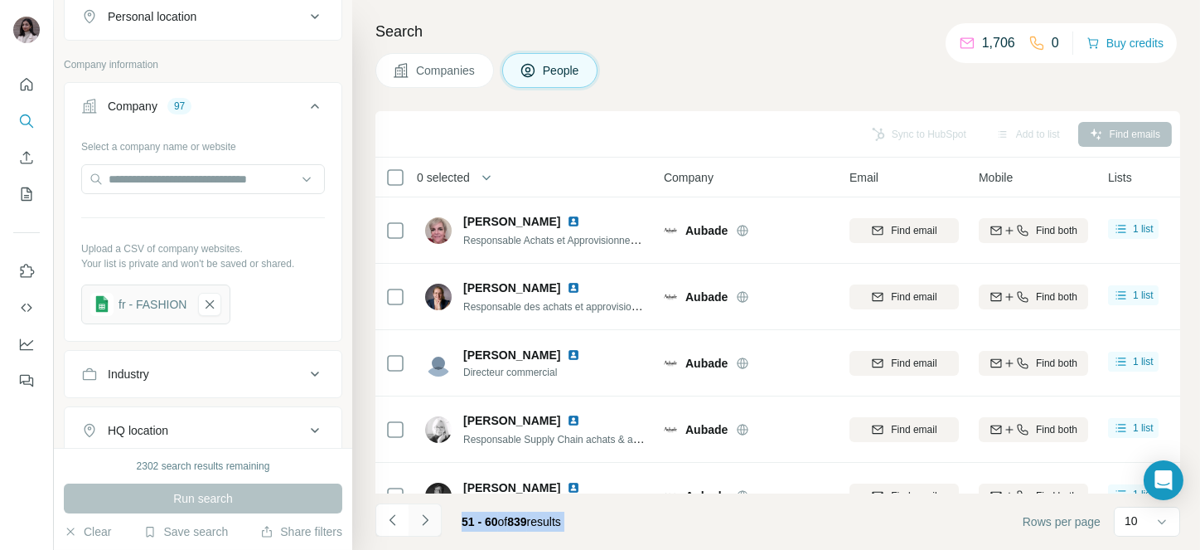
click at [433, 515] on icon "Navigate to next page" at bounding box center [425, 520] width 17 height 17
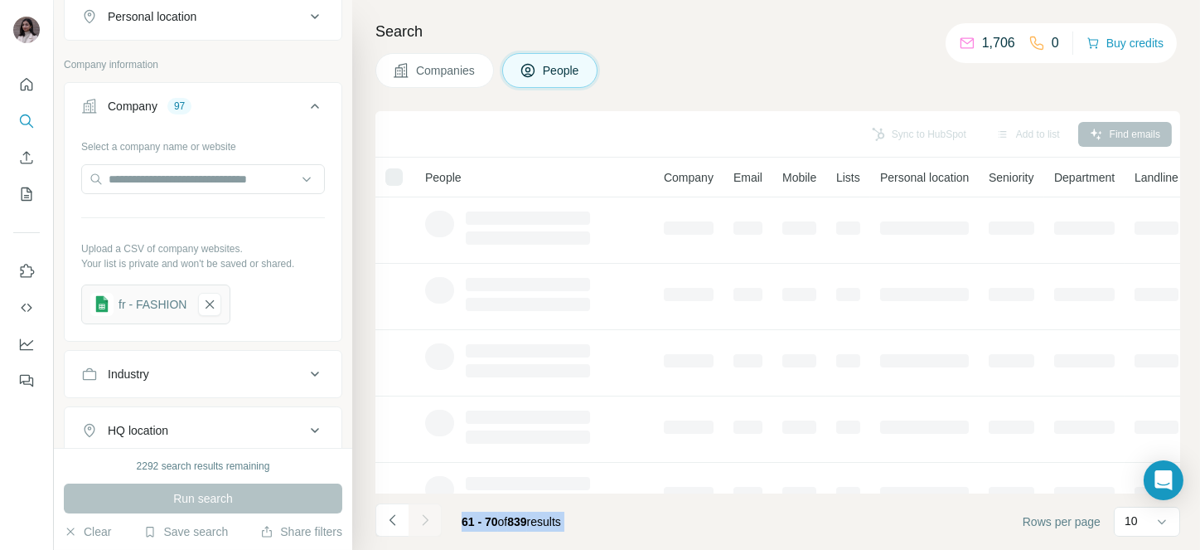
click at [433, 515] on div at bounding box center [425, 519] width 33 height 33
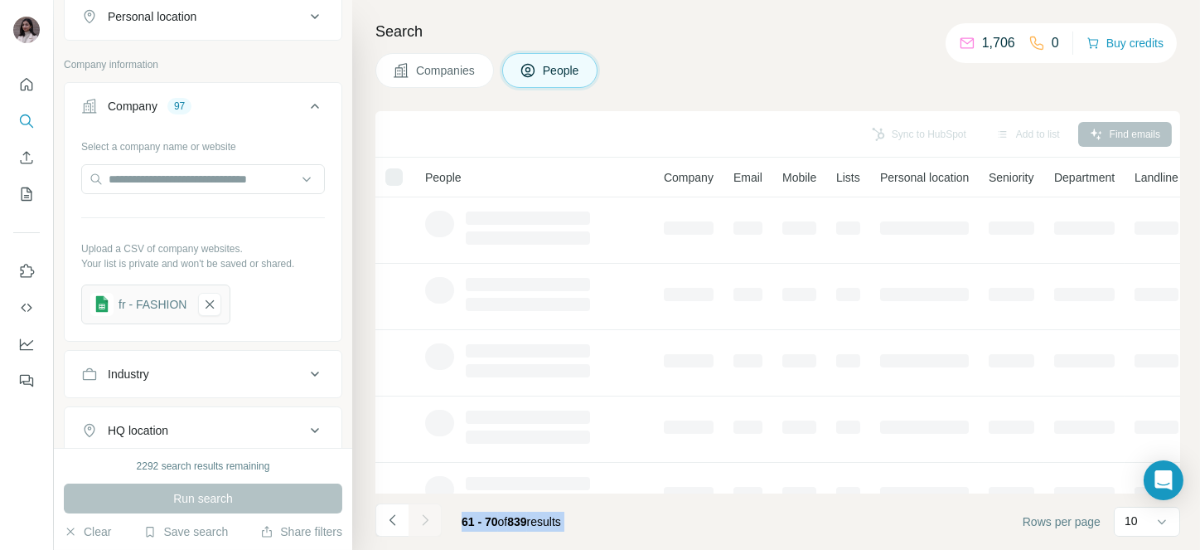
click at [433, 515] on div at bounding box center [425, 519] width 33 height 33
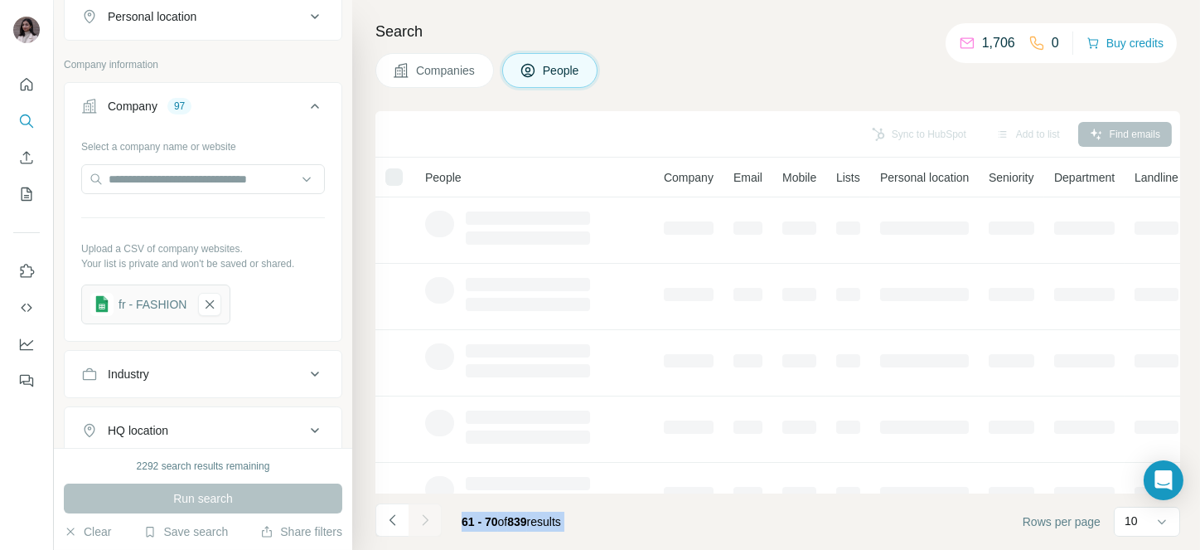
click at [433, 515] on div at bounding box center [425, 519] width 33 height 33
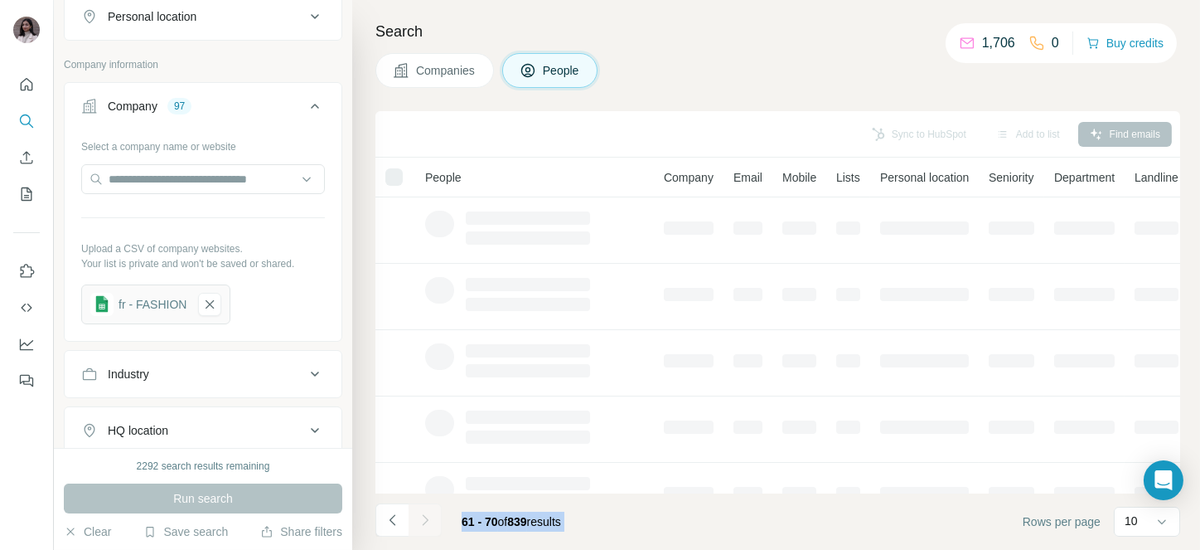
click at [433, 515] on div at bounding box center [425, 519] width 33 height 33
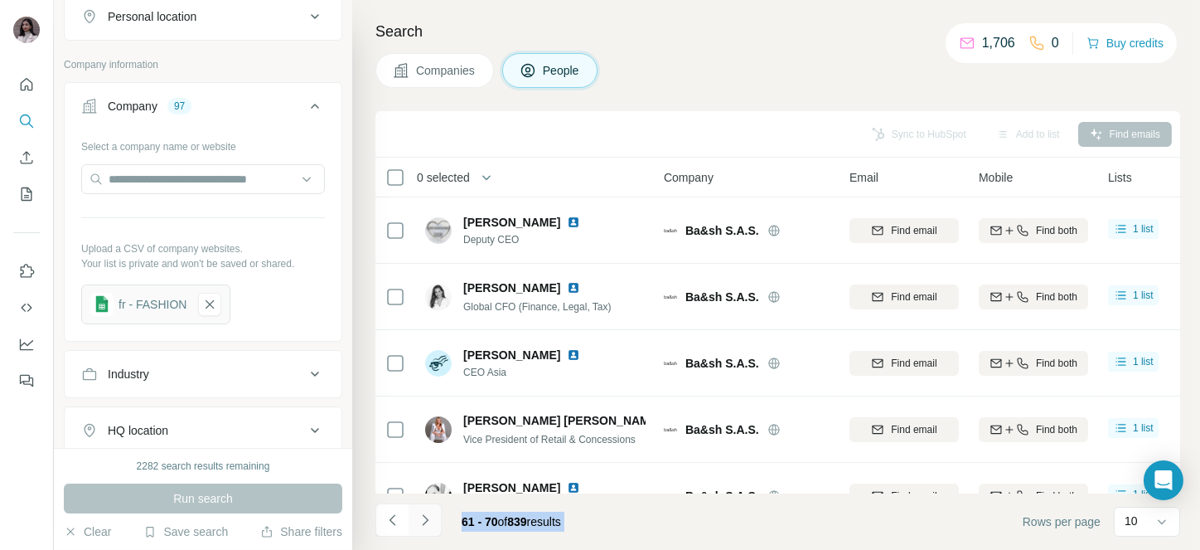
click at [419, 517] on icon "Navigate to next page" at bounding box center [425, 520] width 17 height 17
click at [419, 517] on div at bounding box center [425, 519] width 33 height 33
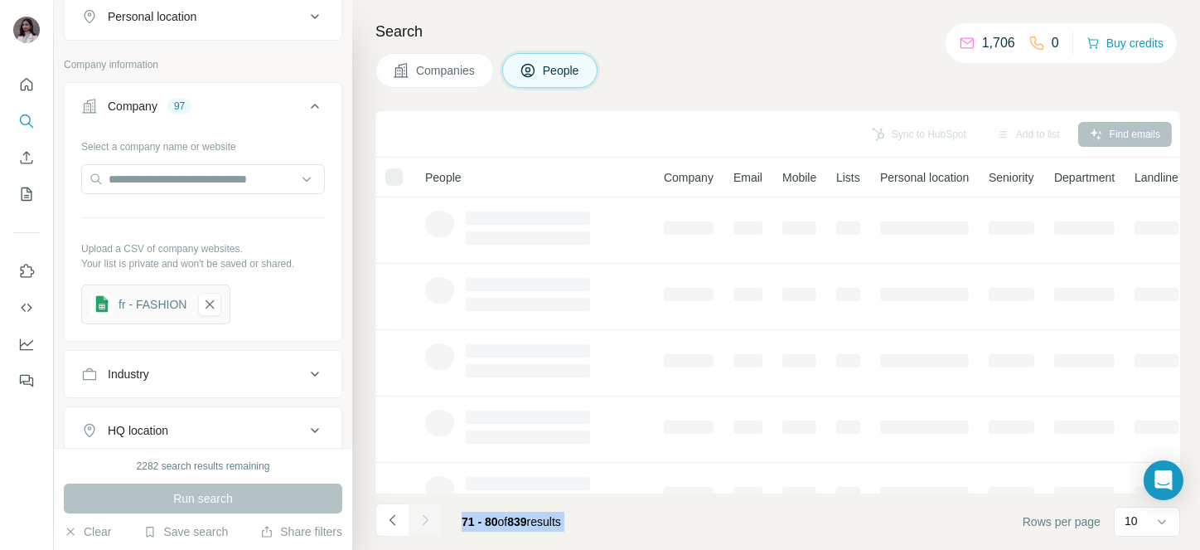
click at [419, 517] on div at bounding box center [425, 519] width 33 height 33
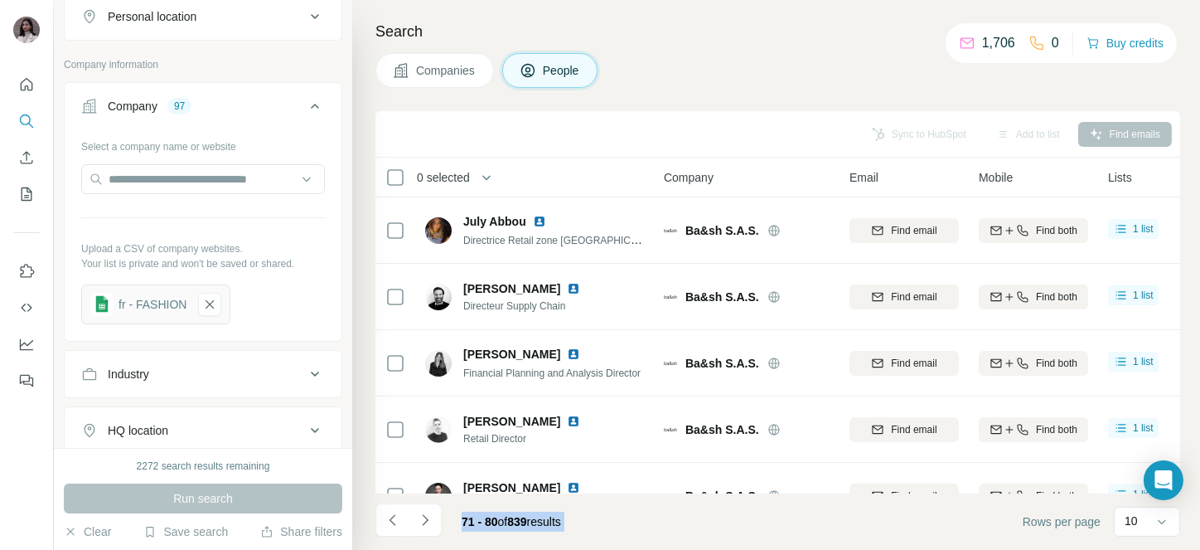
click at [664, 521] on footer "71 - 80 of 839 results Rows per page 10" at bounding box center [778, 521] width 805 height 56
click at [422, 516] on icon "Navigate to next page" at bounding box center [425, 520] width 17 height 17
click at [422, 516] on div at bounding box center [425, 519] width 33 height 33
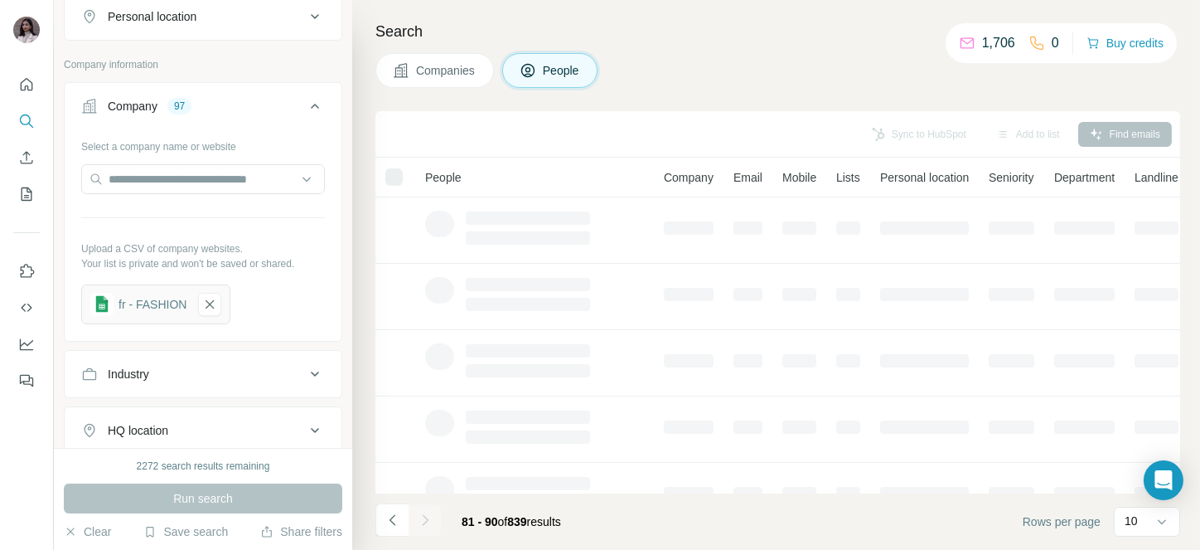
click at [422, 516] on div at bounding box center [425, 519] width 33 height 33
click at [422, 516] on icon "Navigate to next page" at bounding box center [425, 520] width 17 height 17
click at [422, 516] on div at bounding box center [425, 519] width 33 height 33
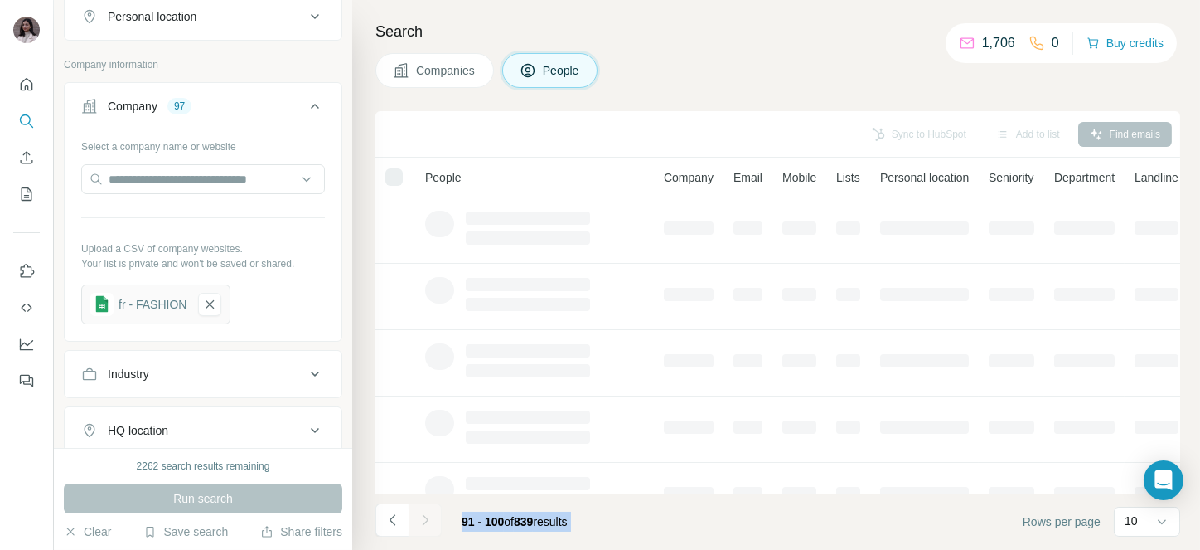
click at [422, 516] on div at bounding box center [425, 519] width 33 height 33
click at [422, 516] on icon "Navigate to next page" at bounding box center [425, 520] width 17 height 17
click at [422, 516] on div at bounding box center [425, 519] width 33 height 33
click at [422, 516] on icon "Navigate to next page" at bounding box center [425, 520] width 17 height 17
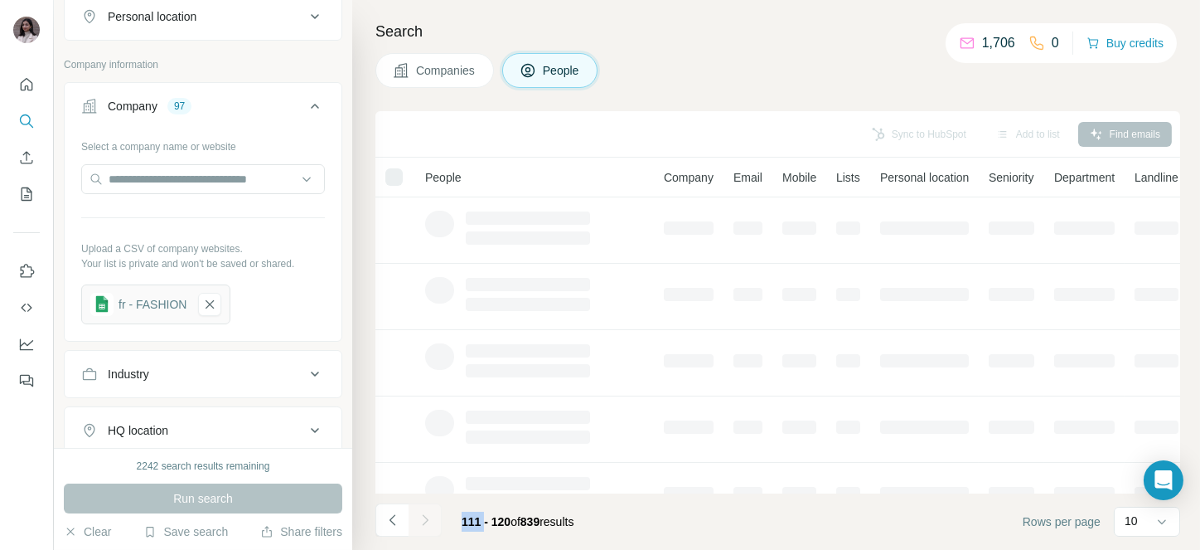
click at [422, 516] on div at bounding box center [425, 519] width 33 height 33
click at [422, 516] on icon "Navigate to next page" at bounding box center [425, 520] width 17 height 17
click at [422, 516] on div at bounding box center [425, 519] width 33 height 33
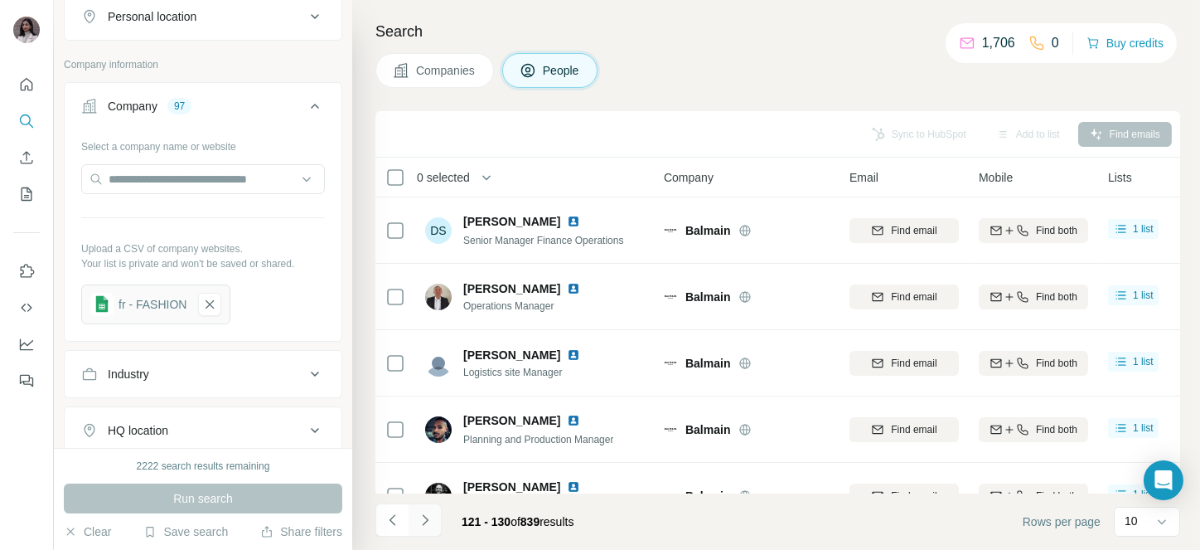
click at [422, 516] on icon "Navigate to next page" at bounding box center [425, 520] width 17 height 17
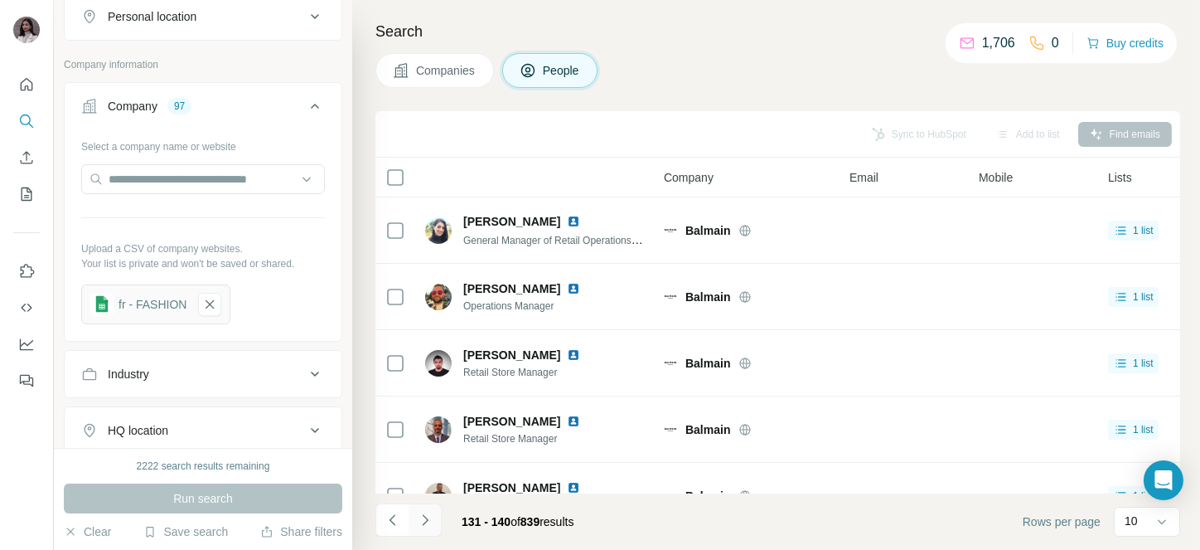
click at [422, 516] on div at bounding box center [425, 519] width 33 height 33
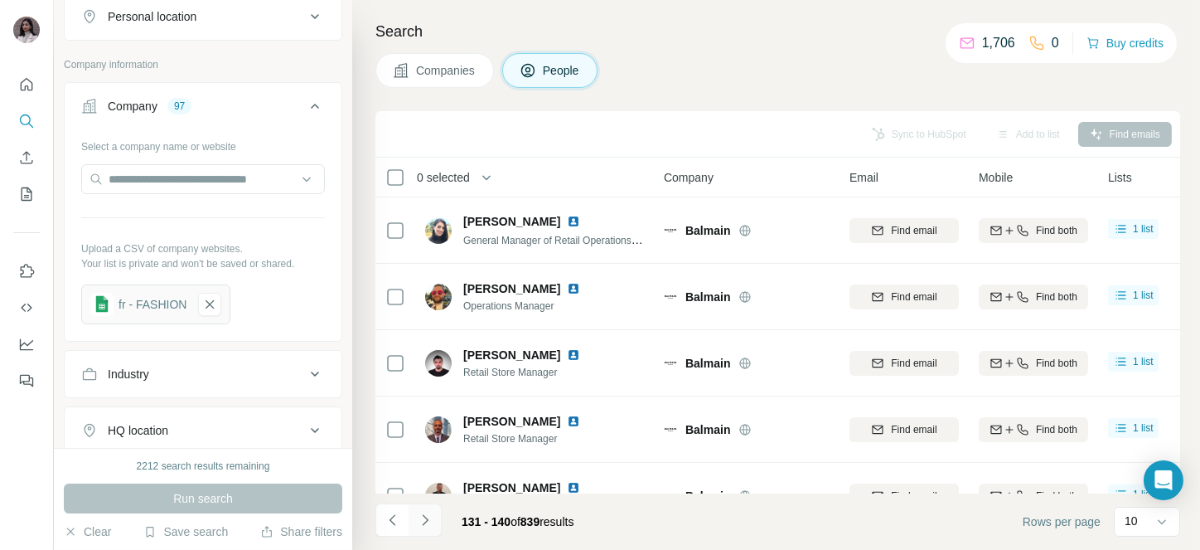
click at [422, 516] on icon "Navigate to next page" at bounding box center [425, 520] width 17 height 17
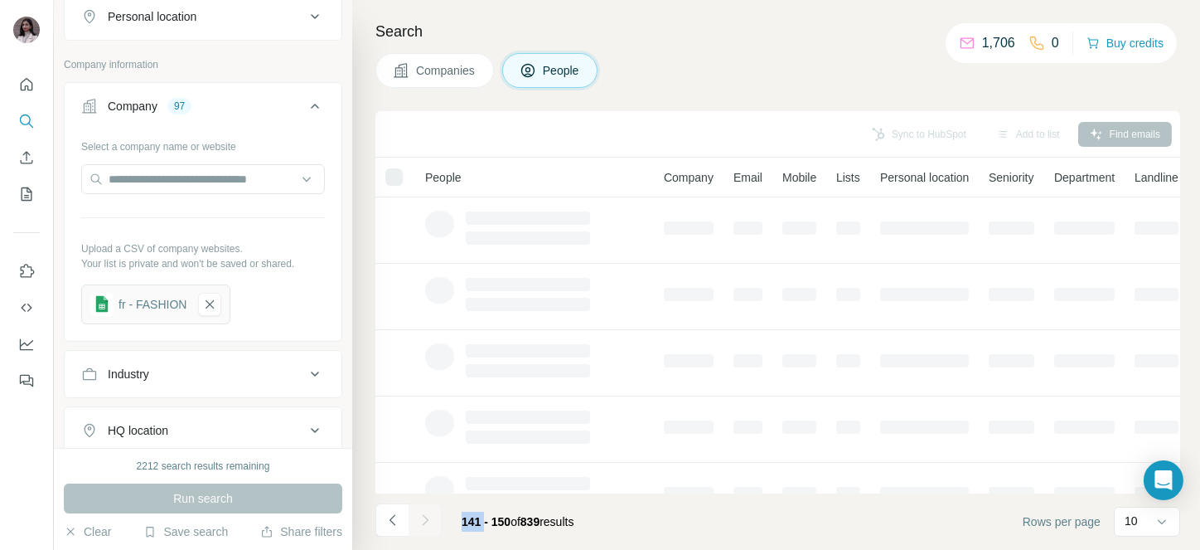
click at [422, 516] on div at bounding box center [425, 519] width 33 height 33
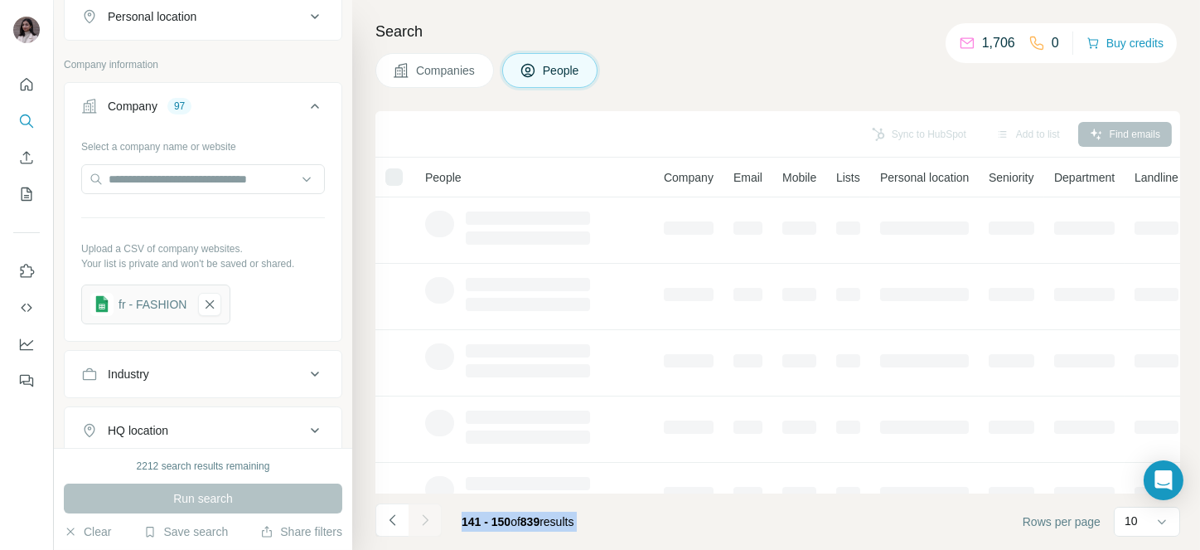
click at [422, 516] on icon "Navigate to next page" at bounding box center [425, 520] width 17 height 17
click at [422, 516] on div at bounding box center [425, 519] width 33 height 33
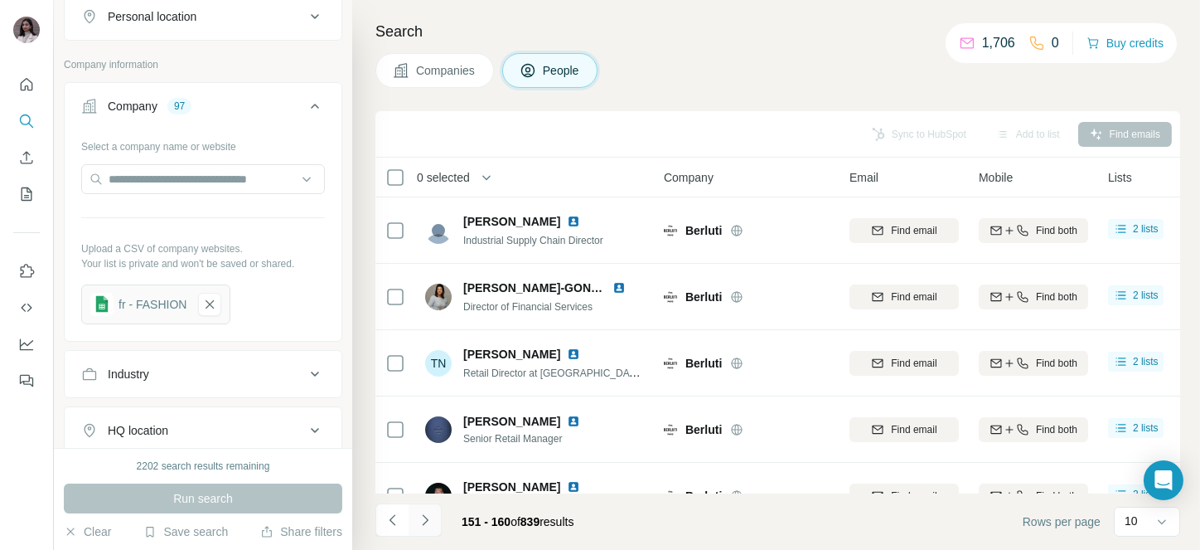
click at [422, 516] on icon "Navigate to next page" at bounding box center [425, 520] width 17 height 17
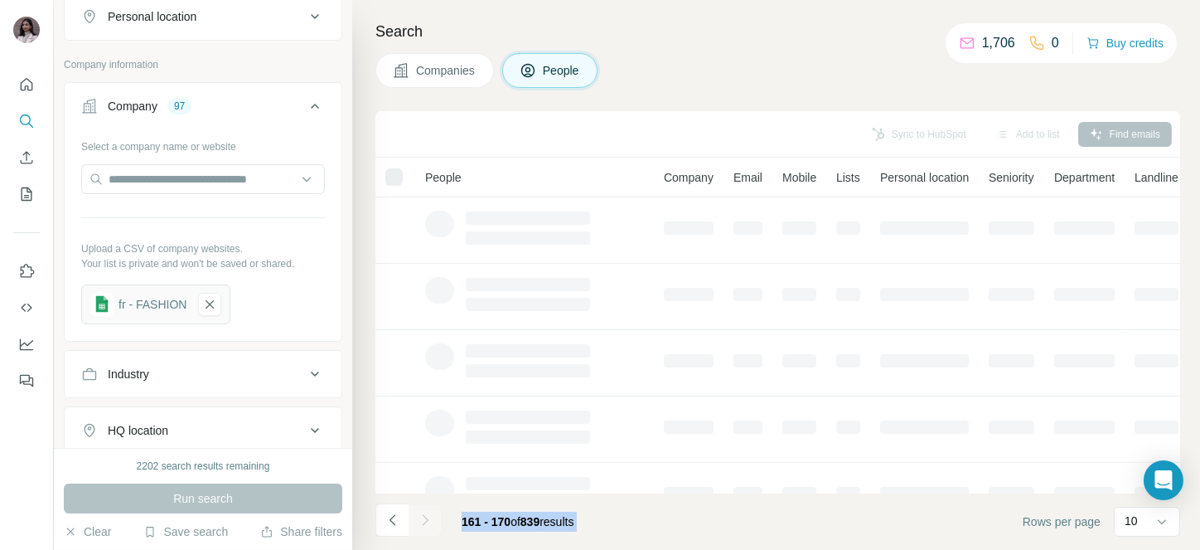
click at [422, 516] on div at bounding box center [425, 519] width 33 height 33
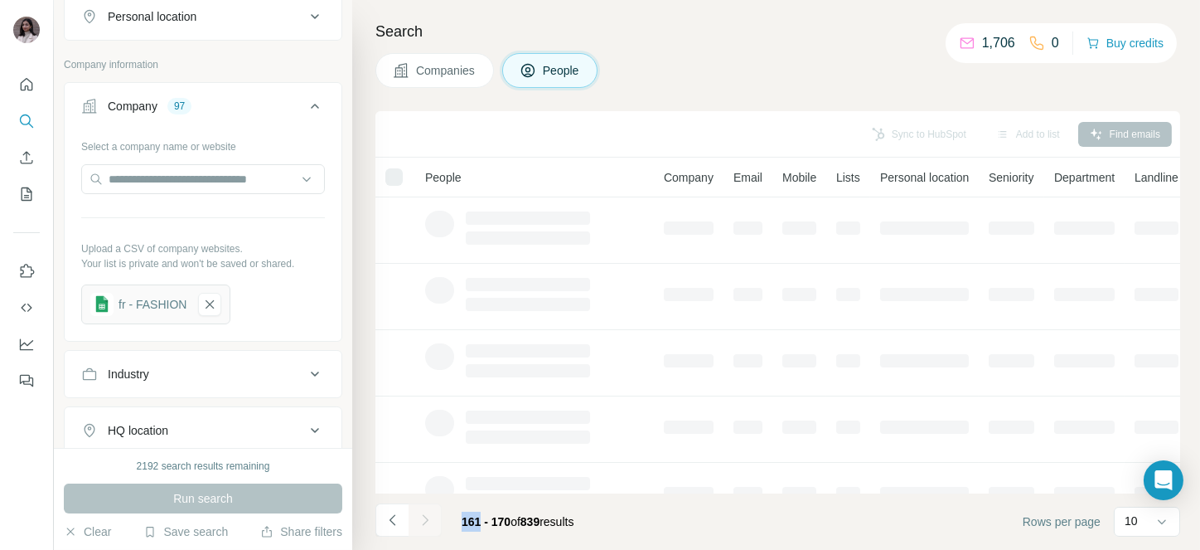
click at [422, 516] on icon "Navigate to next page" at bounding box center [425, 520] width 17 height 17
click at [422, 516] on div at bounding box center [425, 519] width 33 height 33
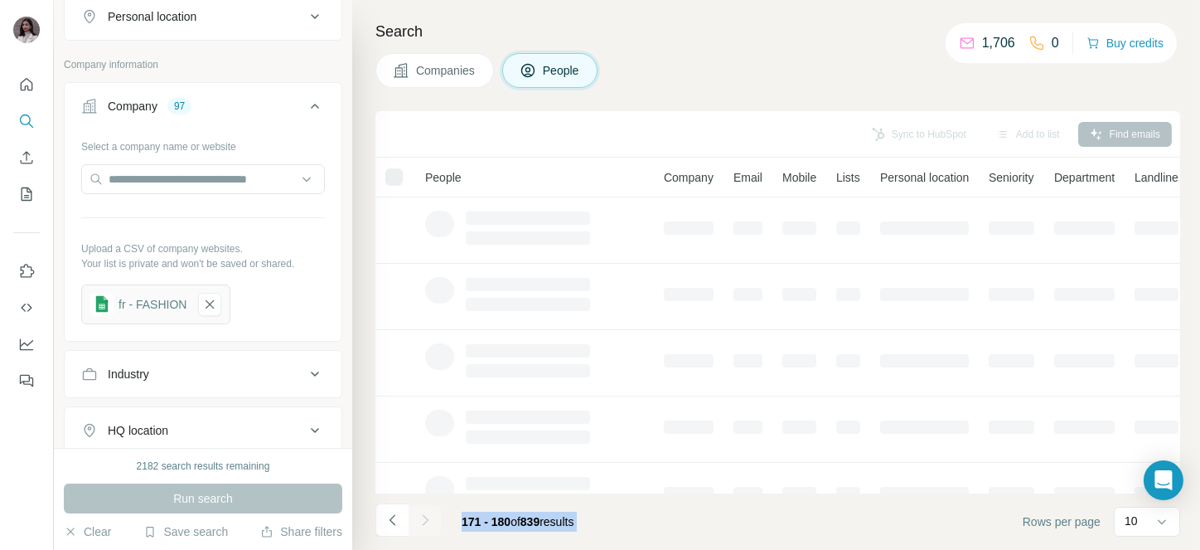
click at [422, 516] on icon "Navigate to next page" at bounding box center [425, 520] width 17 height 17
click at [422, 516] on div at bounding box center [425, 519] width 33 height 33
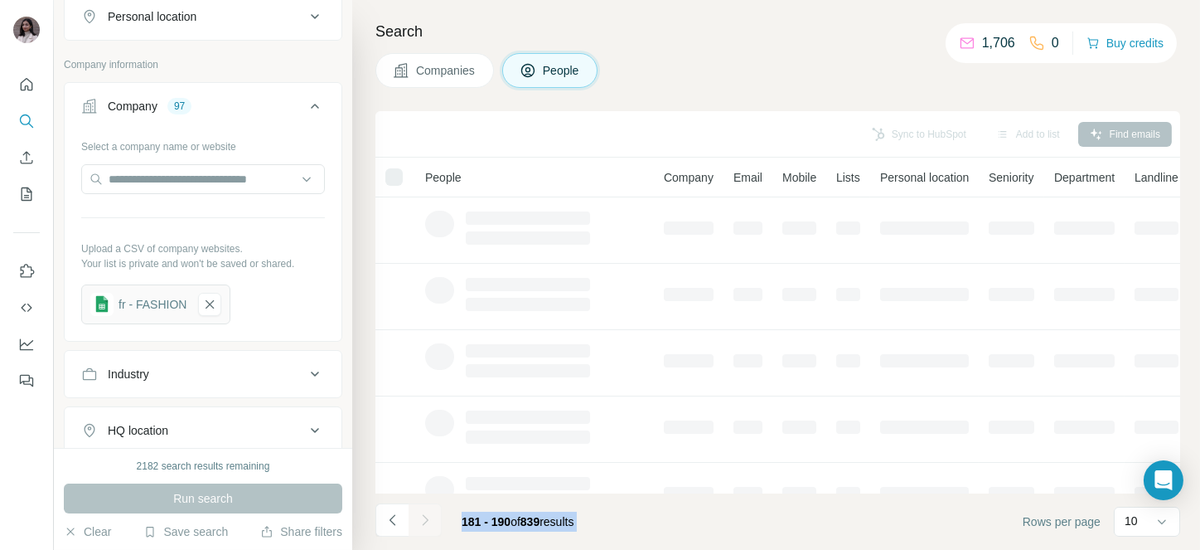
click at [422, 516] on div at bounding box center [425, 519] width 33 height 33
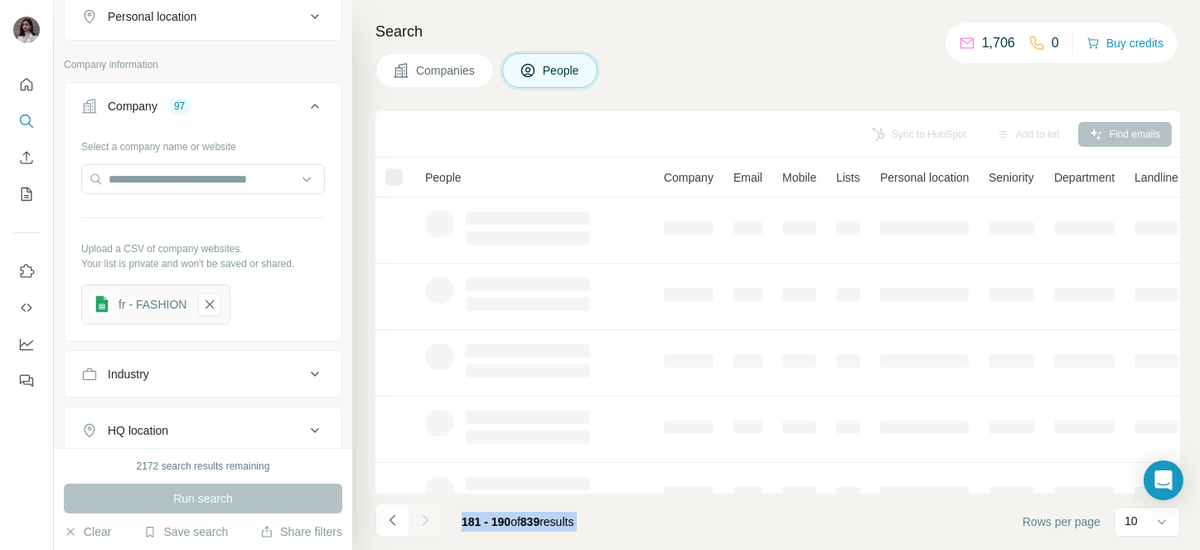
click at [422, 516] on div at bounding box center [425, 519] width 33 height 33
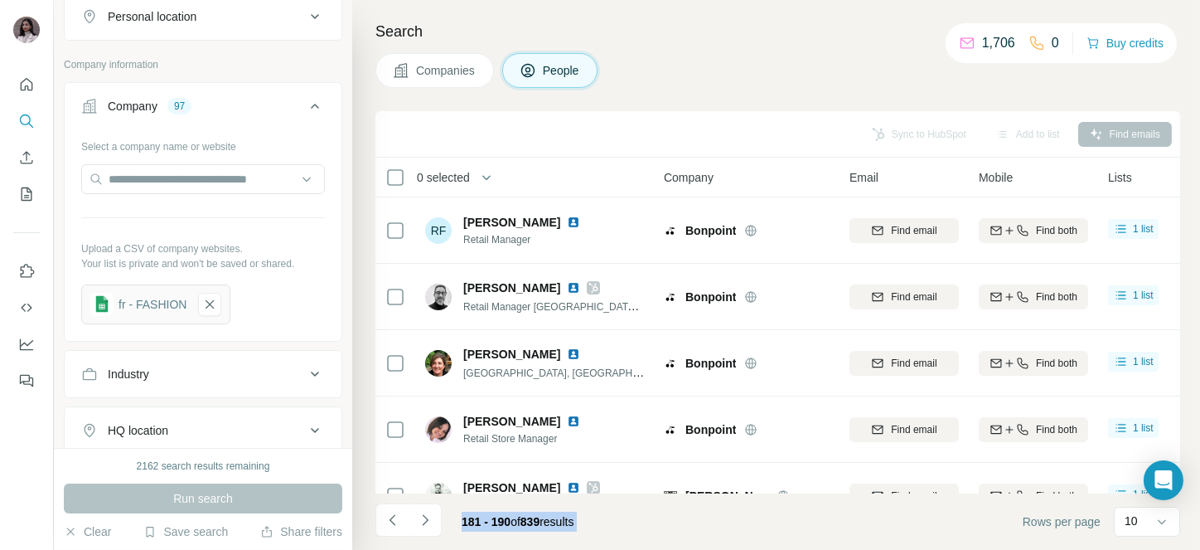
click at [422, 516] on icon "Navigate to next page" at bounding box center [425, 520] width 17 height 17
click at [422, 516] on div at bounding box center [425, 519] width 33 height 33
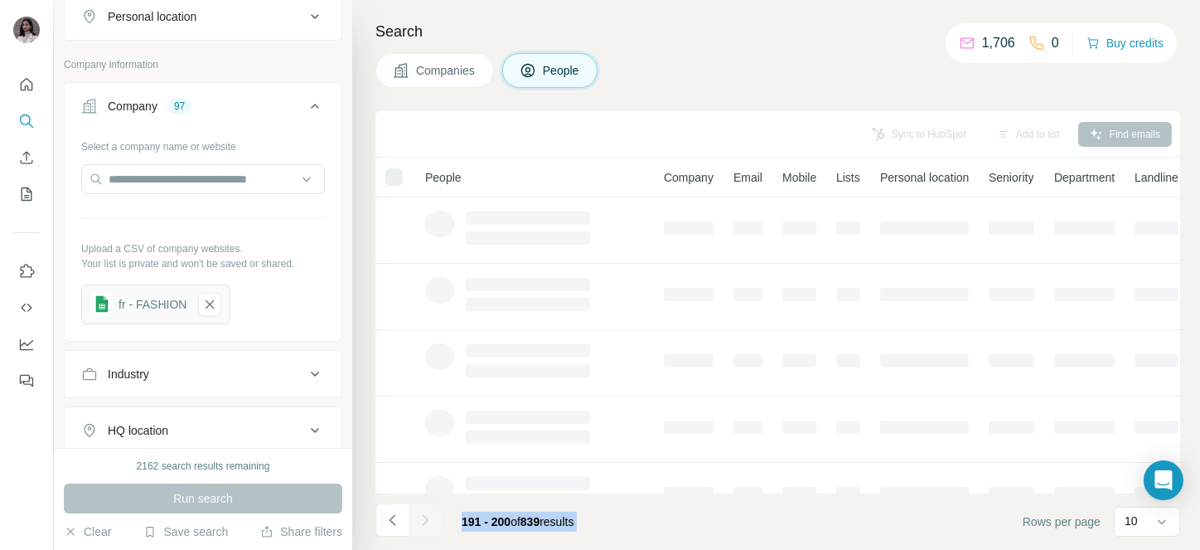
click at [422, 516] on div at bounding box center [425, 519] width 33 height 33
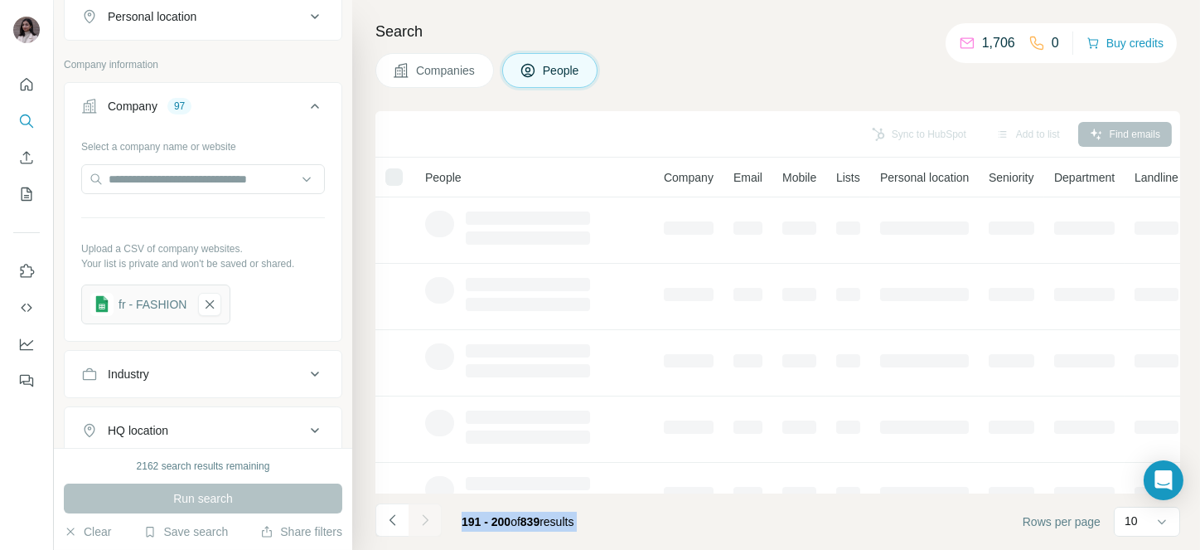
click at [422, 516] on icon "Navigate to next page" at bounding box center [425, 520] width 17 height 17
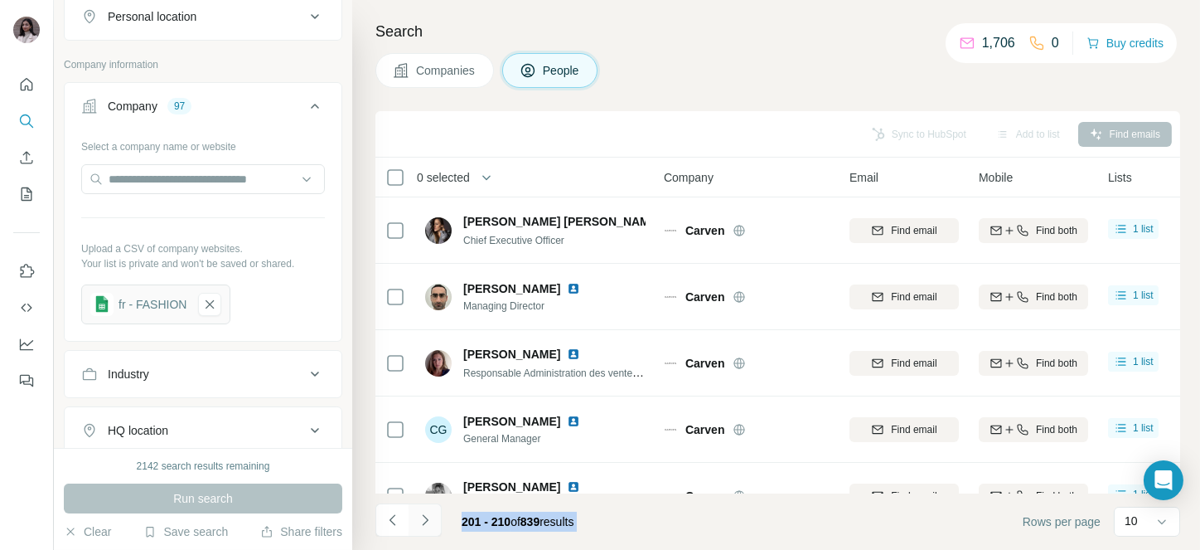
click at [422, 516] on icon "Navigate to next page" at bounding box center [425, 520] width 17 height 17
click at [422, 516] on div at bounding box center [425, 519] width 33 height 33
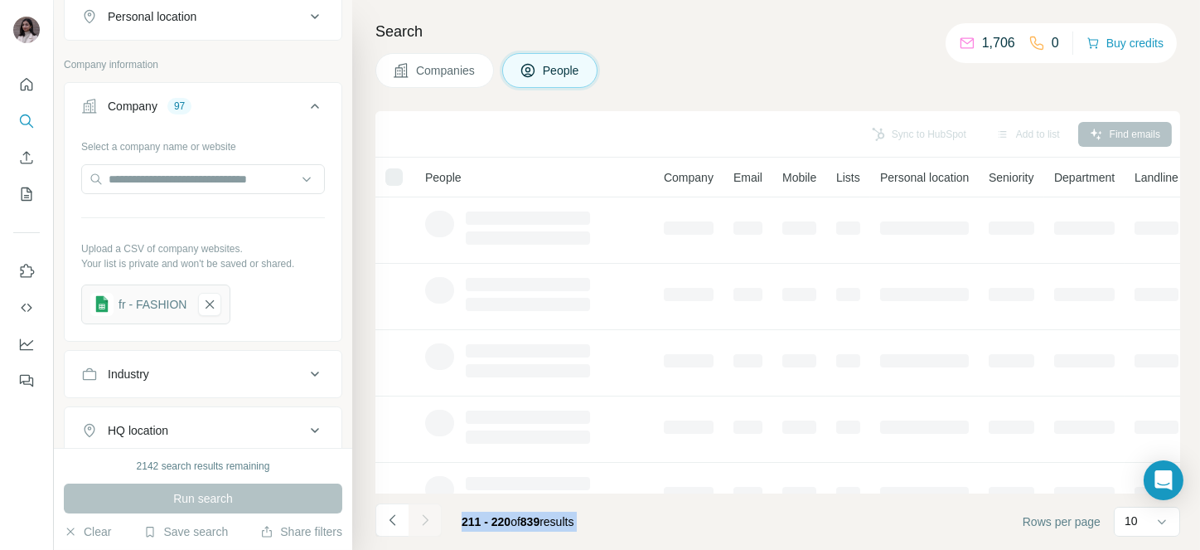
click at [422, 516] on div at bounding box center [425, 519] width 33 height 33
click at [422, 516] on icon "Navigate to next page" at bounding box center [425, 520] width 17 height 17
click at [422, 516] on div at bounding box center [425, 519] width 33 height 33
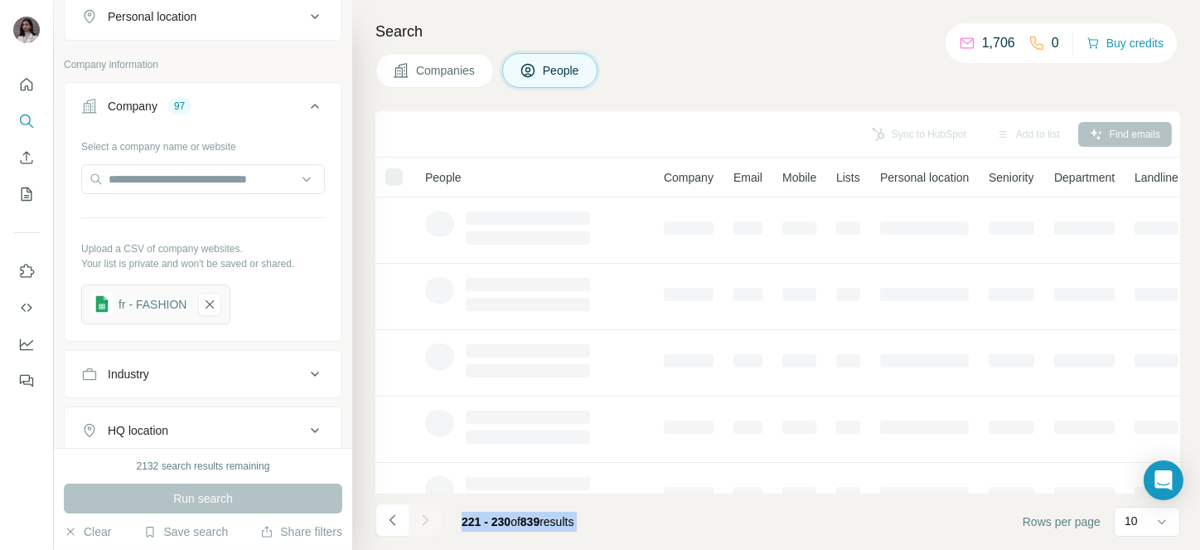
click at [422, 516] on div at bounding box center [425, 519] width 33 height 33
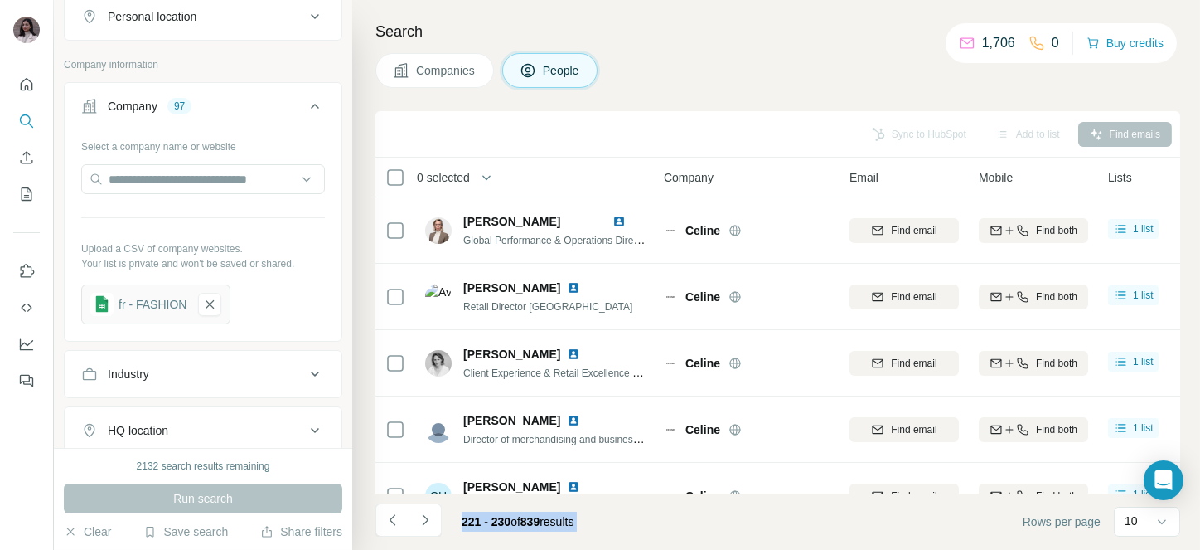
click at [422, 516] on icon "Navigate to next page" at bounding box center [425, 520] width 17 height 17
click at [422, 516] on div at bounding box center [425, 519] width 33 height 33
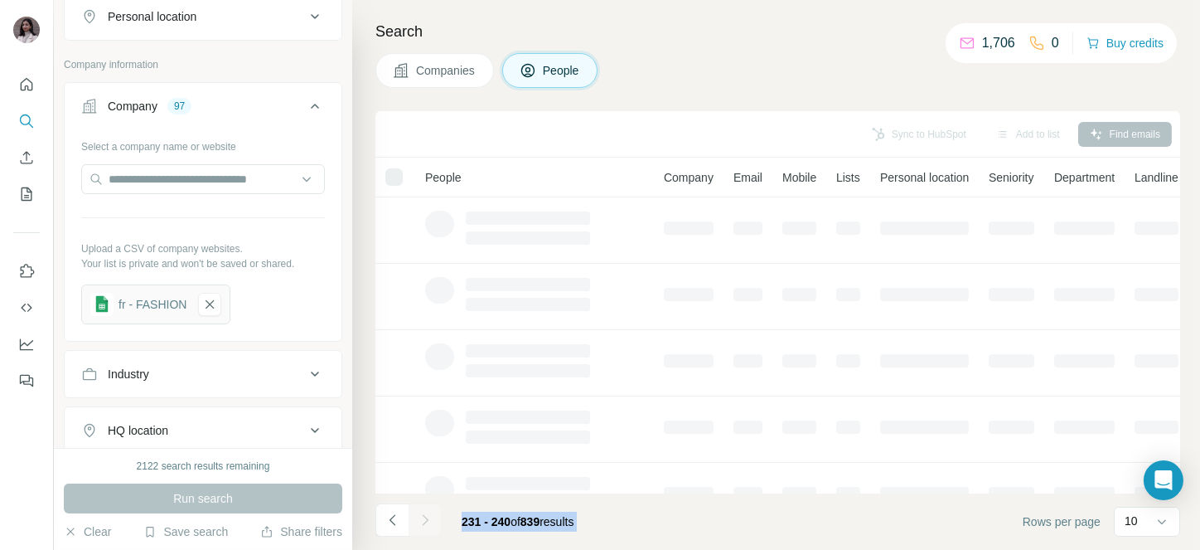
click at [422, 516] on div at bounding box center [425, 519] width 33 height 33
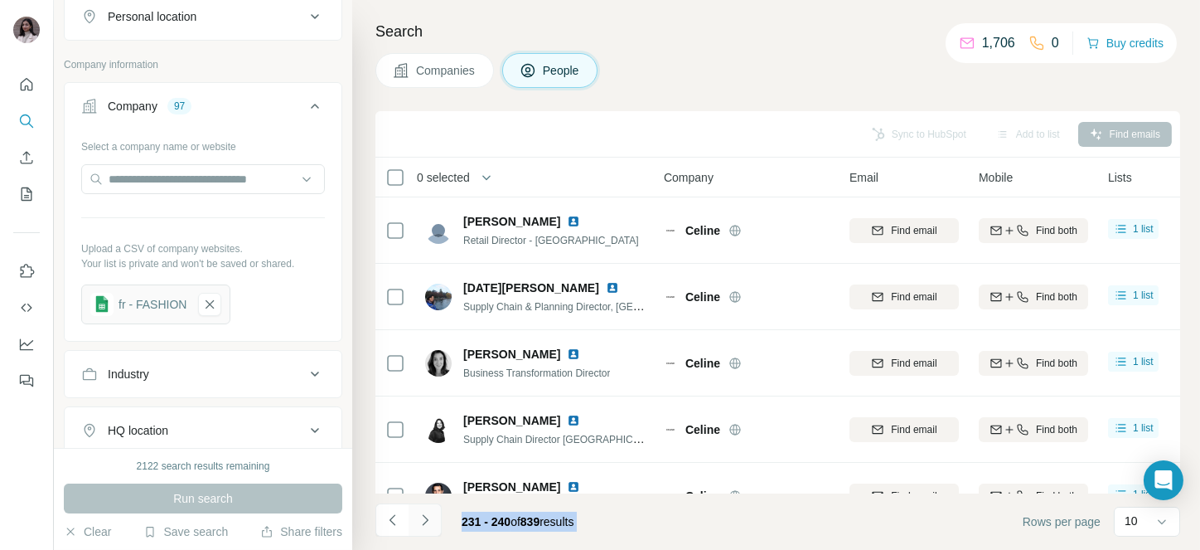
click at [422, 516] on icon "Navigate to next page" at bounding box center [425, 520] width 17 height 17
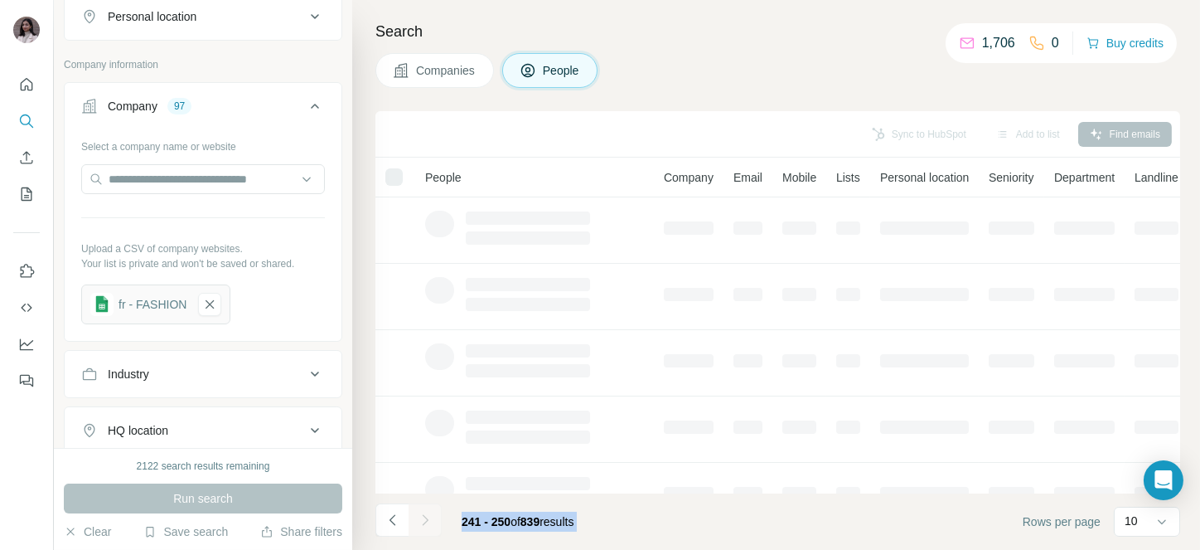
click at [422, 516] on div at bounding box center [425, 519] width 33 height 33
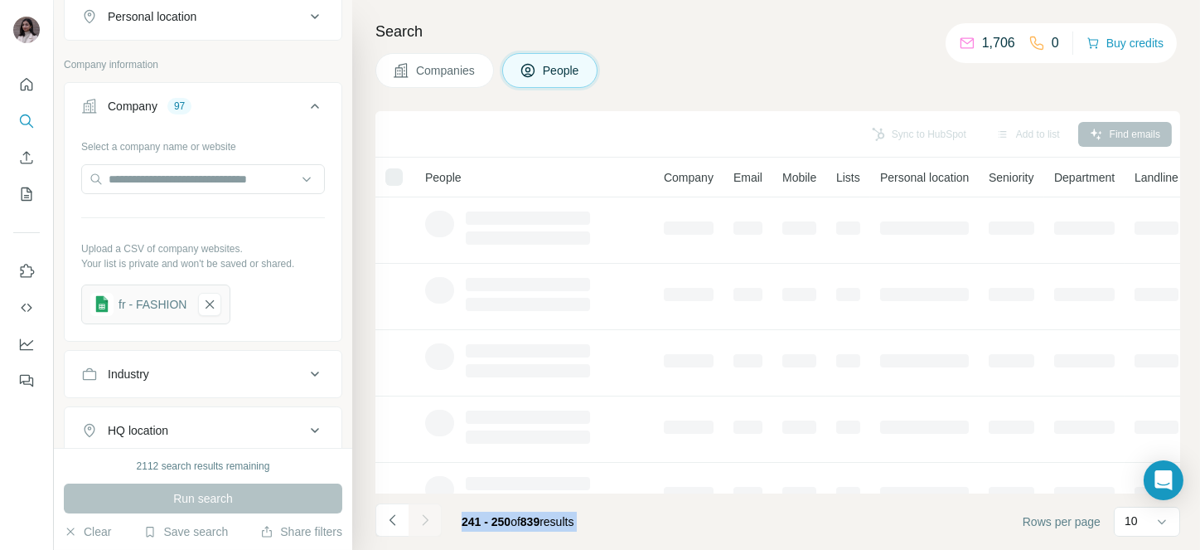
click at [422, 516] on icon "Navigate to next page" at bounding box center [425, 520] width 17 height 17
click at [422, 516] on div at bounding box center [425, 519] width 33 height 33
click at [422, 516] on icon "Navigate to next page" at bounding box center [425, 520] width 17 height 17
click at [422, 516] on div at bounding box center [425, 519] width 33 height 33
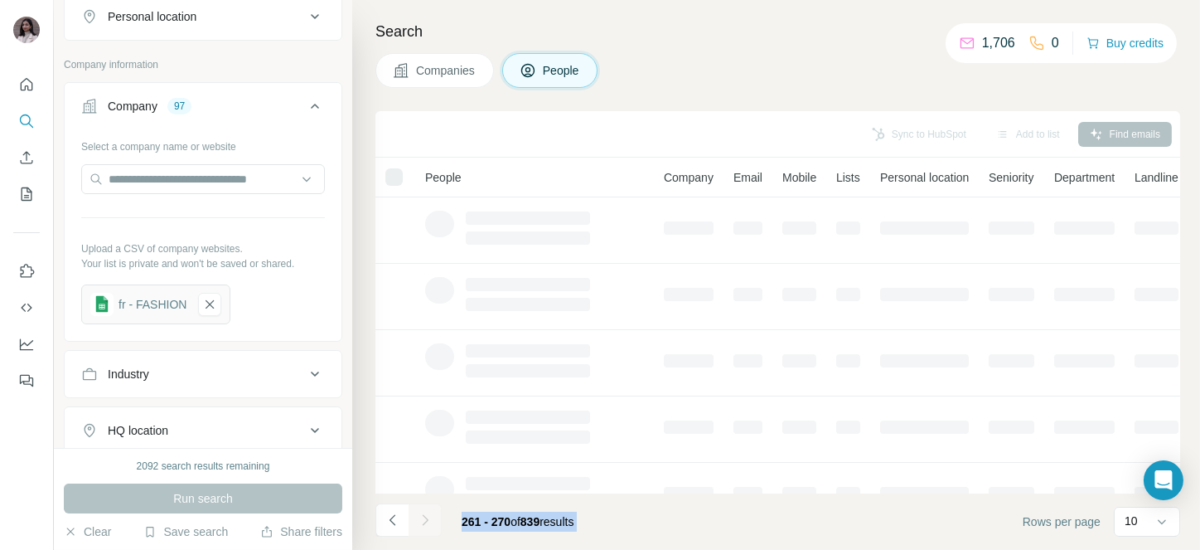
click at [422, 516] on div at bounding box center [425, 519] width 33 height 33
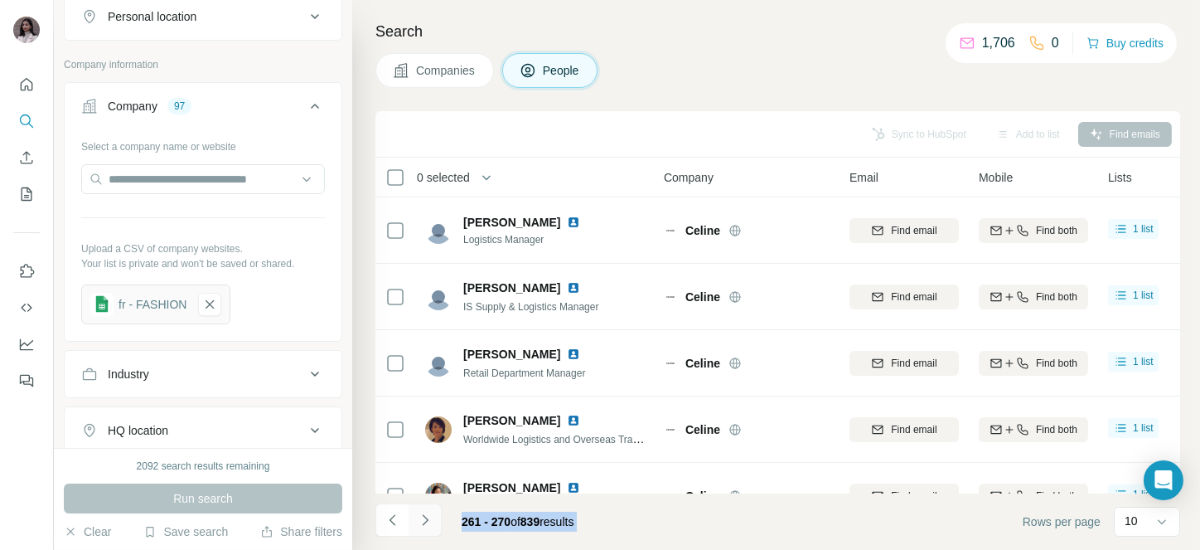
click at [422, 516] on icon "Navigate to next page" at bounding box center [425, 520] width 17 height 17
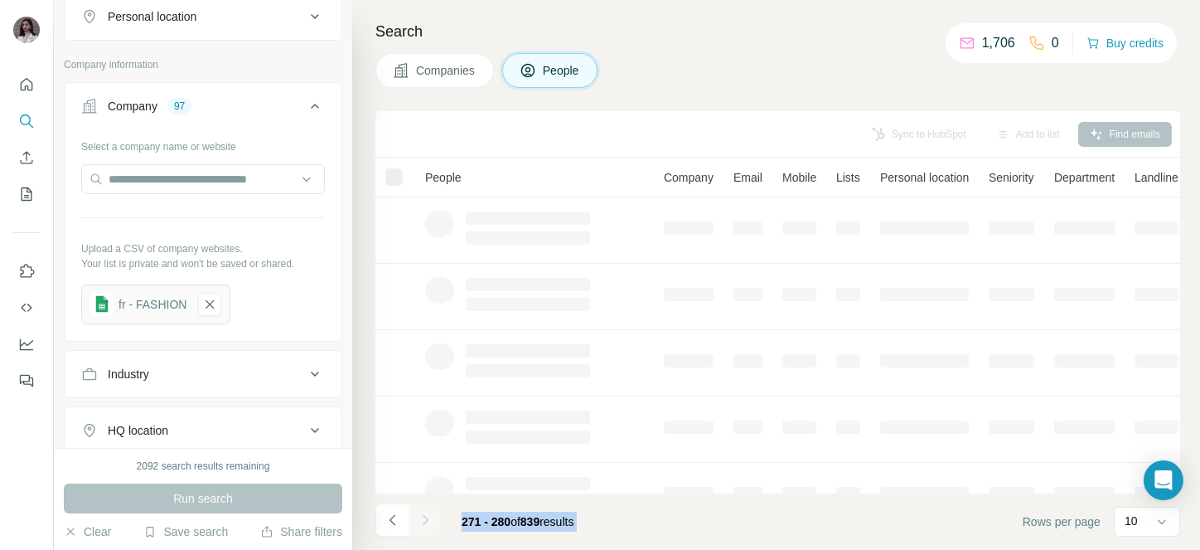
click at [422, 516] on div at bounding box center [425, 519] width 33 height 33
click at [422, 516] on icon "Navigate to next page" at bounding box center [425, 520] width 17 height 17
click at [422, 516] on div at bounding box center [425, 519] width 33 height 33
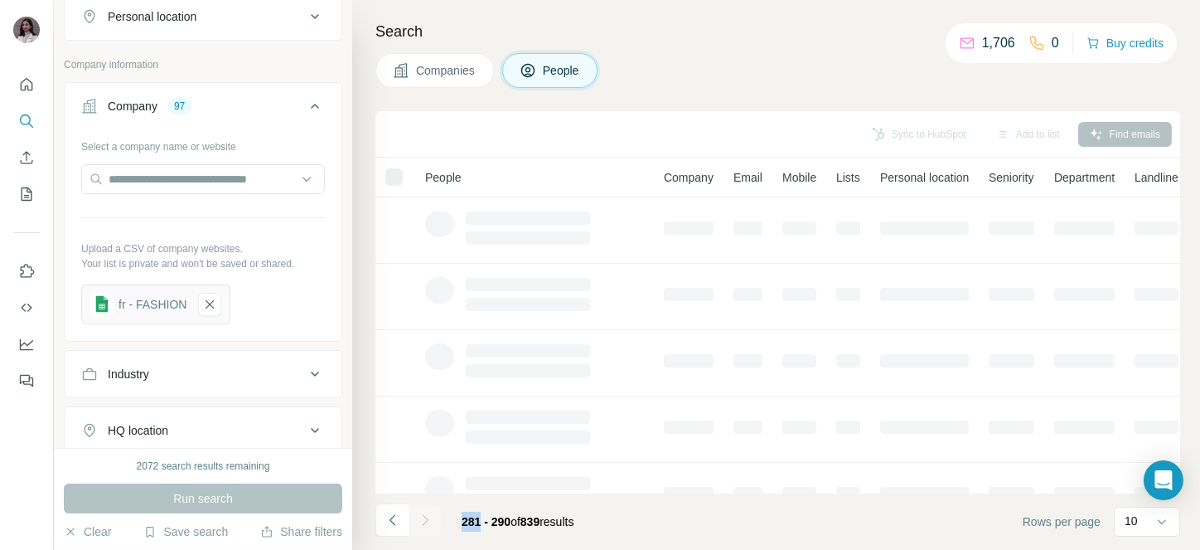
click at [422, 516] on div at bounding box center [425, 519] width 33 height 33
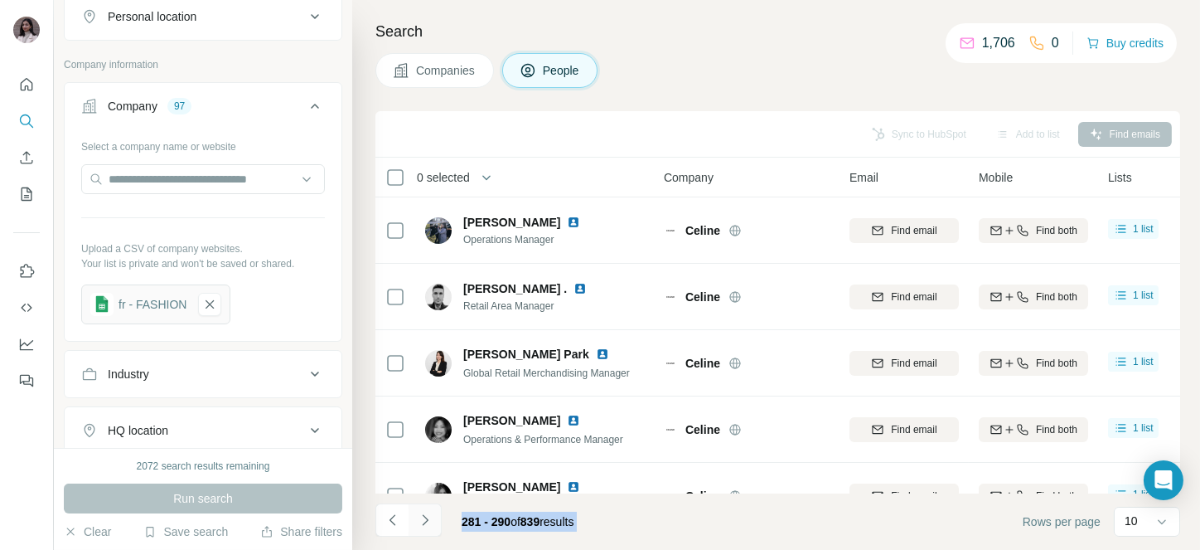
click at [422, 516] on icon "Navigate to next page" at bounding box center [425, 520] width 17 height 17
click at [422, 516] on div at bounding box center [425, 519] width 33 height 33
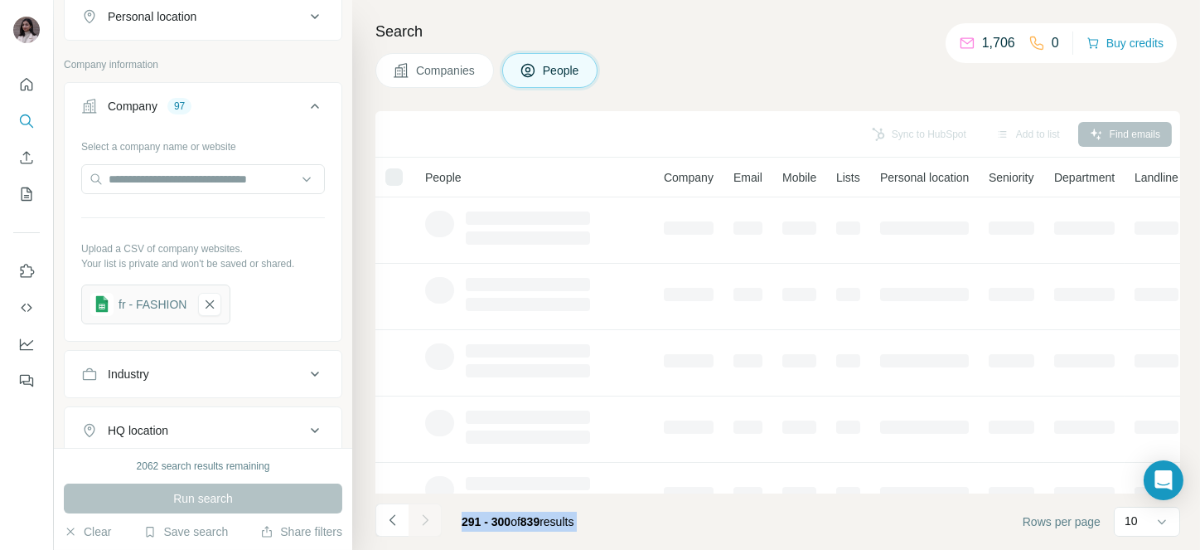
click at [422, 516] on div at bounding box center [425, 519] width 33 height 33
click at [422, 516] on icon "Navigate to next page" at bounding box center [425, 520] width 17 height 17
click at [422, 516] on div at bounding box center [425, 519] width 33 height 33
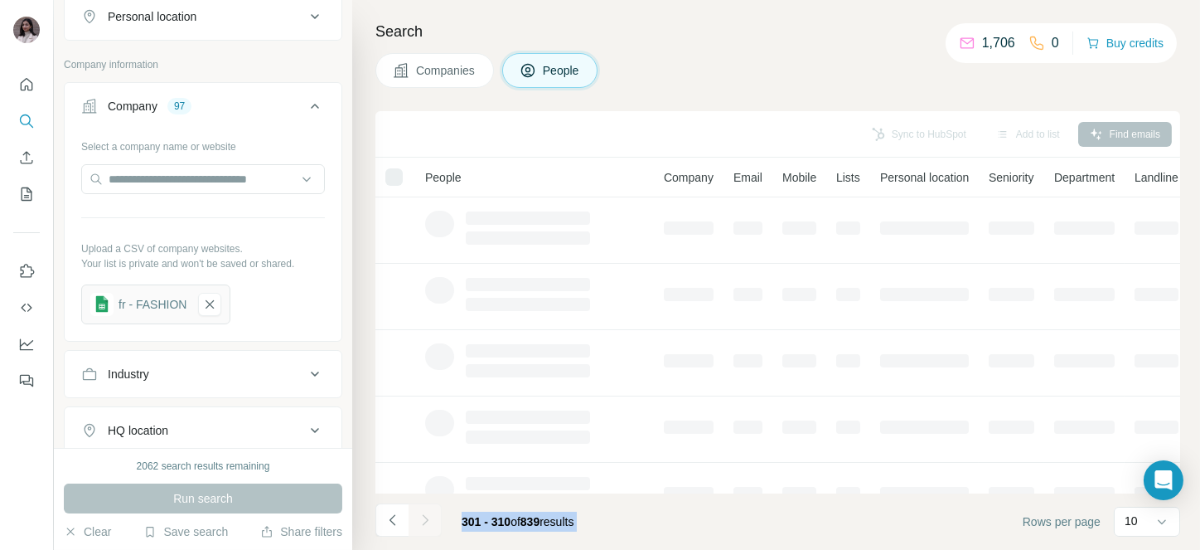
click at [422, 516] on div at bounding box center [425, 519] width 33 height 33
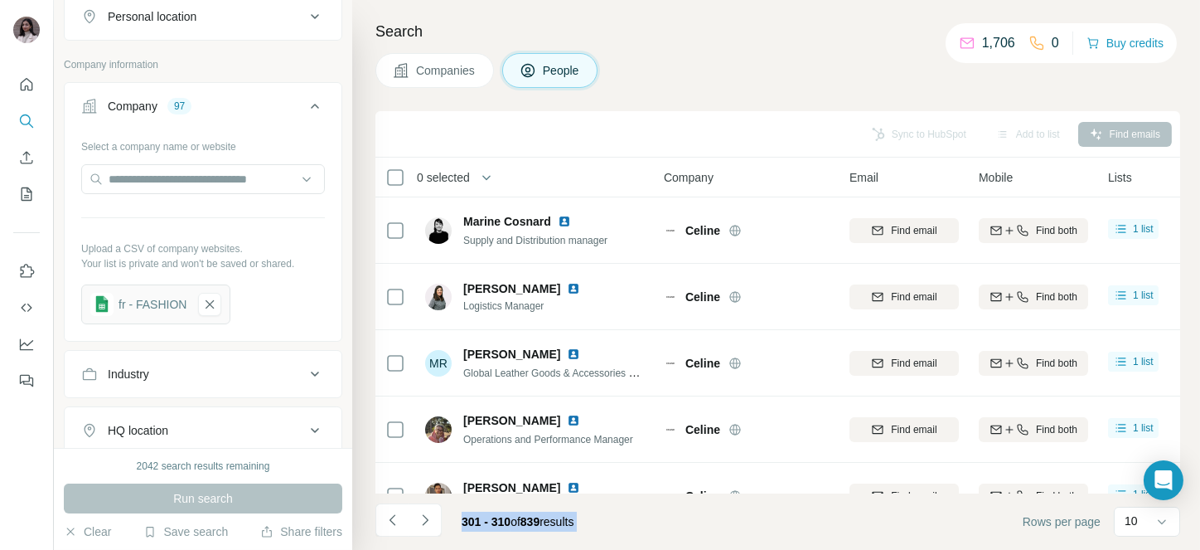
click at [422, 516] on icon "Navigate to next page" at bounding box center [425, 520] width 17 height 17
click at [422, 516] on div at bounding box center [425, 519] width 33 height 33
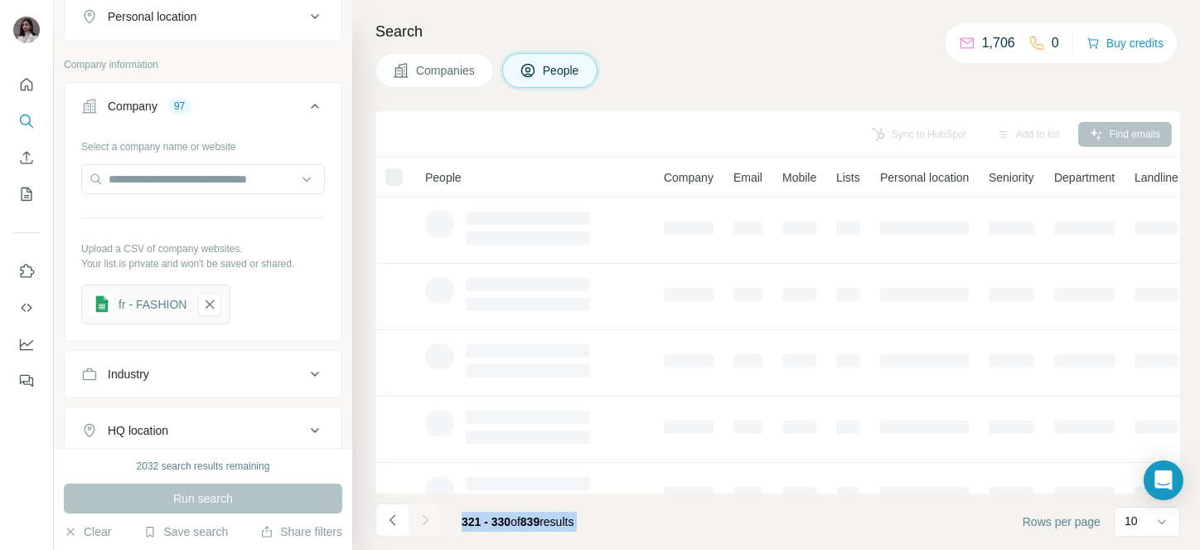
click at [422, 516] on div at bounding box center [425, 519] width 33 height 33
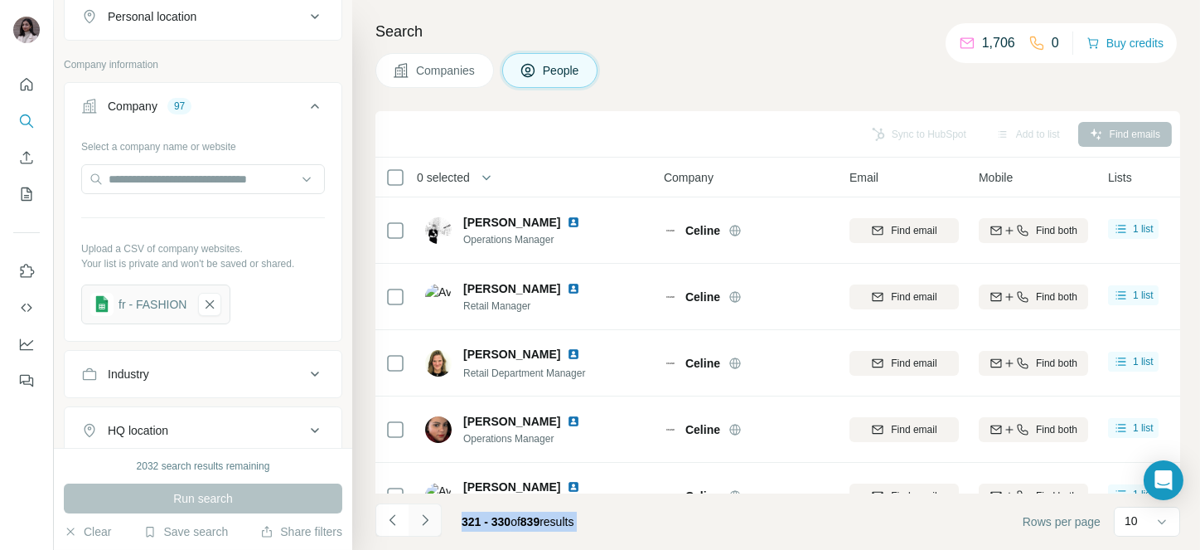
click at [422, 516] on icon "Navigate to next page" at bounding box center [425, 520] width 17 height 17
click at [422, 516] on div at bounding box center [425, 519] width 33 height 33
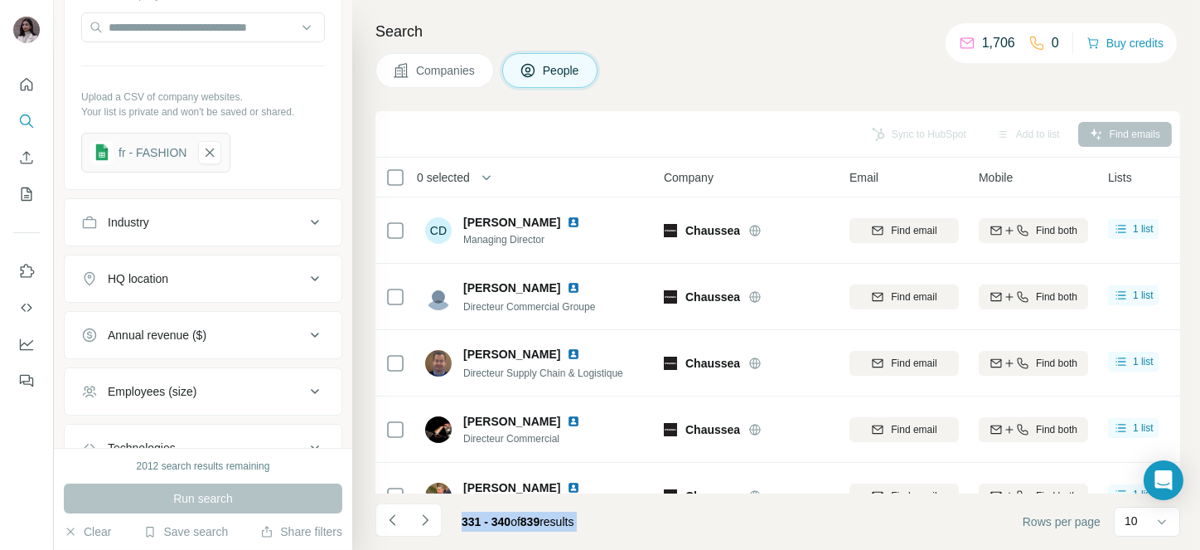
scroll to position [130, 0]
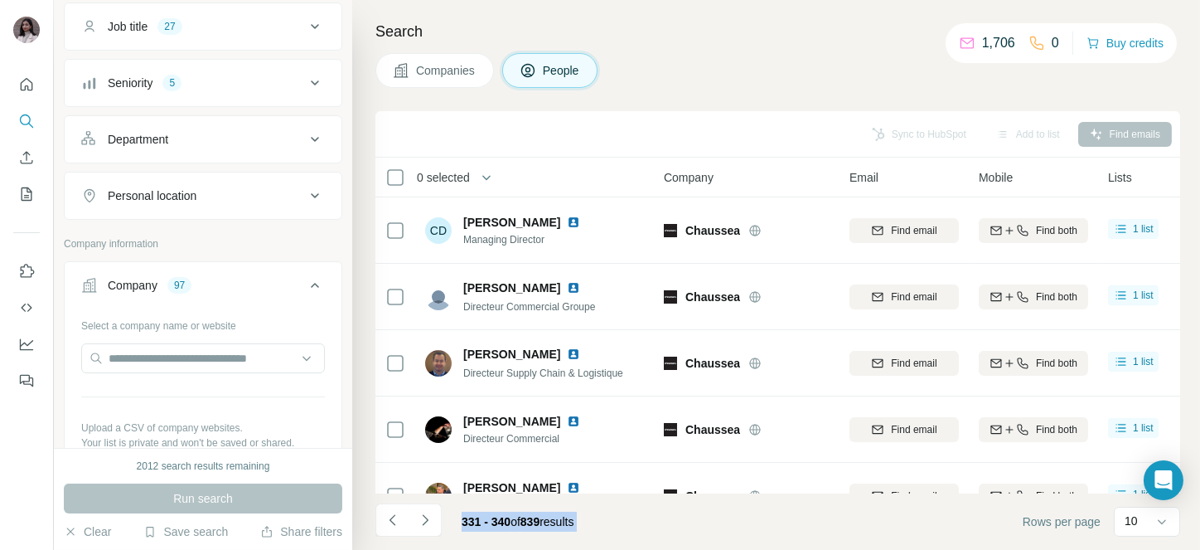
click at [257, 85] on div "Seniority 5" at bounding box center [193, 83] width 224 height 17
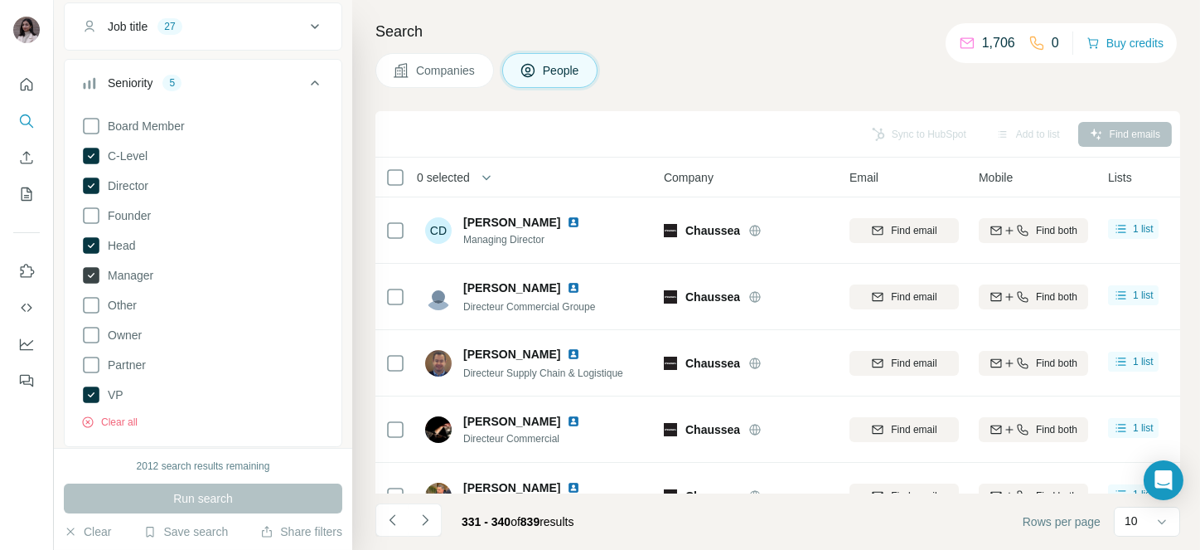
click at [132, 282] on span "Manager" at bounding box center [127, 275] width 52 height 17
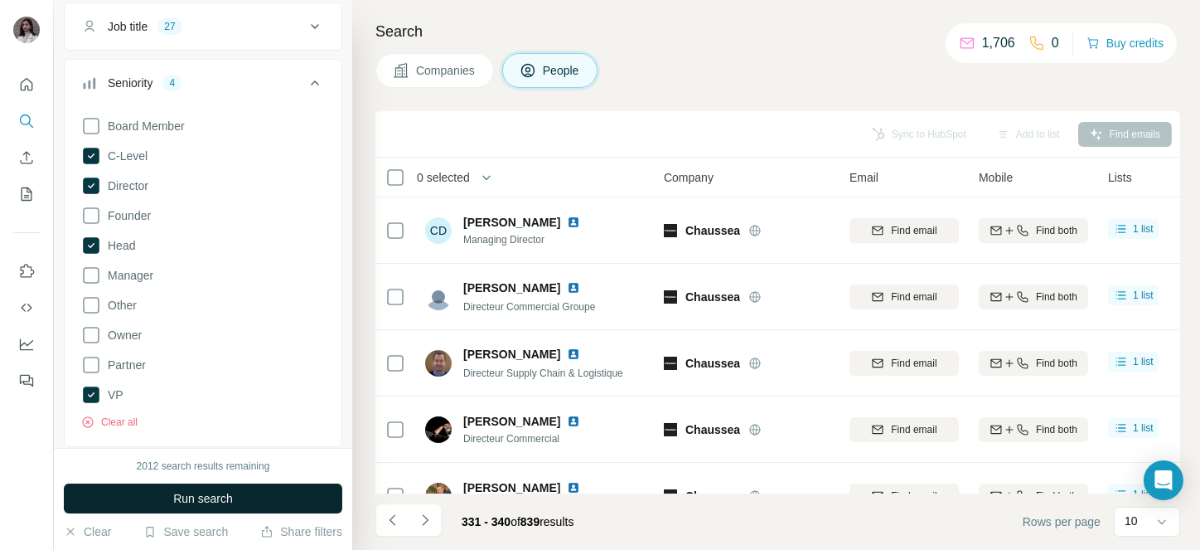
click at [222, 499] on span "Run search" at bounding box center [203, 498] width 60 height 17
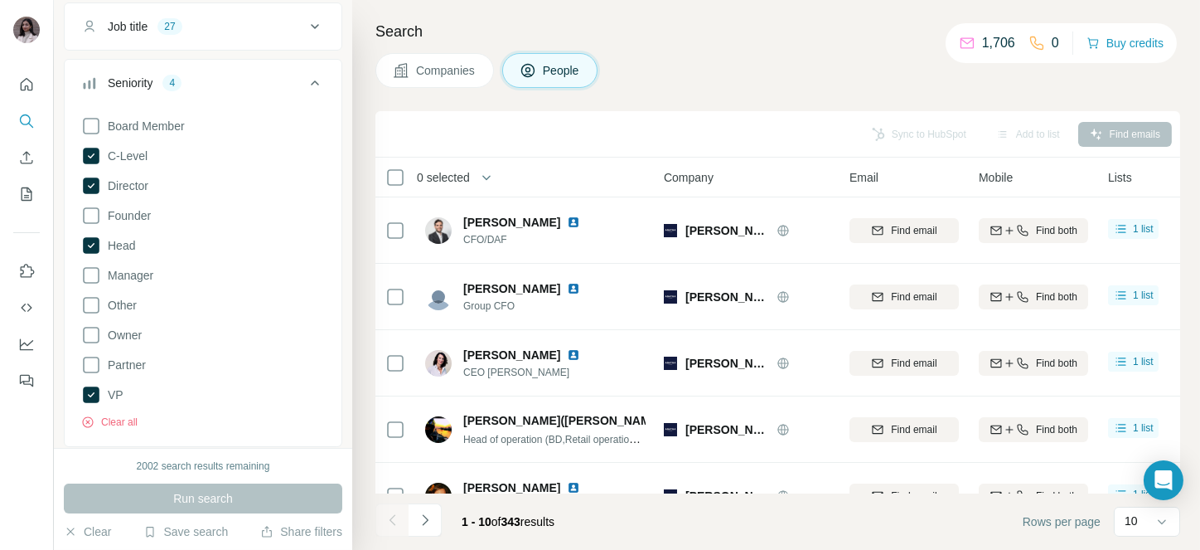
click at [444, 179] on span "0 selected" at bounding box center [443, 177] width 53 height 17
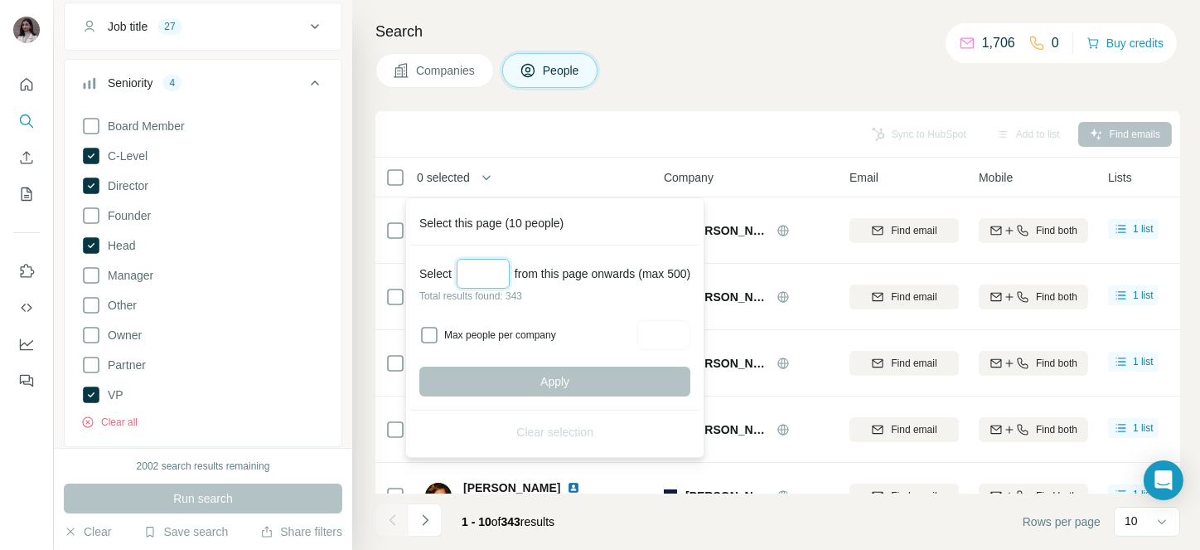
click at [472, 263] on input "Select a number (up to 500)" at bounding box center [483, 274] width 53 height 30
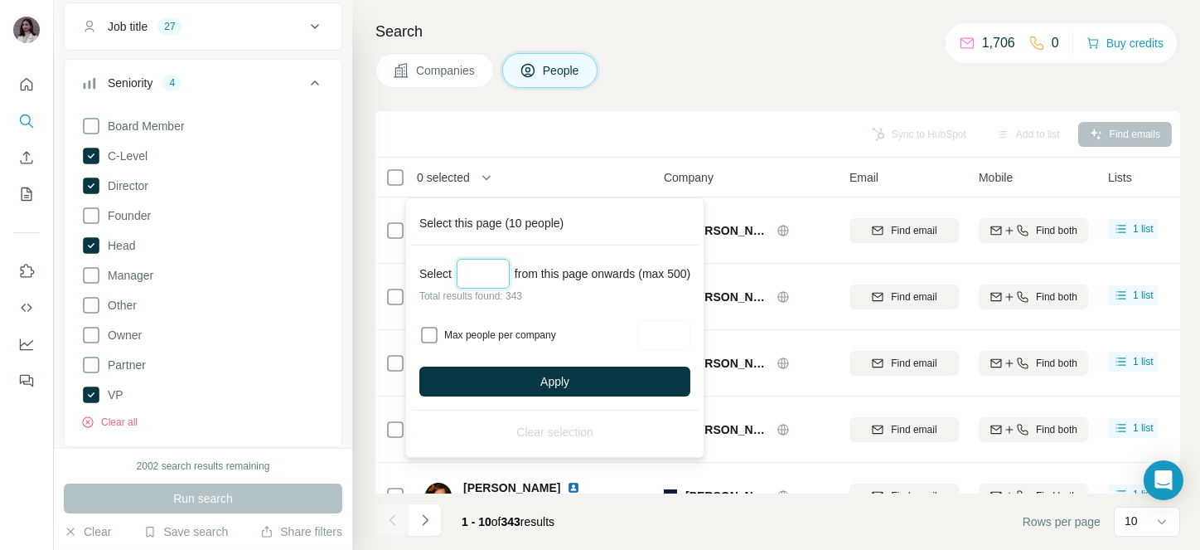
type input "***"
click at [580, 364] on div "Select *** from this page onwards (max 500) Total results found: 343 Max people…" at bounding box center [555, 327] width 291 height 165
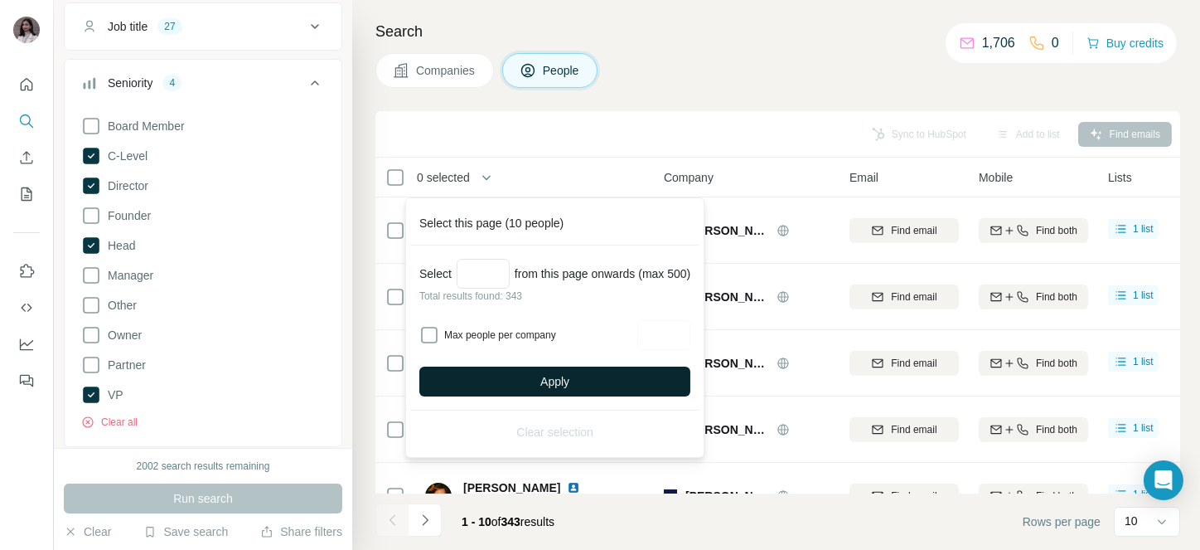
click at [540, 377] on button "Apply" at bounding box center [554, 381] width 271 height 30
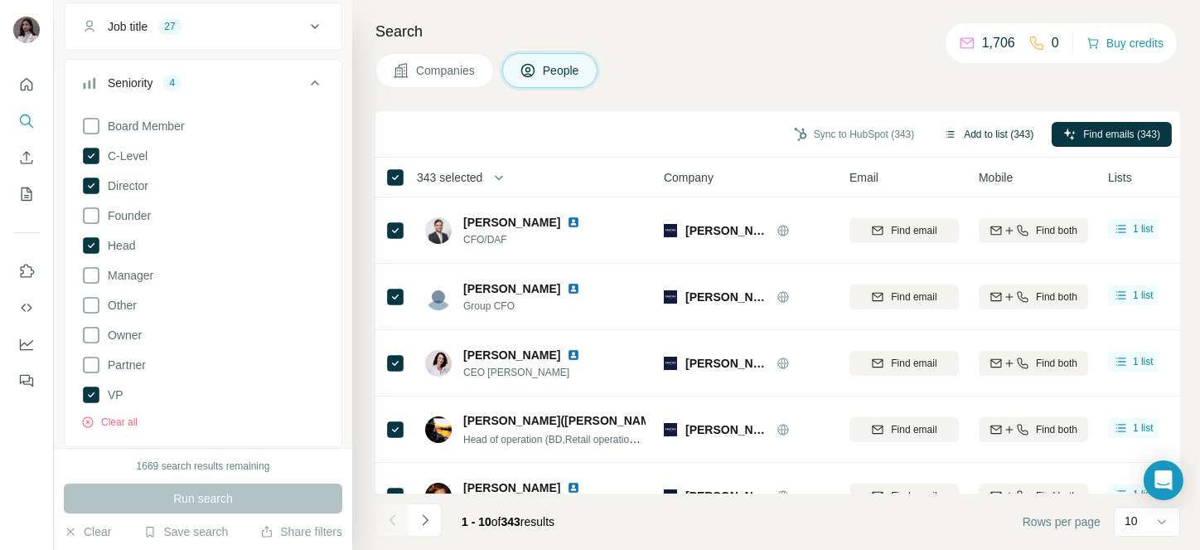
click at [960, 127] on button "Add to list (343)" at bounding box center [989, 134] width 113 height 25
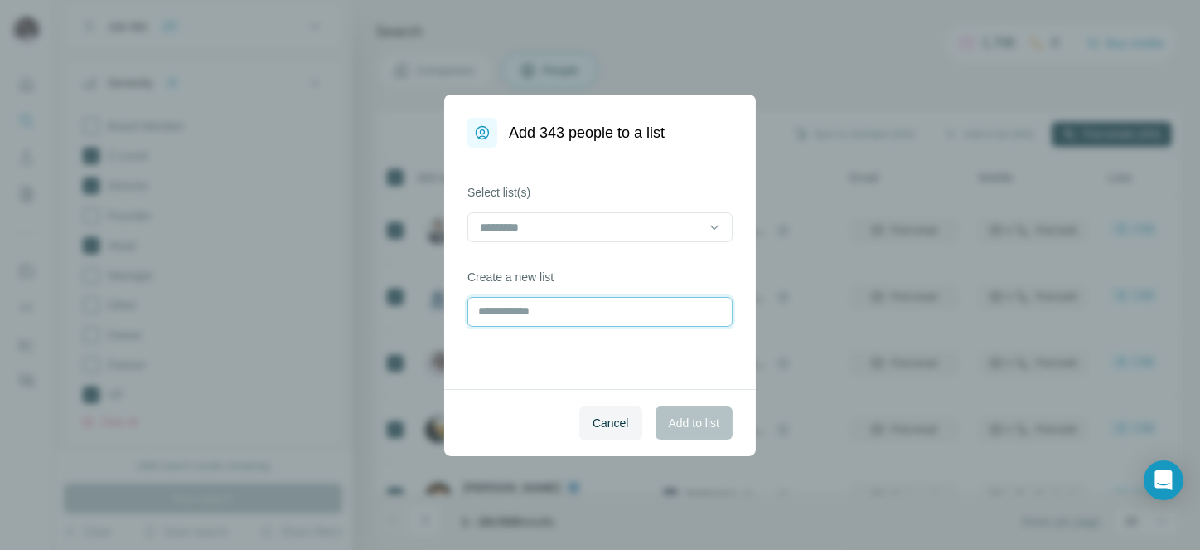
click at [553, 325] on input "text" at bounding box center [600, 312] width 265 height 30
type input "**********"
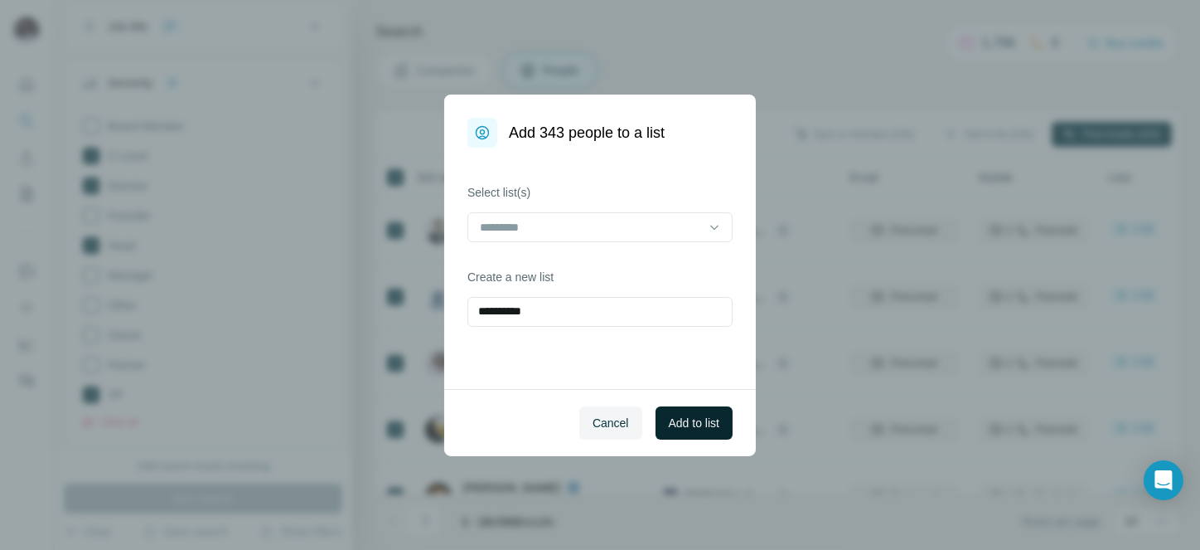
click at [688, 422] on span "Add to list" at bounding box center [694, 423] width 51 height 17
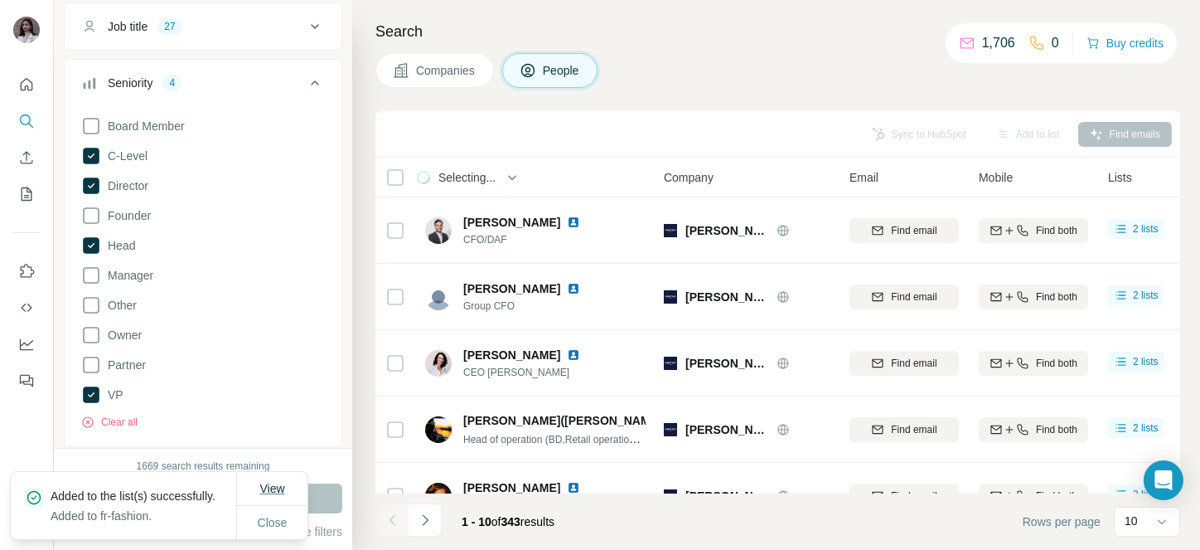
click at [276, 482] on span "View" at bounding box center [271, 488] width 25 height 13
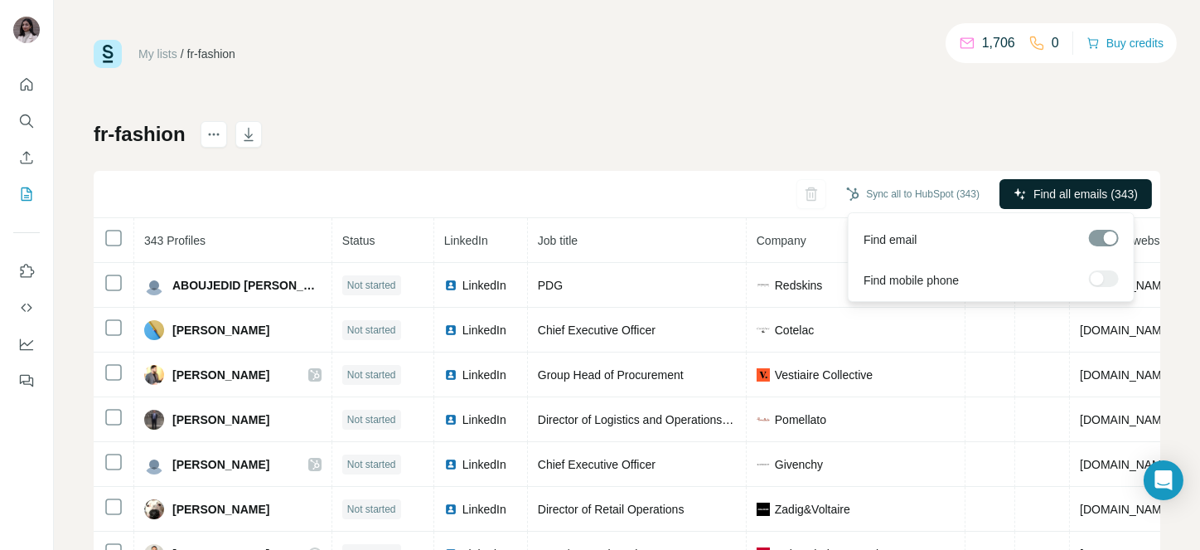
click at [1034, 188] on span "Find all emails (343)" at bounding box center [1086, 194] width 104 height 17
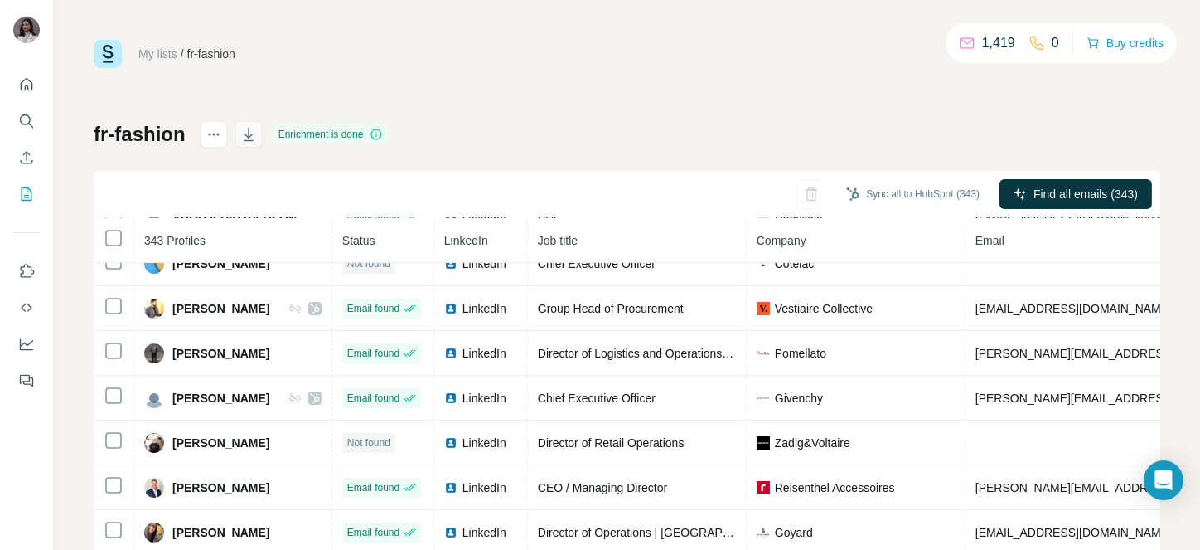
click at [247, 121] on button "button" at bounding box center [248, 134] width 27 height 27
click at [19, 149] on icon "Enrich CSV" at bounding box center [26, 157] width 17 height 17
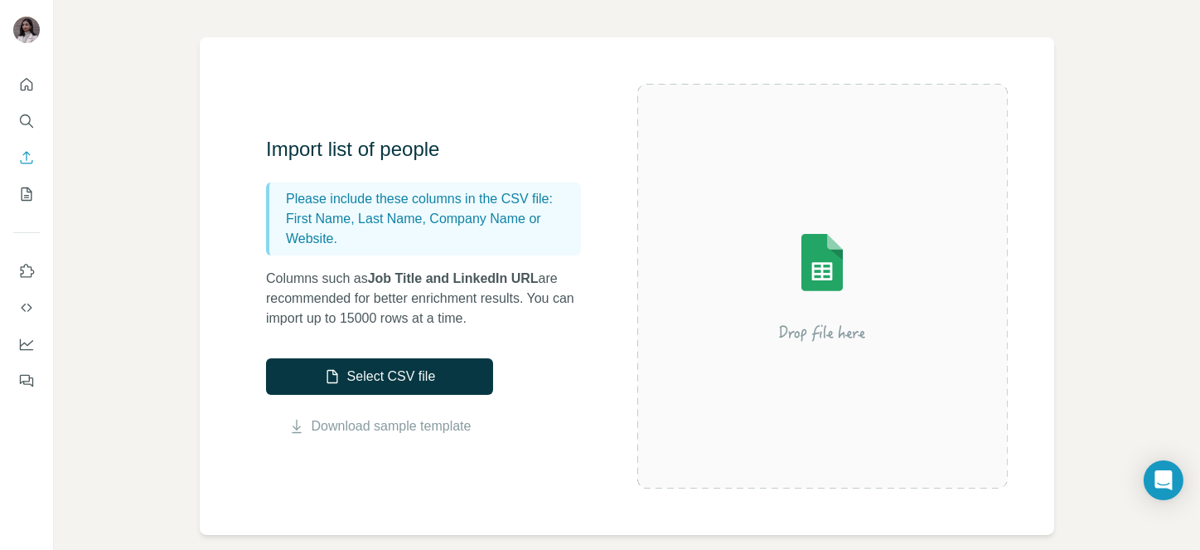
scroll to position [93, 0]
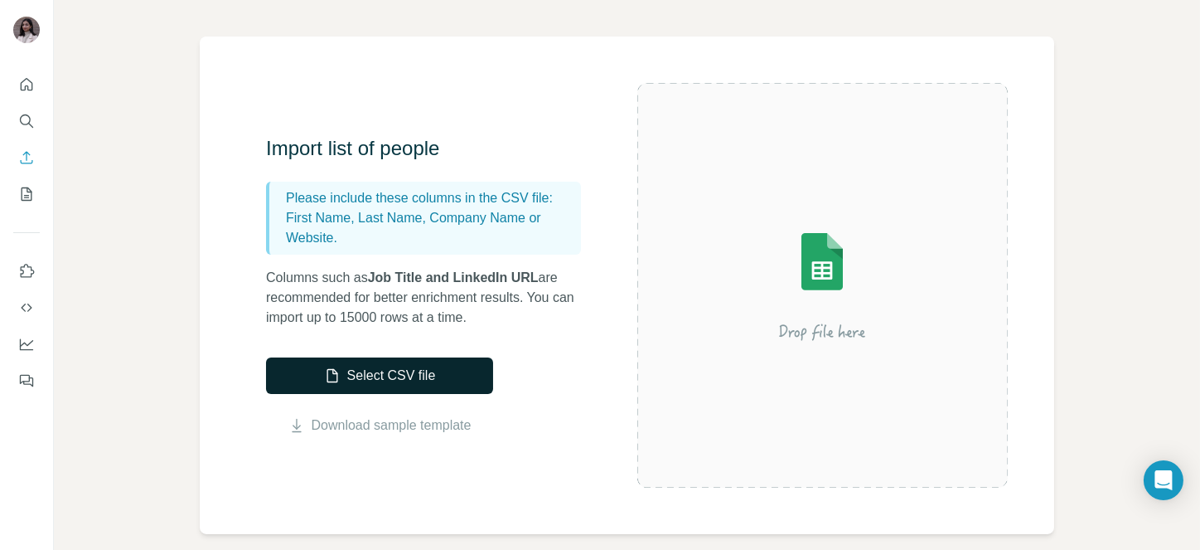
click at [420, 372] on button "Select CSV file" at bounding box center [379, 375] width 227 height 36
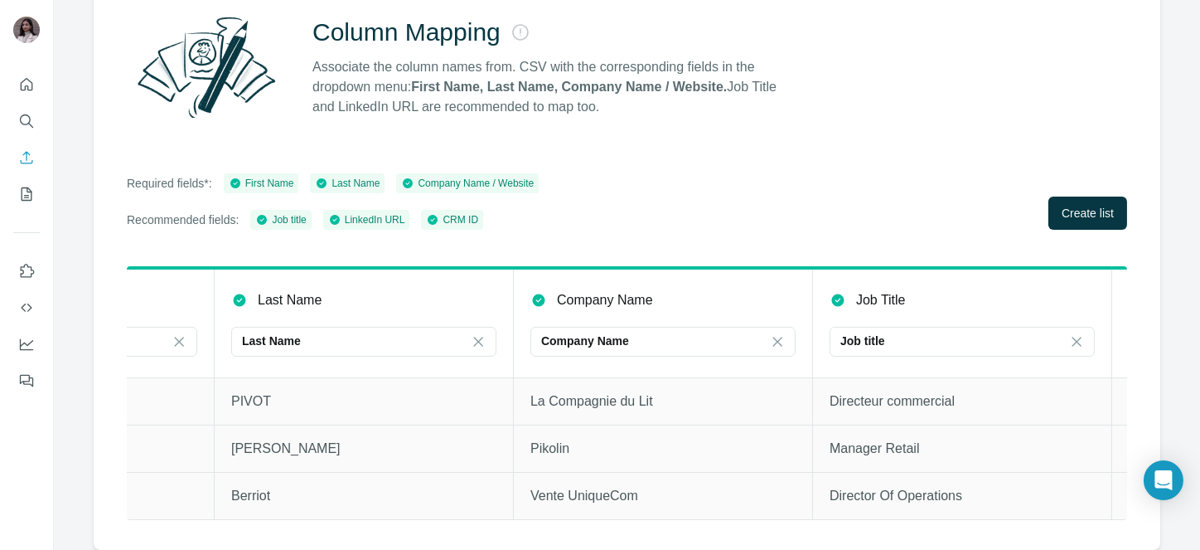
scroll to position [0, 0]
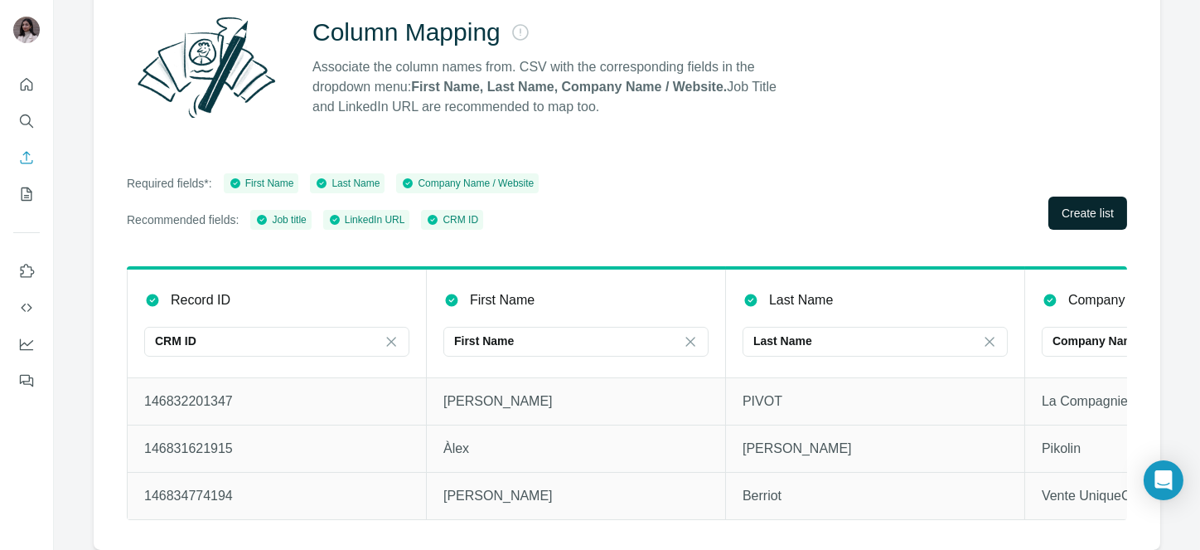
click at [1089, 205] on span "Create list" at bounding box center [1088, 213] width 52 height 17
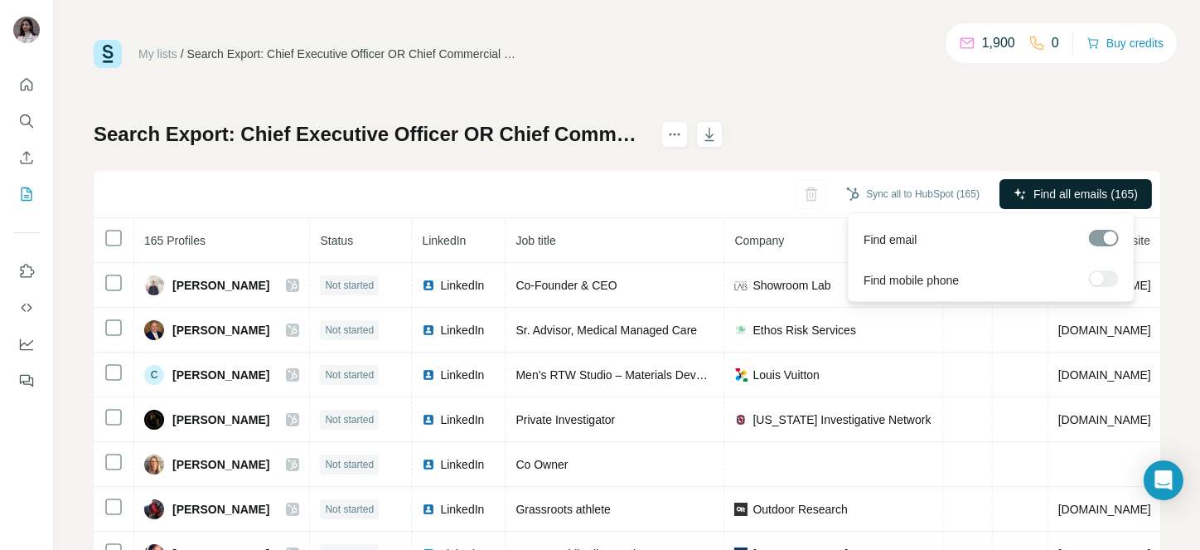
click at [1040, 205] on button "Find all emails (165)" at bounding box center [1076, 194] width 153 height 30
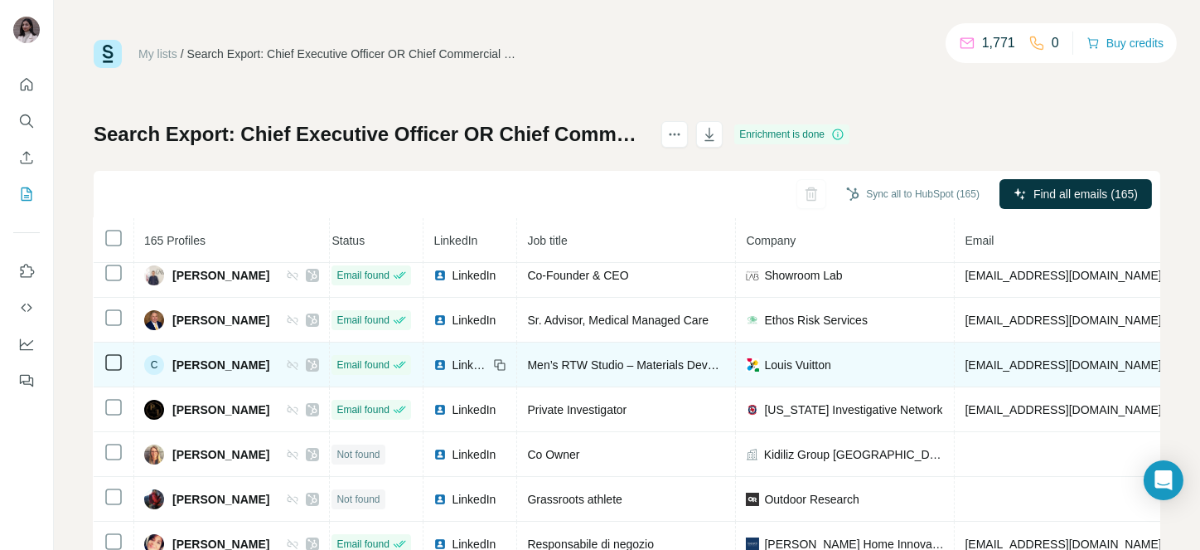
scroll to position [0, 23]
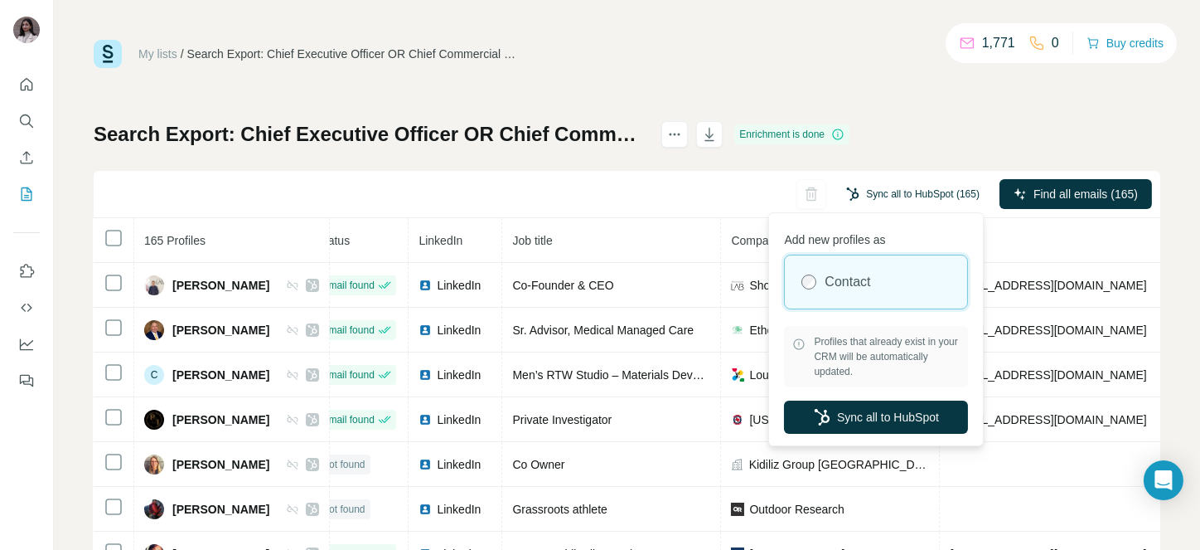
click at [871, 189] on button "Sync all to HubSpot (165)" at bounding box center [913, 194] width 157 height 25
click at [817, 404] on button "Sync all to HubSpot" at bounding box center [876, 416] width 184 height 33
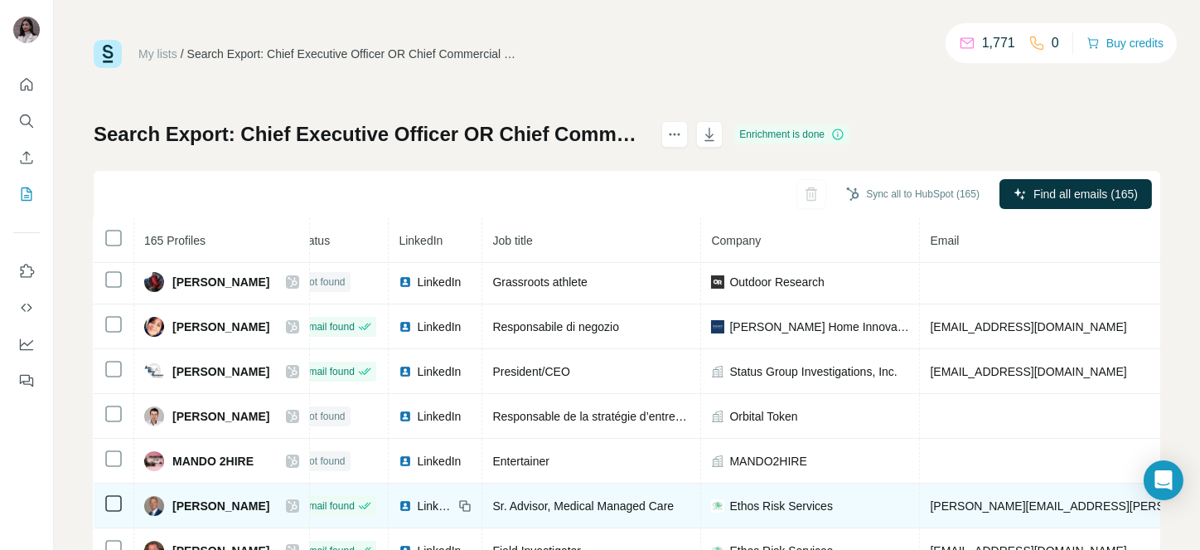
scroll to position [344, 23]
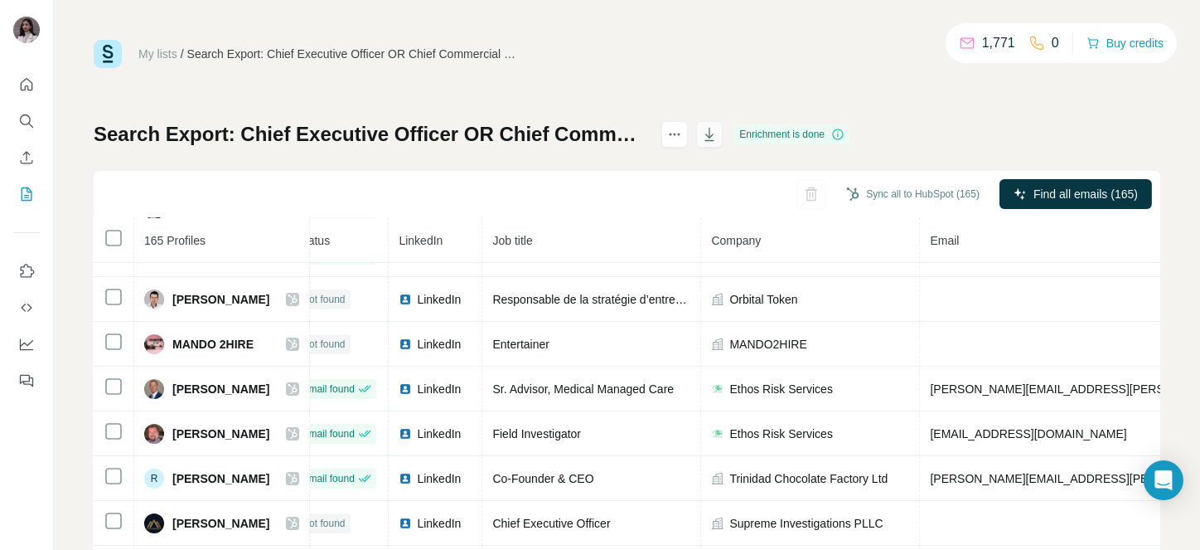
click at [718, 134] on icon "button" at bounding box center [709, 134] width 17 height 17
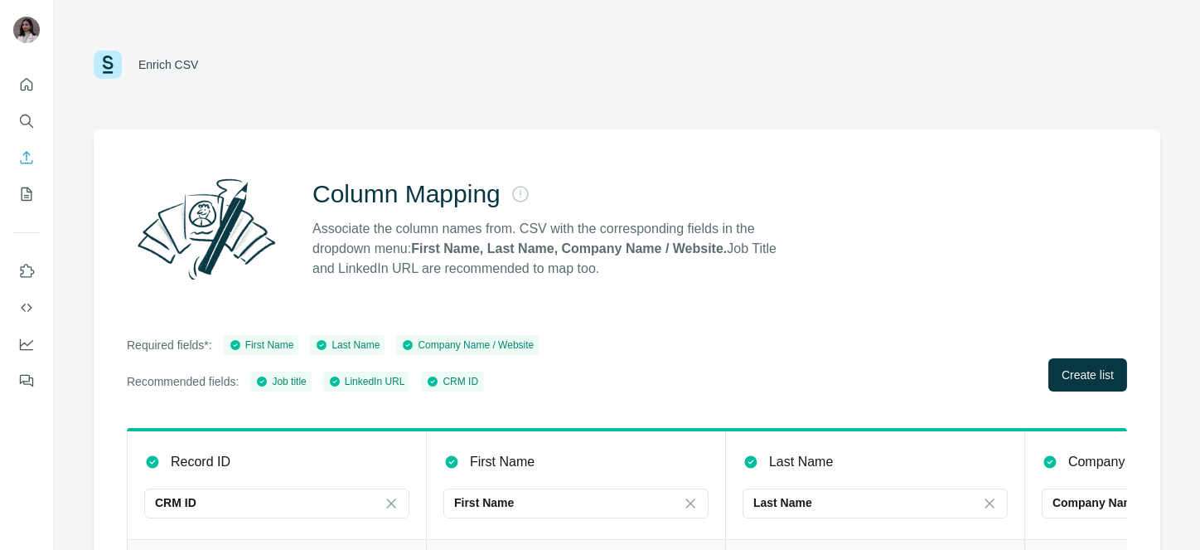
scroll to position [176, 0]
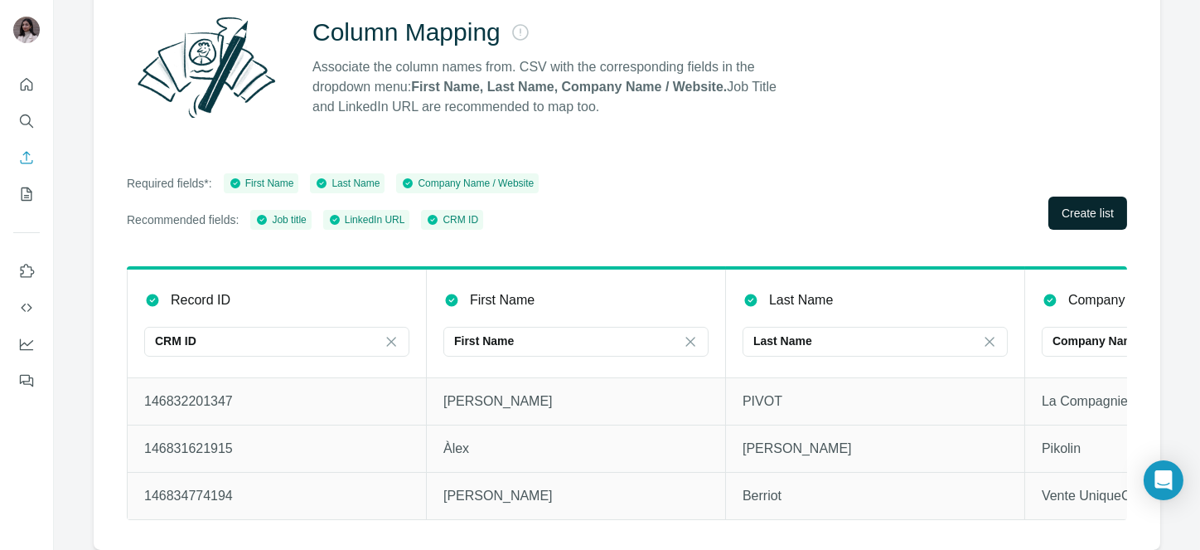
click at [1089, 205] on span "Create list" at bounding box center [1088, 213] width 52 height 17
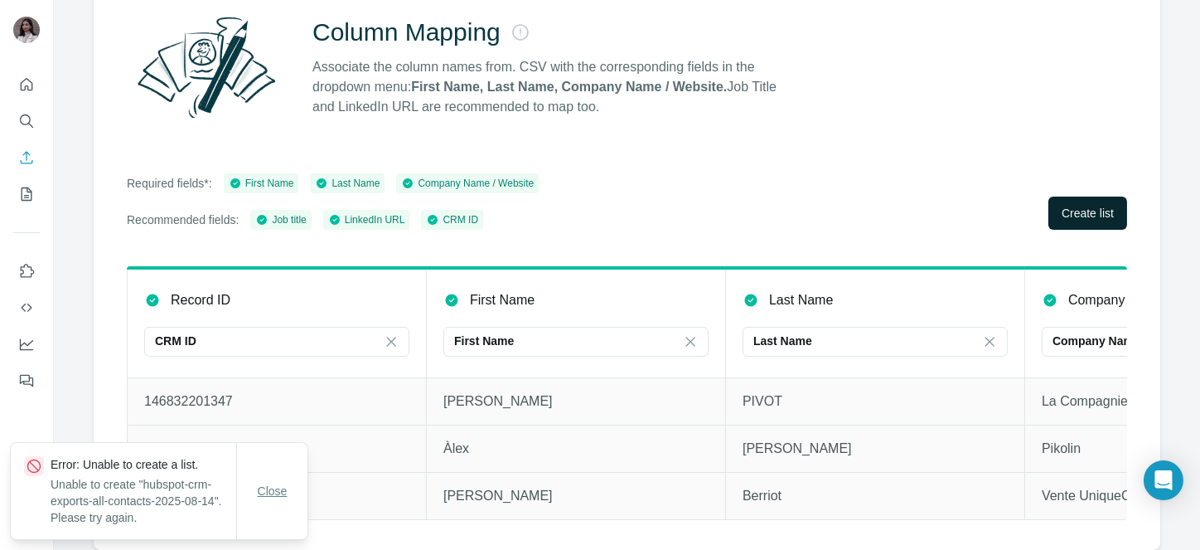
click at [265, 495] on span "Close" at bounding box center [273, 490] width 30 height 17
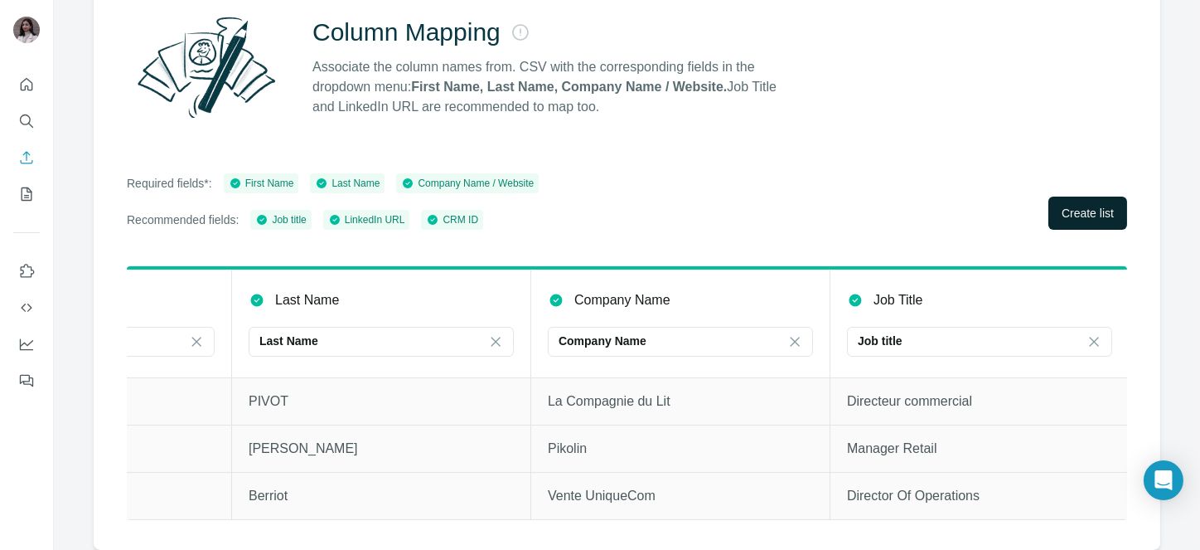
scroll to position [0, 497]
drag, startPoint x: 447, startPoint y: 419, endPoint x: 327, endPoint y: 229, distance: 225.0
click at [327, 229] on div "Column Mapping Associate the column names from. CSV with the corresponding fiel…" at bounding box center [627, 259] width 1067 height 582
click at [484, 472] on td "Berriot" at bounding box center [378, 495] width 299 height 47
click at [650, 332] on div "Company Name" at bounding box center [667, 340] width 224 height 17
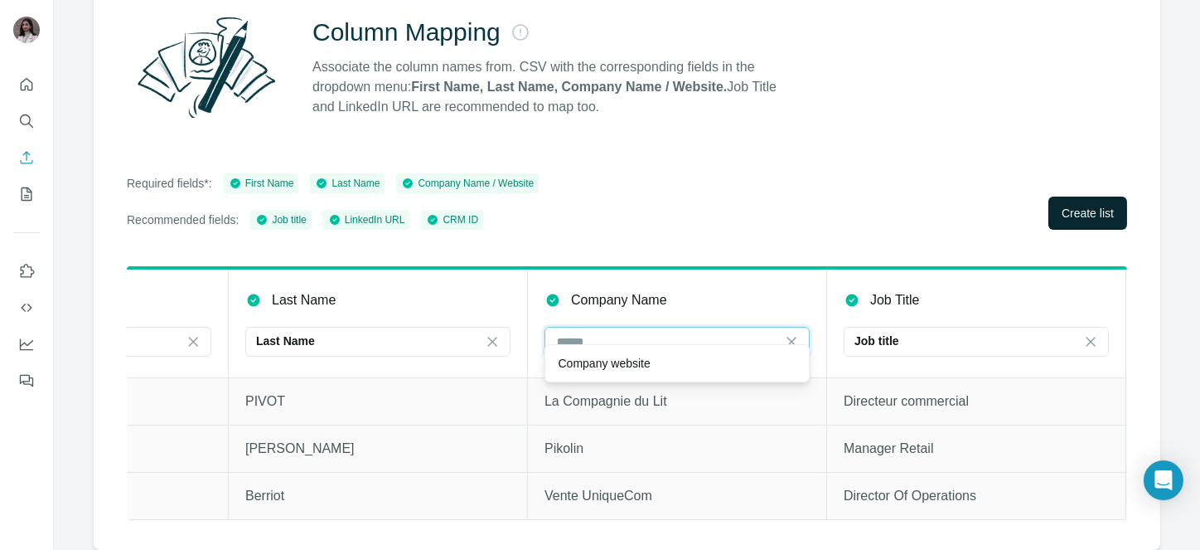
scroll to position [0, 0]
click at [650, 332] on input at bounding box center [667, 341] width 224 height 18
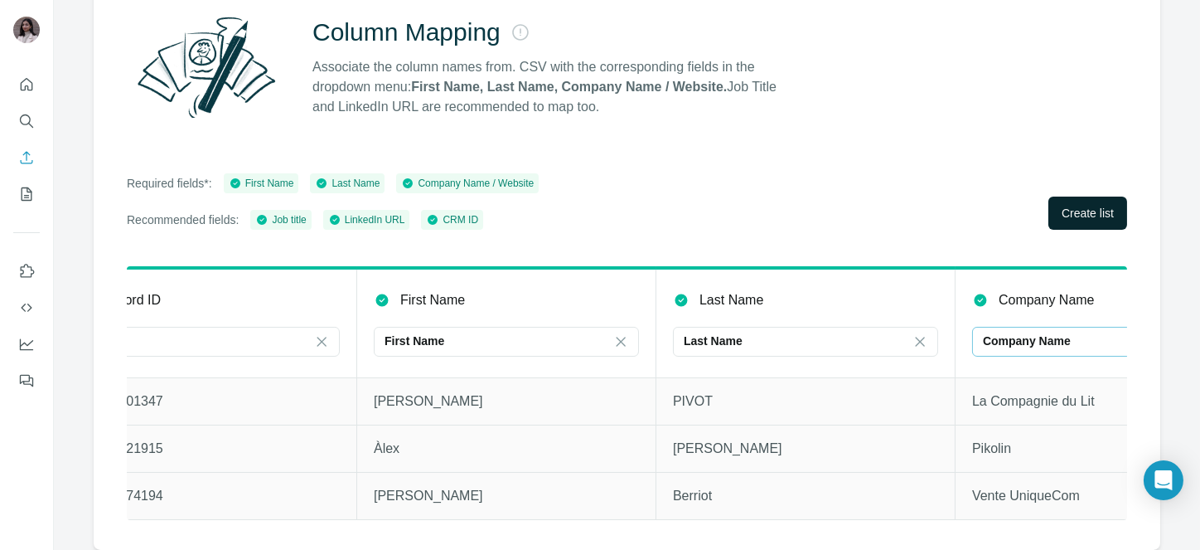
scroll to position [0, 65]
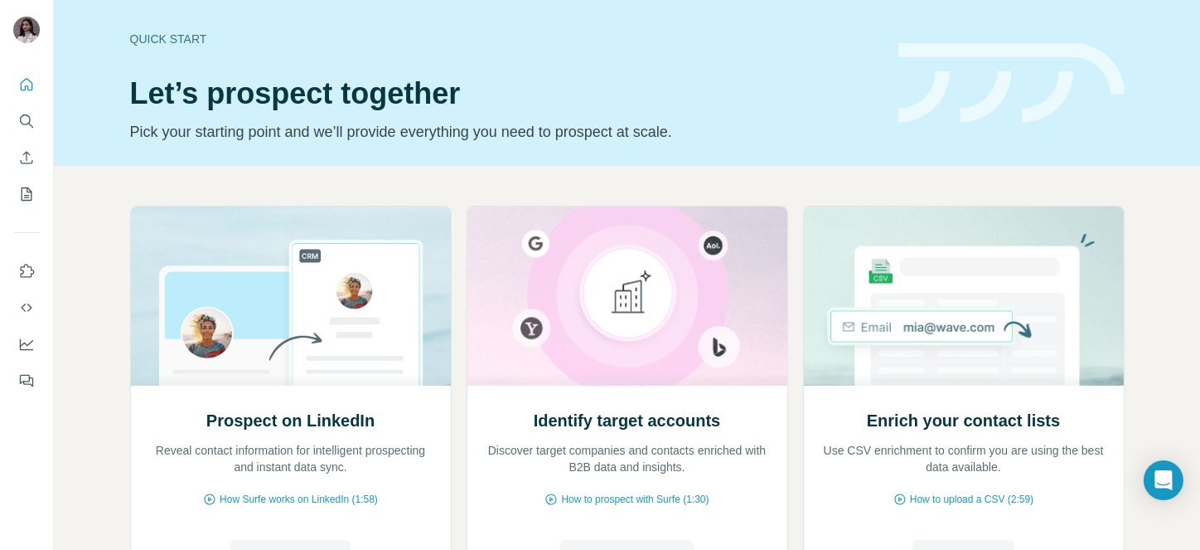
scroll to position [149, 0]
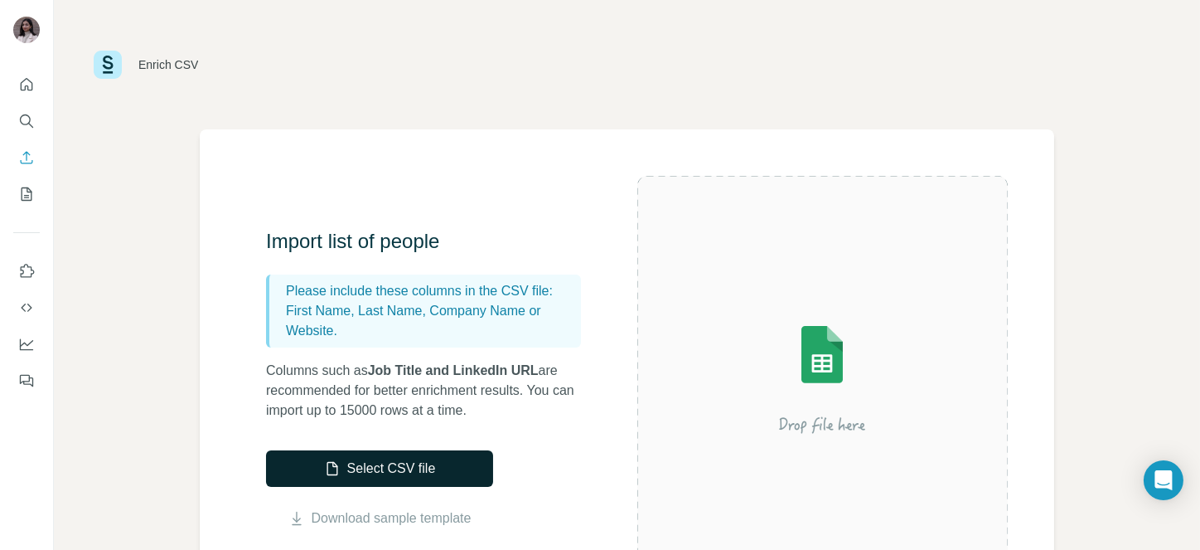
click at [437, 467] on button "Select CSV file" at bounding box center [379, 468] width 227 height 36
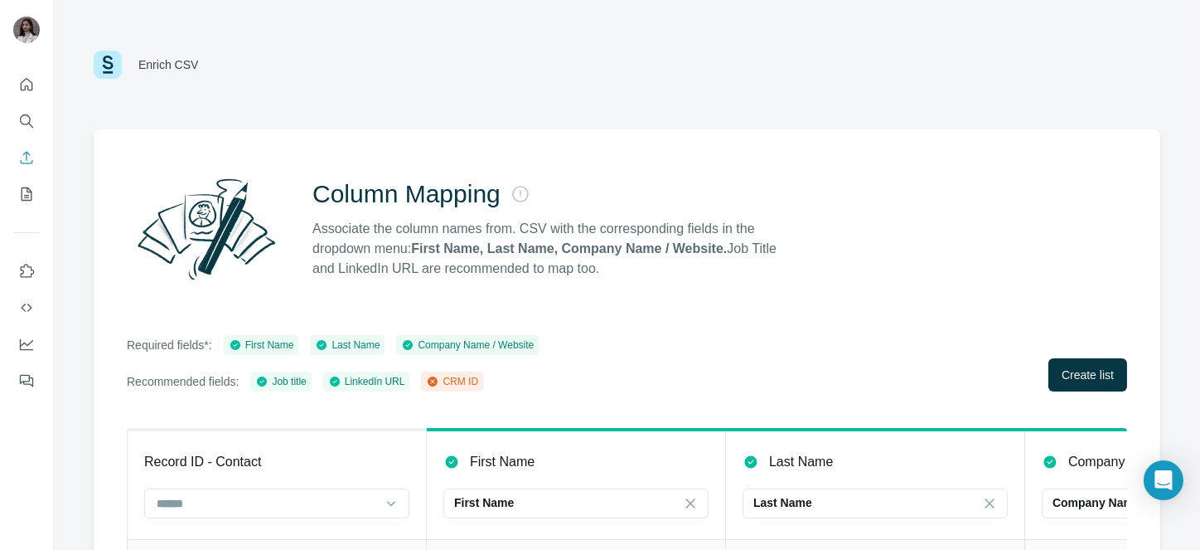
scroll to position [176, 0]
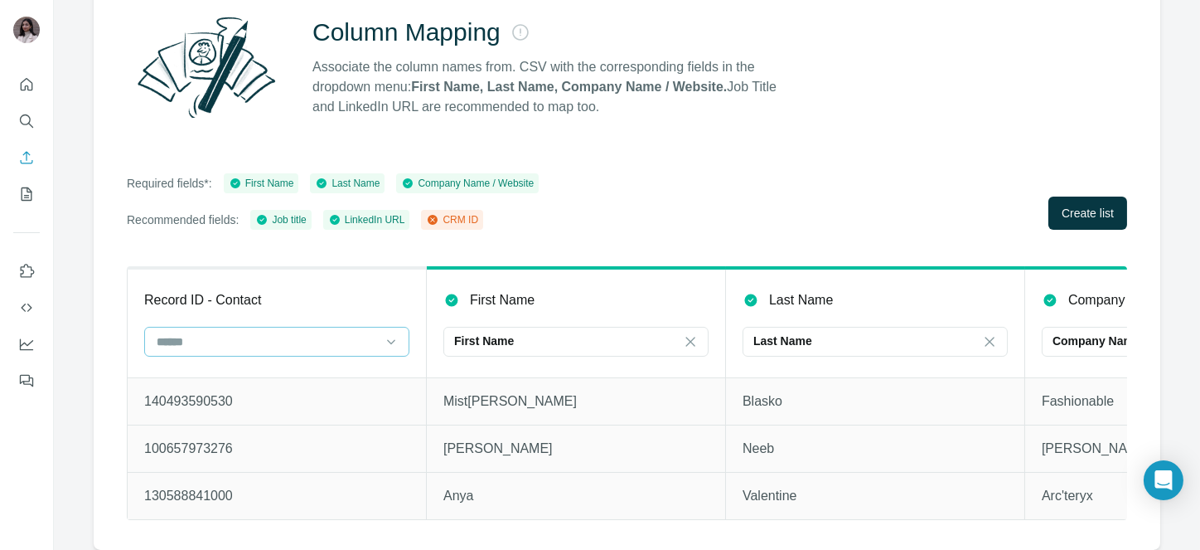
click at [259, 332] on input at bounding box center [267, 341] width 224 height 18
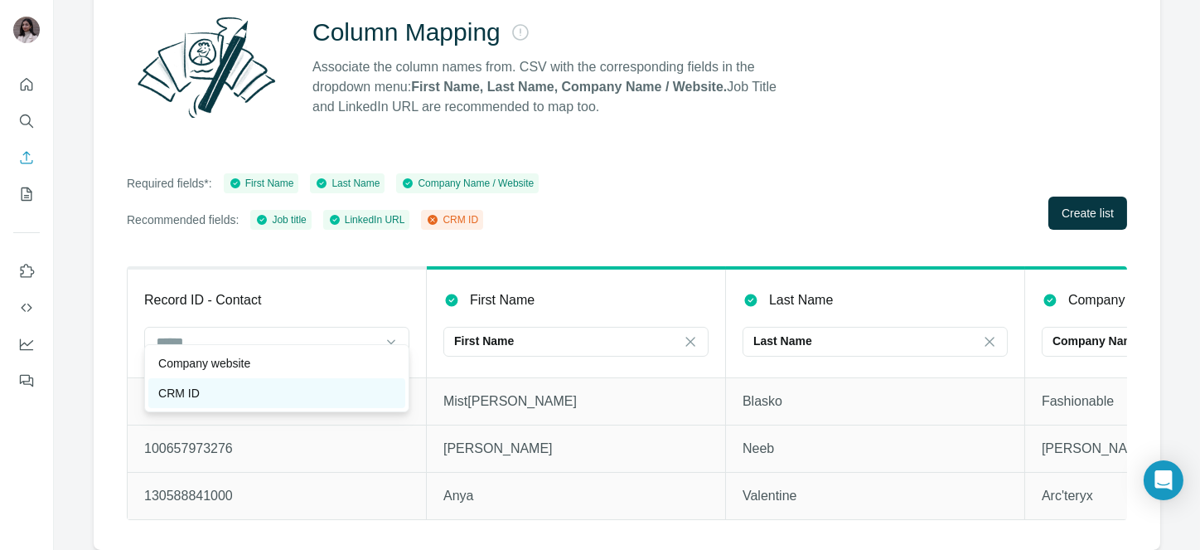
click at [268, 383] on div "CRM ID" at bounding box center [276, 393] width 257 height 30
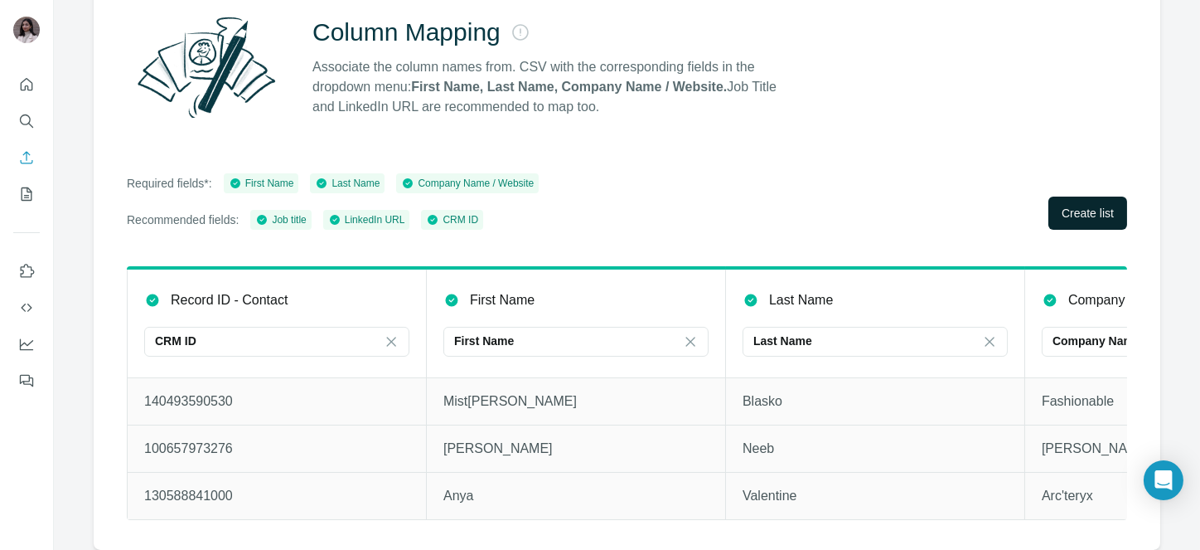
click at [1062, 205] on span "Create list" at bounding box center [1088, 213] width 52 height 17
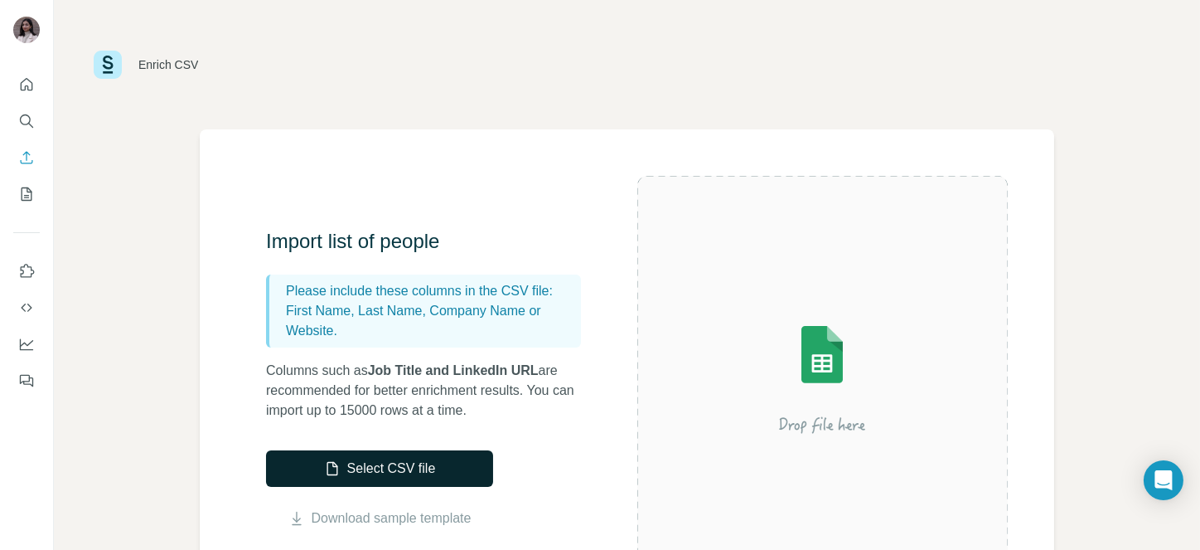
click at [459, 452] on button "Select CSV file" at bounding box center [379, 468] width 227 height 36
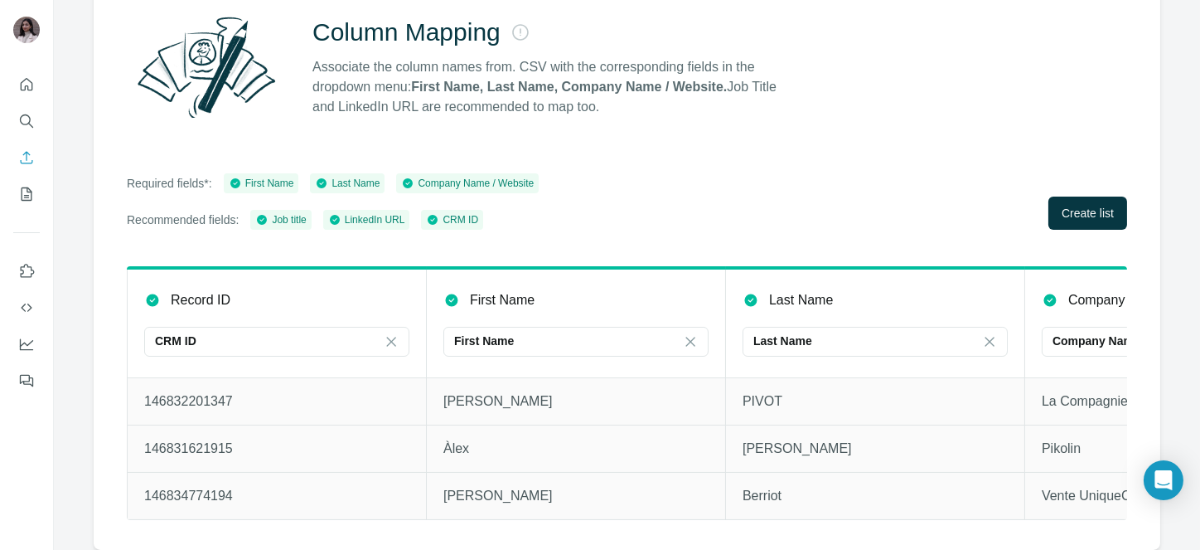
scroll to position [176, 0]
click at [1062, 205] on span "Create list" at bounding box center [1088, 213] width 52 height 17
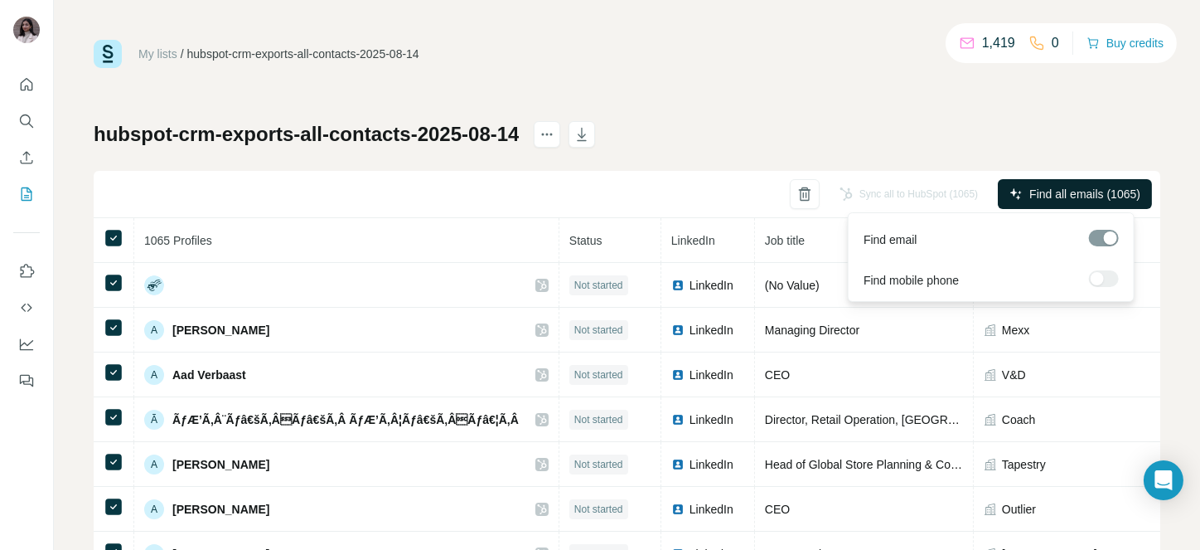
click at [1025, 183] on button "Find all emails (1065)" at bounding box center [1075, 194] width 154 height 30
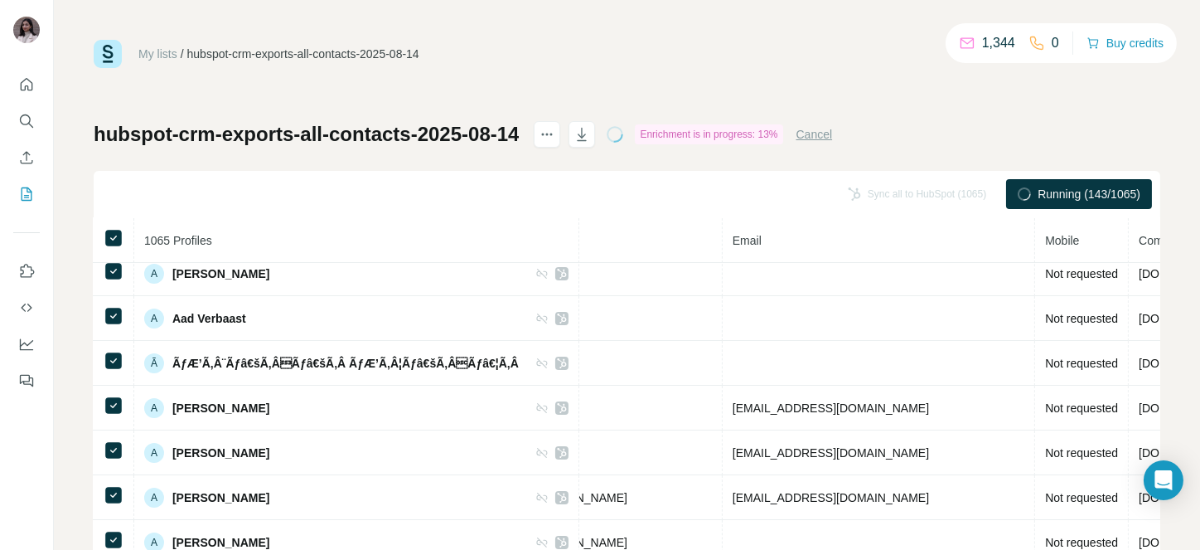
scroll to position [12, 496]
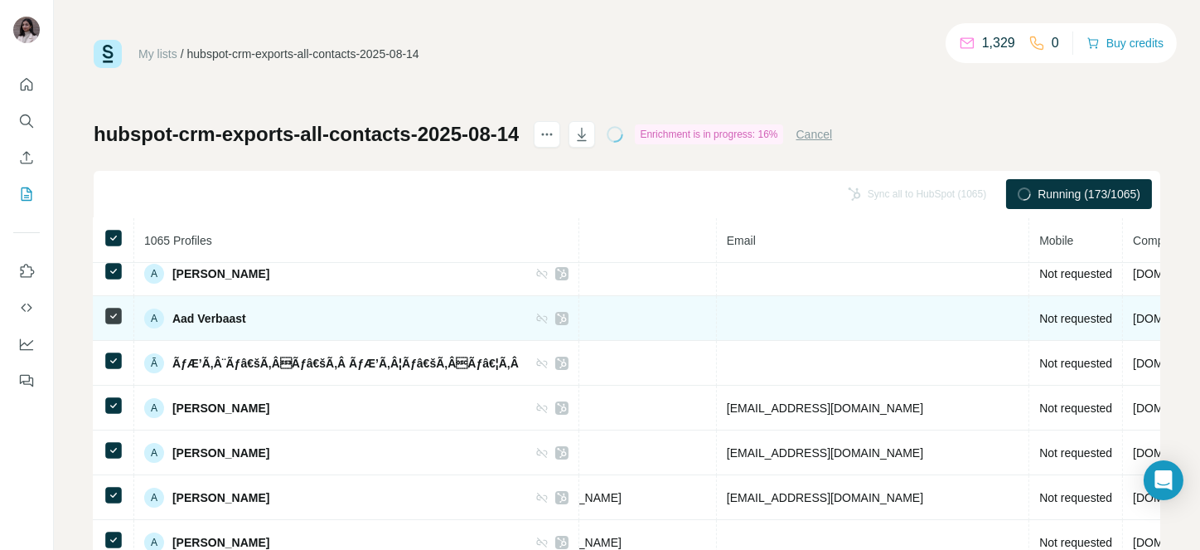
drag, startPoint x: 730, startPoint y: 288, endPoint x: 701, endPoint y: 327, distance: 49.1
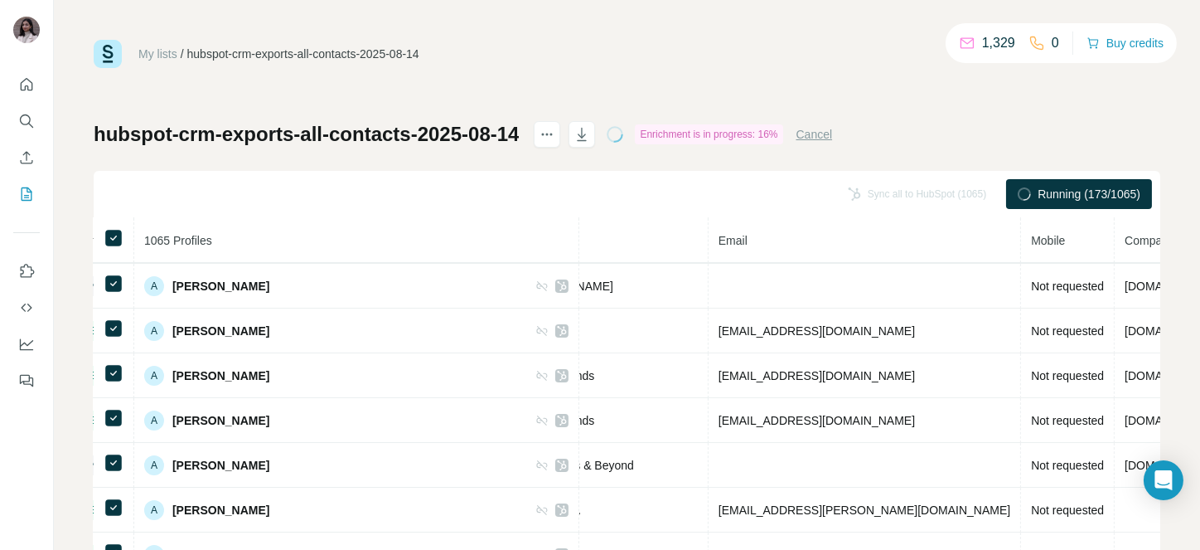
scroll to position [278, 504]
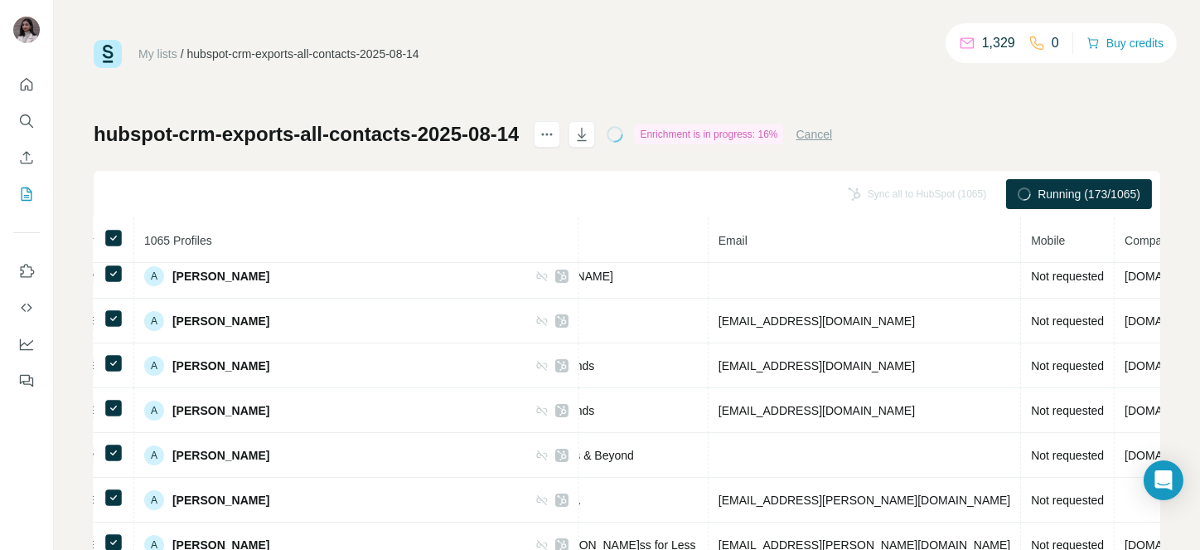
click at [755, 20] on div "My lists / hubspot-crm-exports-all-contacts-2025-08-14 1,329 0 Buy credits hubs…" at bounding box center [627, 275] width 1147 height 550
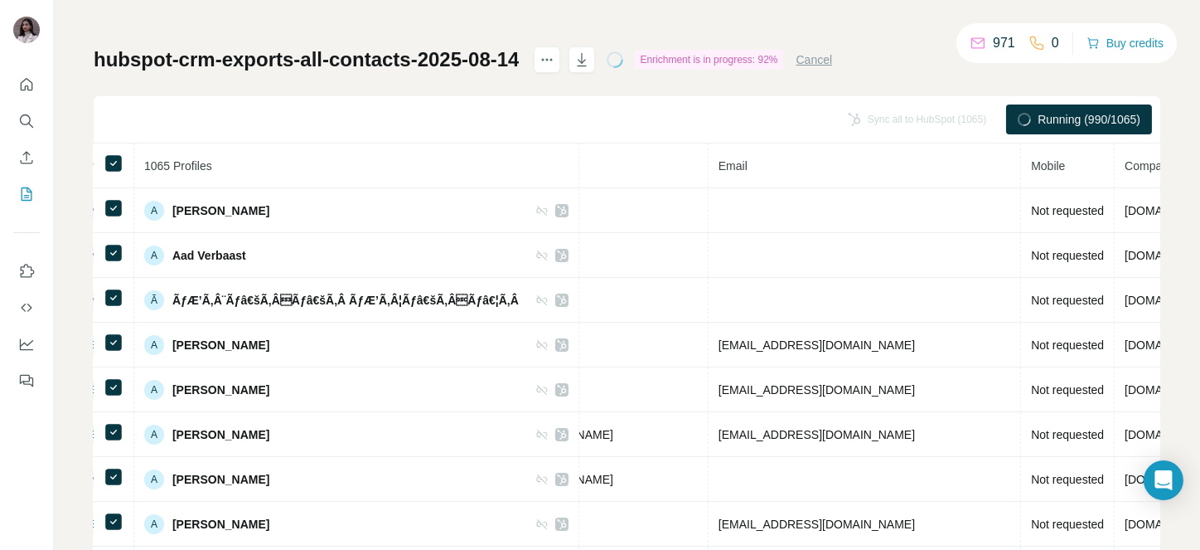
scroll to position [0, 0]
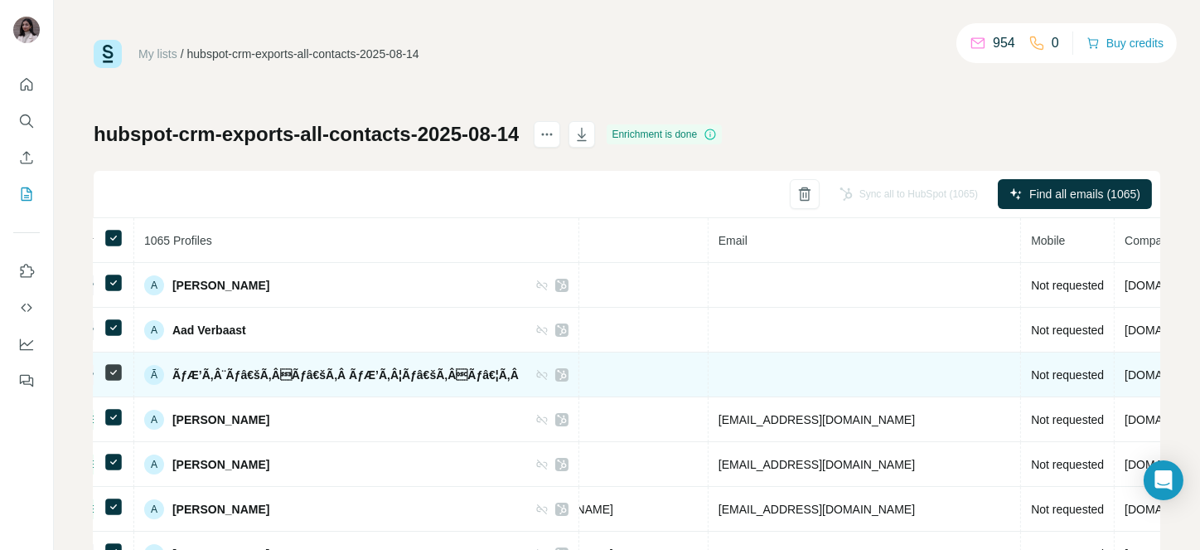
click at [778, 377] on td at bounding box center [865, 374] width 313 height 45
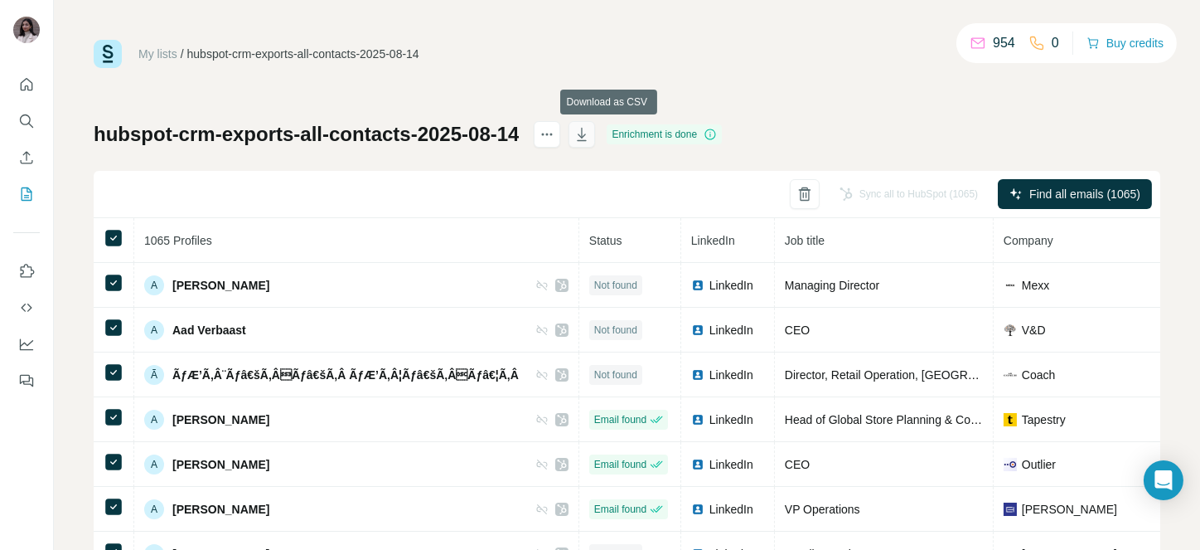
click at [587, 134] on icon "button" at bounding box center [583, 135] width 8 height 5
click at [590, 135] on icon "button" at bounding box center [582, 134] width 17 height 17
